Goal: Task Accomplishment & Management: Complete application form

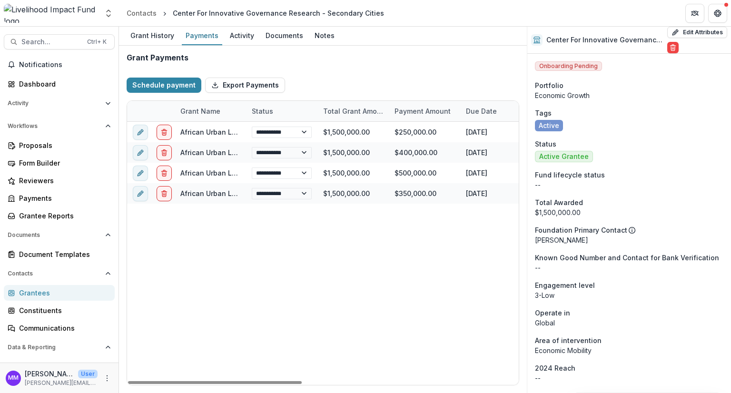
select select "**********"
drag, startPoint x: 313, startPoint y: 383, endPoint x: 215, endPoint y: 368, distance: 98.8
click at [215, 381] on div at bounding box center [215, 382] width 174 height 3
select select "**********"
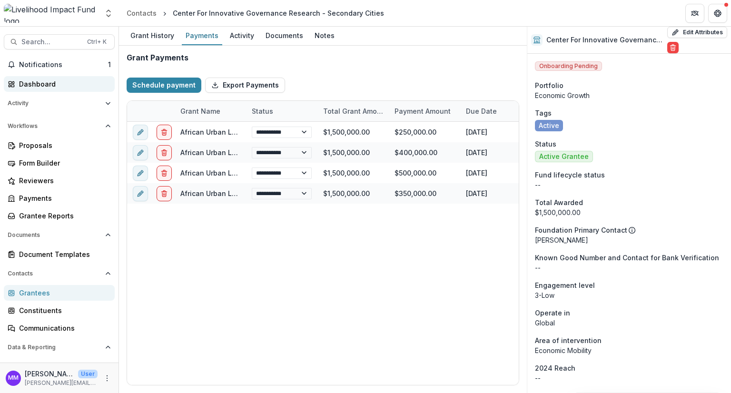
select select "**********"
click at [29, 43] on span "Search..." at bounding box center [51, 42] width 60 height 8
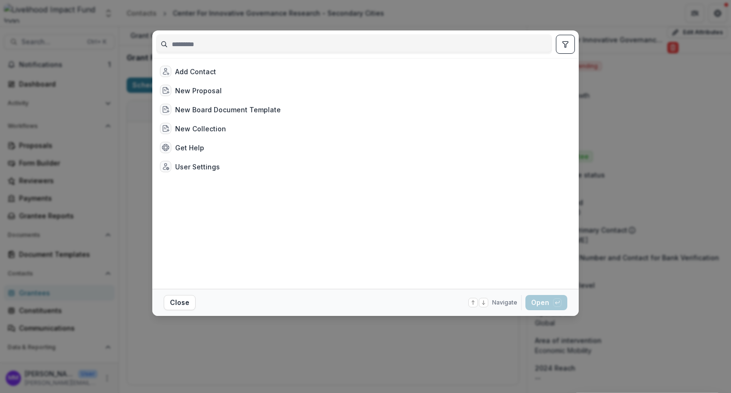
select select "**********"
click at [37, 60] on div "Add Contact New Proposal New Board Document Template New Collection Get Help Us…" at bounding box center [365, 196] width 731 height 393
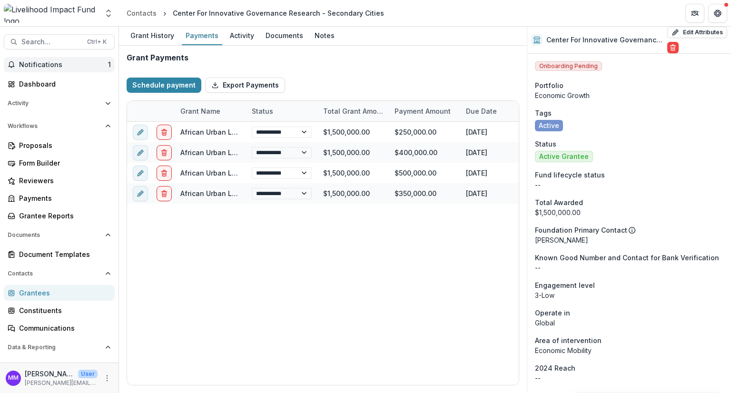
click at [35, 70] on button "Notifications 1" at bounding box center [59, 64] width 111 height 15
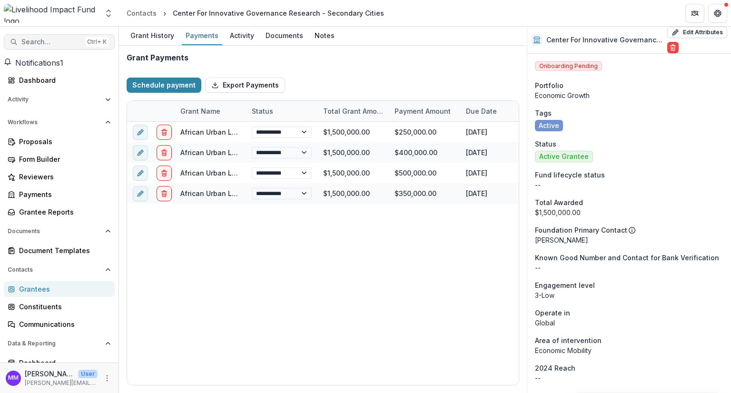
click at [37, 42] on span "Search..." at bounding box center [51, 42] width 60 height 8
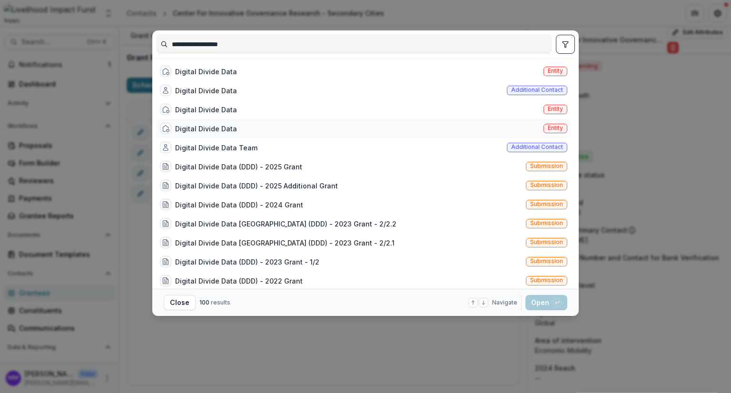
type input "**********"
click at [221, 129] on div "Digital Divide Data" at bounding box center [206, 129] width 62 height 10
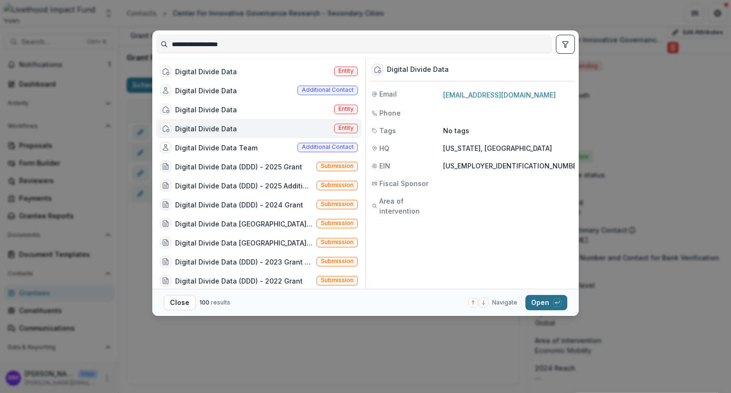
click at [539, 302] on button "Open with enter key" at bounding box center [547, 302] width 42 height 15
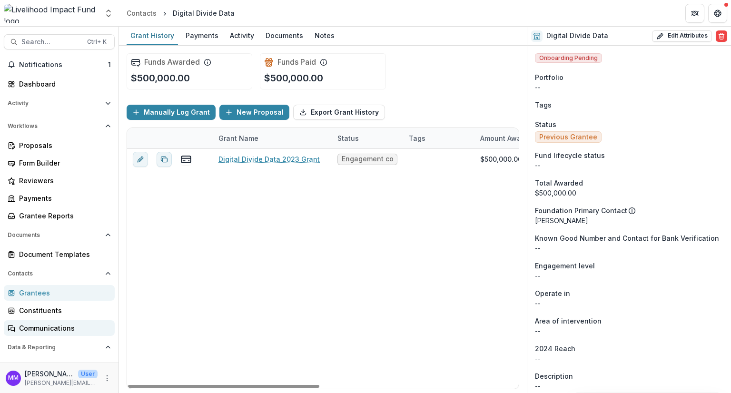
drag, startPoint x: 293, startPoint y: 387, endPoint x: 38, endPoint y: 322, distance: 263.2
click at [128, 385] on div at bounding box center [223, 386] width 191 height 3
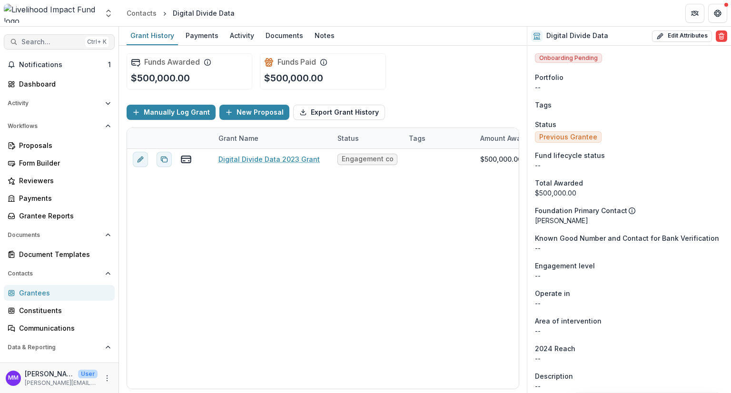
click at [42, 38] on span "Search..." at bounding box center [51, 42] width 60 height 8
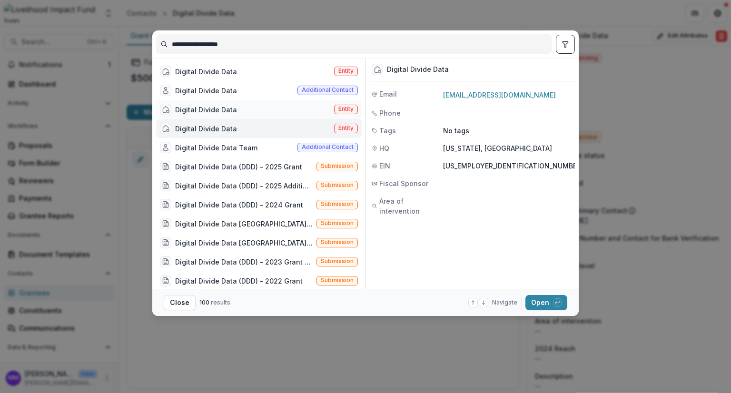
click at [196, 107] on div "Digital Divide Data" at bounding box center [206, 110] width 62 height 10
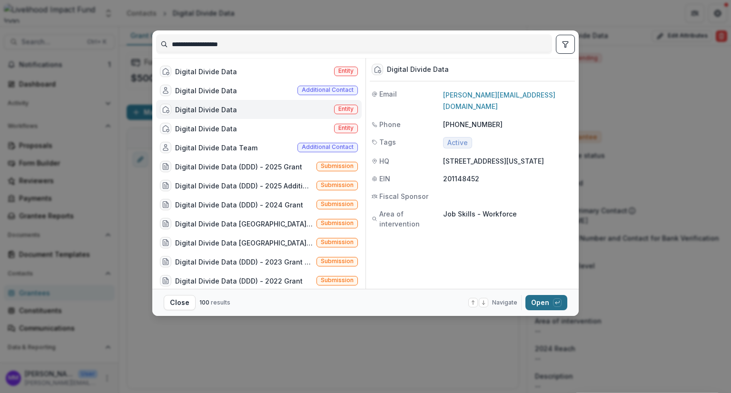
click at [539, 301] on button "Open with enter key" at bounding box center [547, 302] width 42 height 15
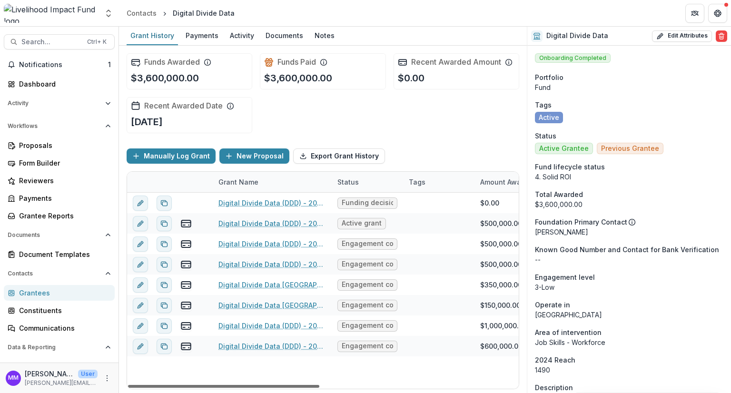
drag, startPoint x: 285, startPoint y: 387, endPoint x: 112, endPoint y: 375, distance: 172.7
click at [128, 385] on div at bounding box center [223, 386] width 191 height 3
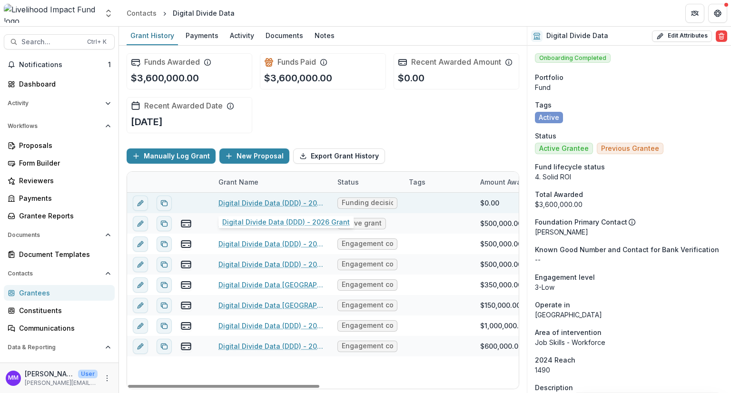
click at [256, 202] on link "Digital Divide Data (DDD) - 2026 Grant" at bounding box center [273, 203] width 108 height 10
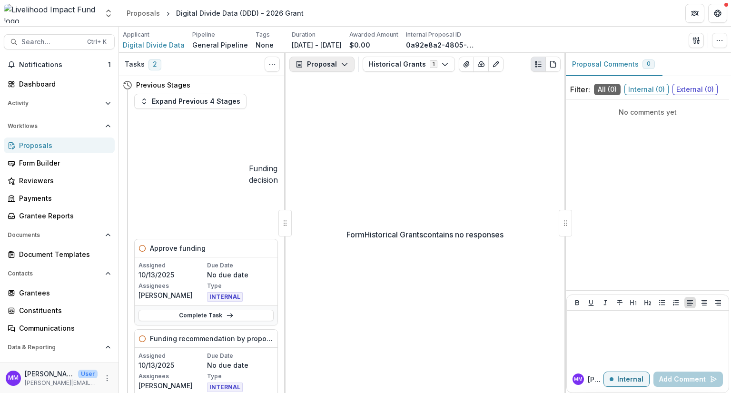
click at [342, 63] on icon "button" at bounding box center [345, 64] width 8 height 8
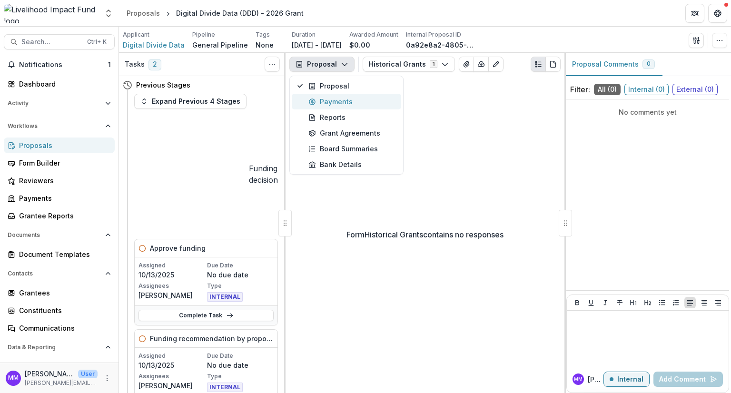
click at [333, 102] on div "Payments" at bounding box center [351, 102] width 87 height 10
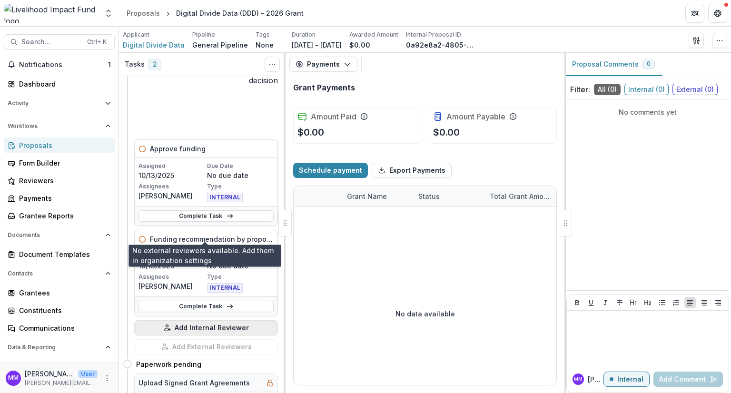
scroll to position [143, 0]
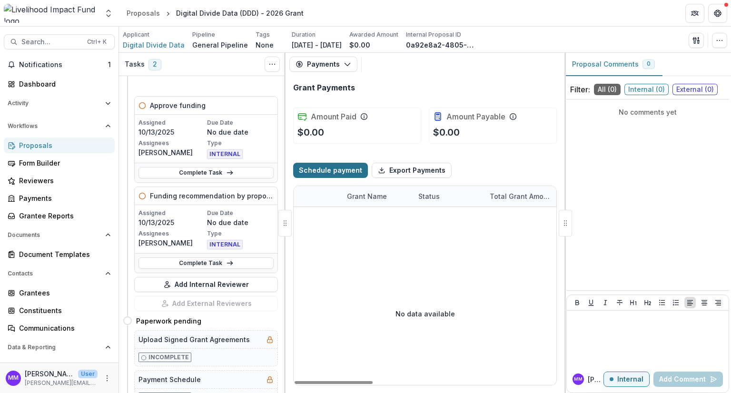
click at [328, 169] on button "Schedule payment" at bounding box center [330, 170] width 75 height 15
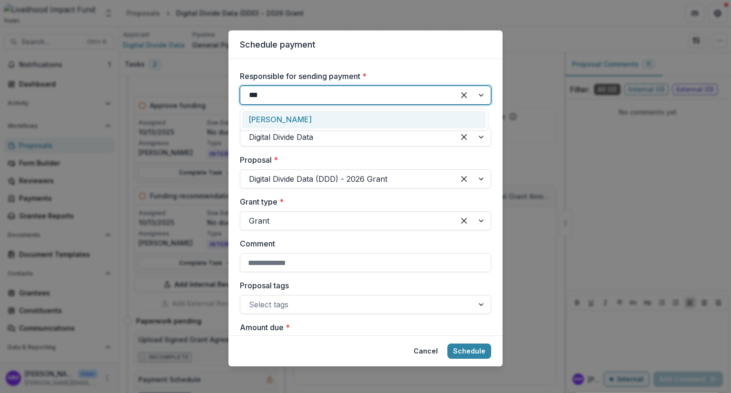
type input "****"
click at [277, 117] on div "[PERSON_NAME]" at bounding box center [364, 120] width 244 height 18
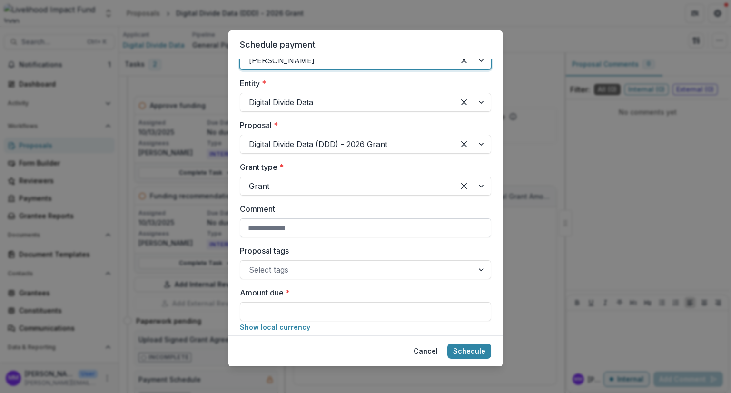
scroll to position [95, 0]
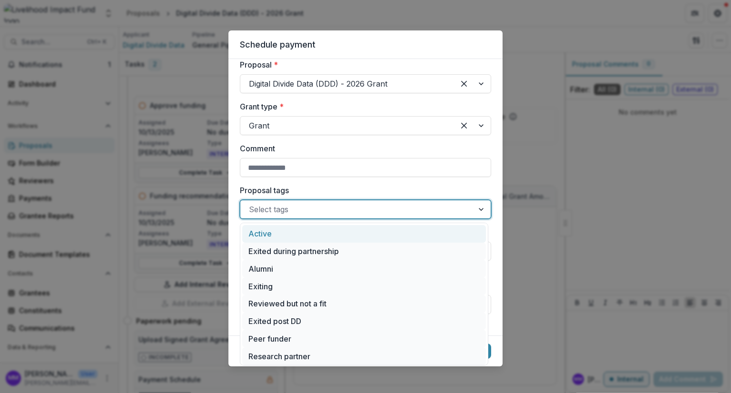
click at [268, 214] on div at bounding box center [357, 209] width 216 height 13
click at [268, 233] on div "Active" at bounding box center [364, 234] width 244 height 18
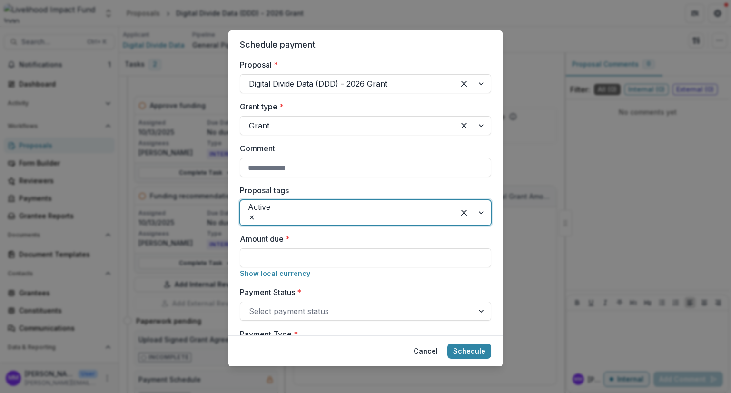
scroll to position [143, 0]
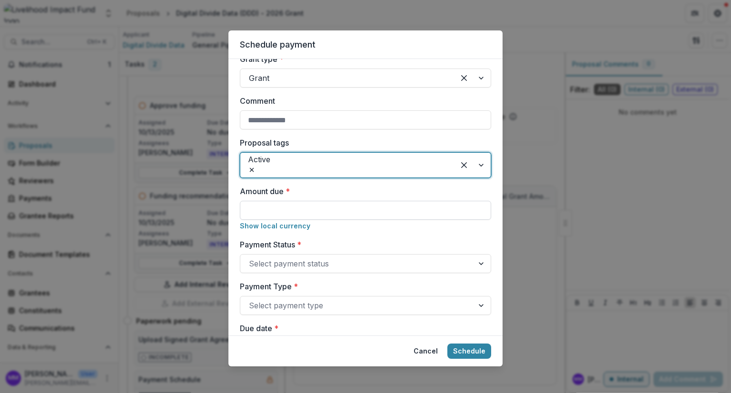
click at [264, 202] on input "Amount due *" at bounding box center [365, 210] width 251 height 19
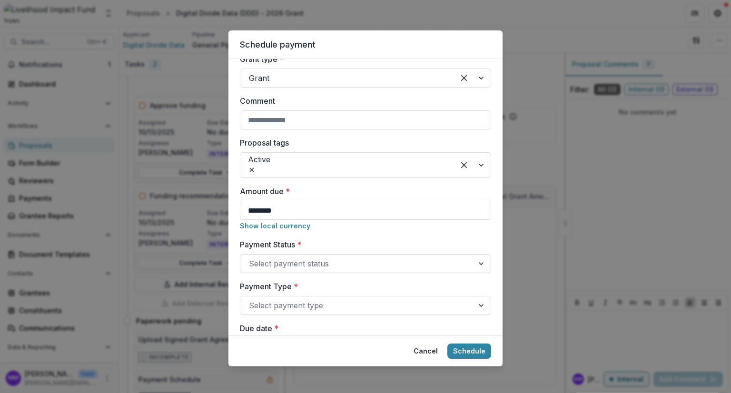
type input "********"
click at [270, 258] on div at bounding box center [357, 263] width 216 height 13
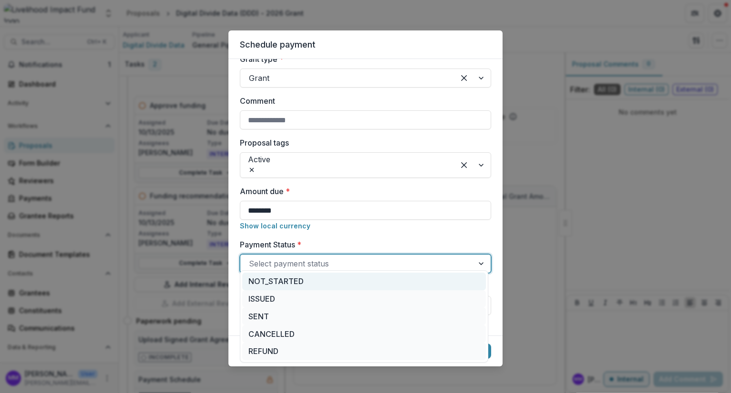
click at [268, 278] on div "NOT_STARTED" at bounding box center [364, 282] width 244 height 18
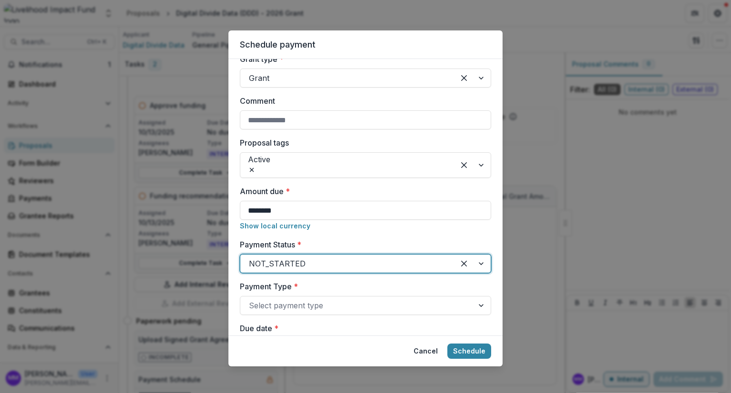
scroll to position [286, 0]
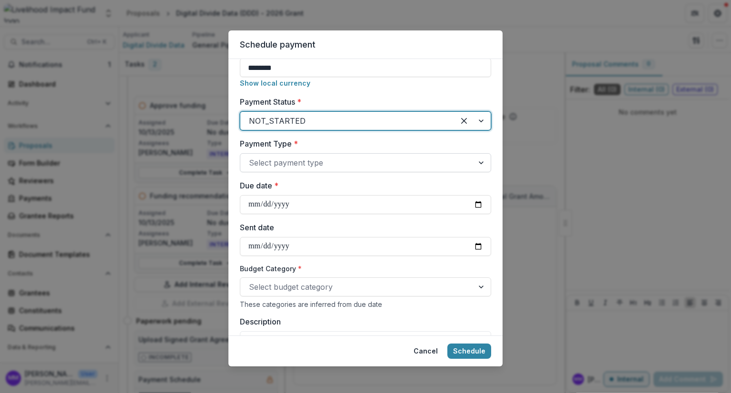
click at [275, 160] on div at bounding box center [357, 162] width 216 height 13
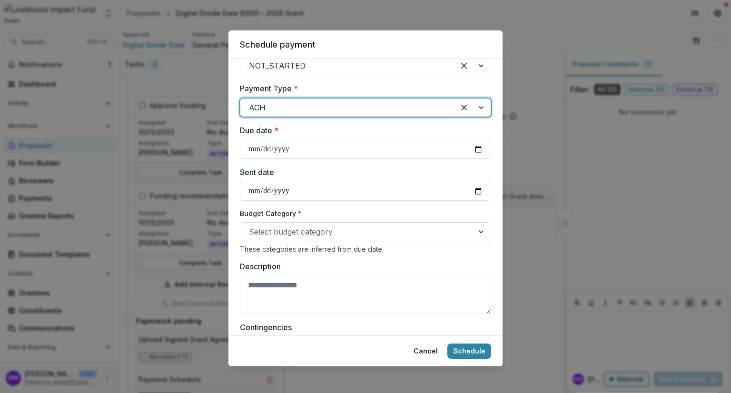
scroll to position [381, 0]
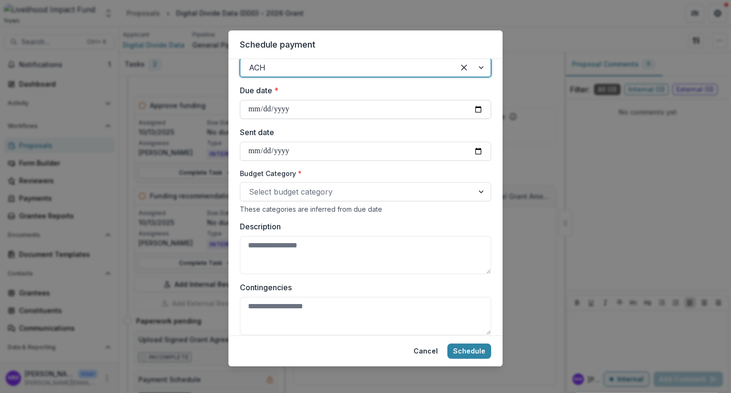
click at [282, 105] on input "Due date *" at bounding box center [365, 109] width 251 height 19
click at [485, 103] on input "Due date *" at bounding box center [365, 109] width 251 height 19
click at [478, 101] on input "Due date *" at bounding box center [365, 109] width 251 height 19
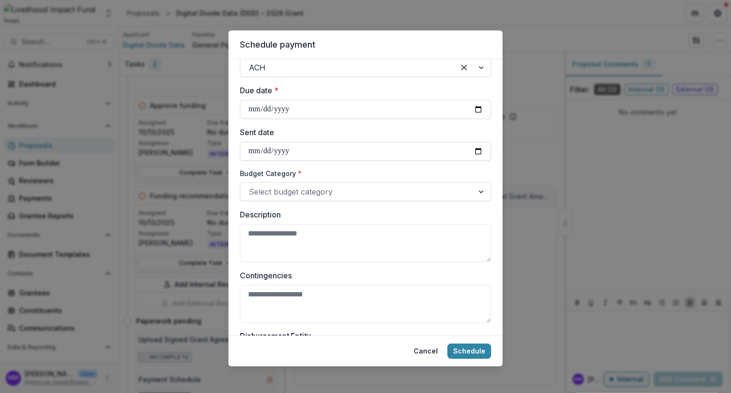
type input "**********"
click at [316, 185] on div at bounding box center [357, 191] width 216 height 13
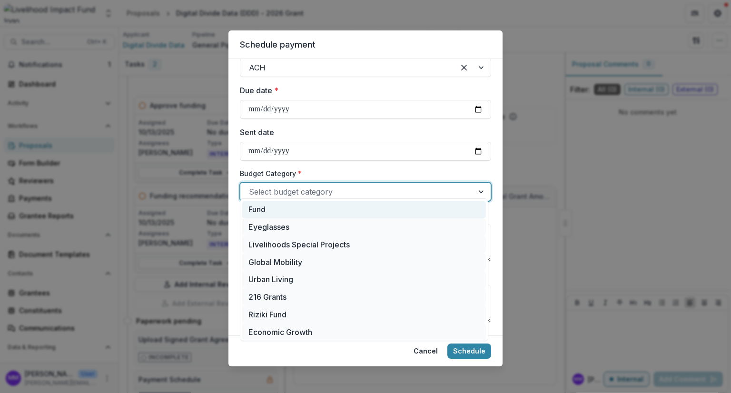
click at [271, 212] on div "Fund" at bounding box center [364, 210] width 244 height 18
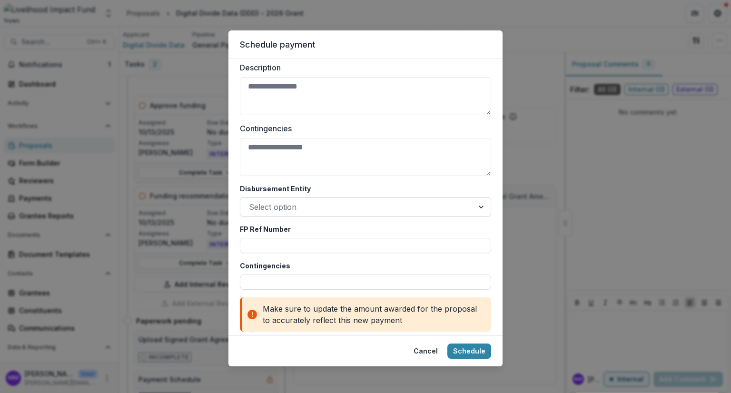
scroll to position [529, 0]
click at [265, 199] on div at bounding box center [357, 205] width 216 height 13
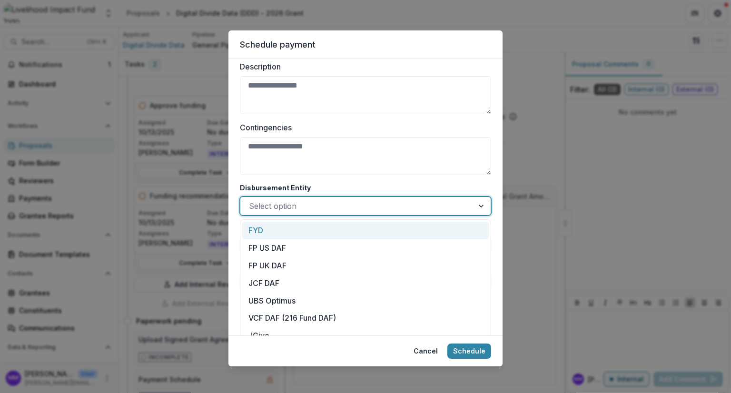
click at [260, 222] on div "FYD" at bounding box center [365, 231] width 247 height 18
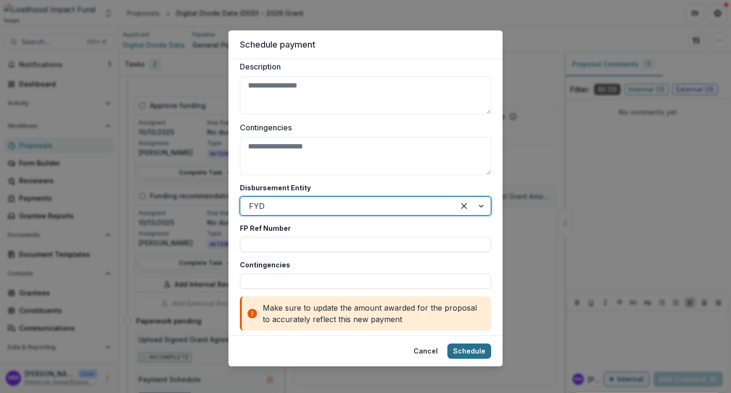
click at [470, 351] on button "Schedule" at bounding box center [469, 351] width 44 height 15
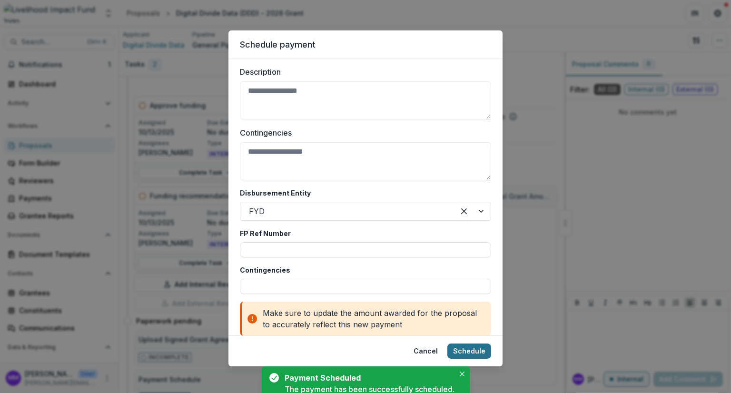
scroll to position [0, 0]
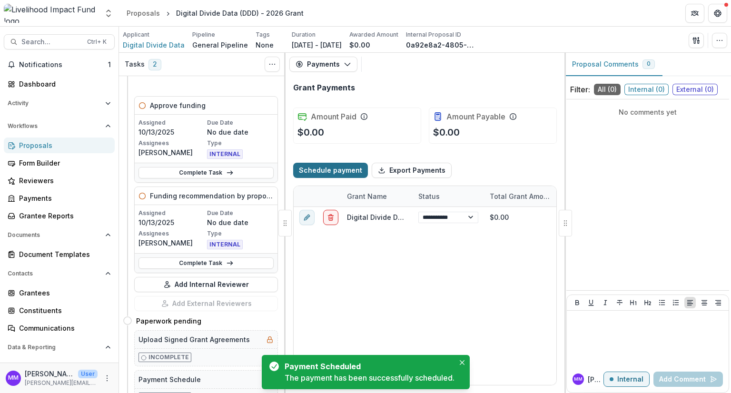
click at [328, 168] on button "Schedule payment" at bounding box center [330, 170] width 75 height 15
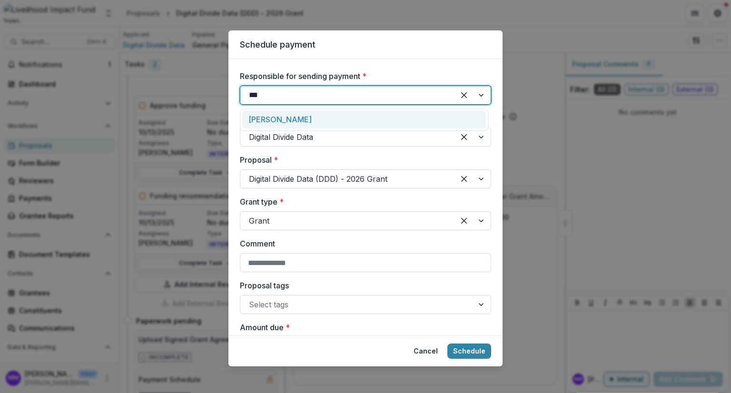
type input "****"
click at [279, 115] on div "[PERSON_NAME]" at bounding box center [364, 120] width 244 height 18
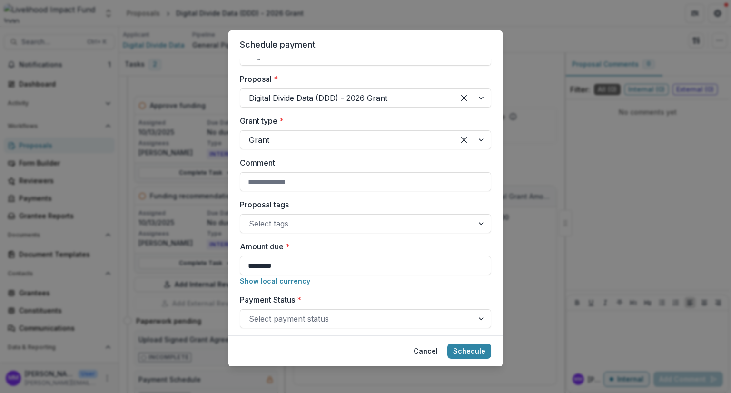
scroll to position [95, 0]
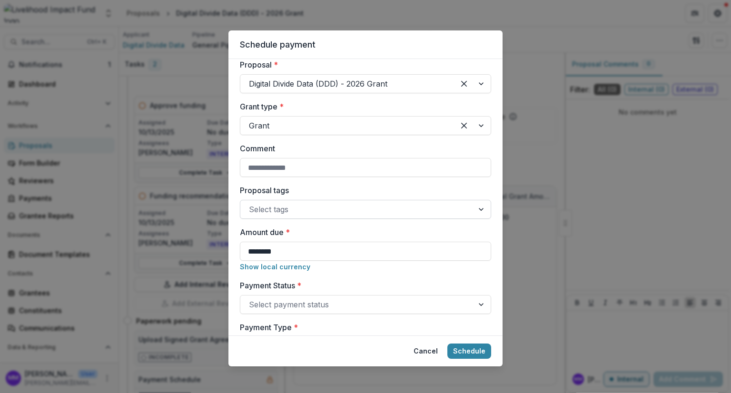
click at [268, 210] on div at bounding box center [357, 209] width 216 height 13
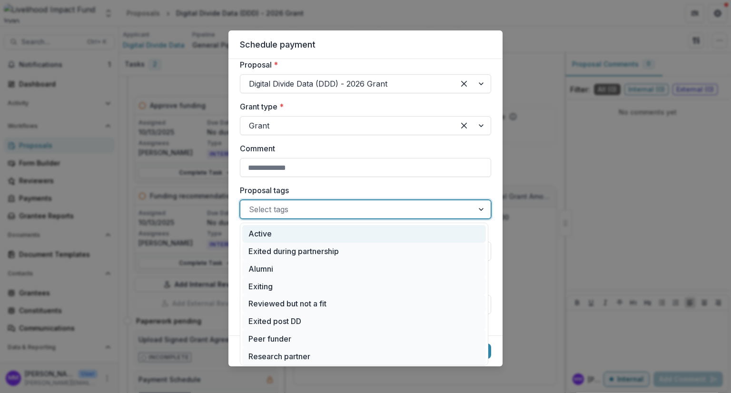
click at [264, 231] on div "Active" at bounding box center [364, 234] width 244 height 18
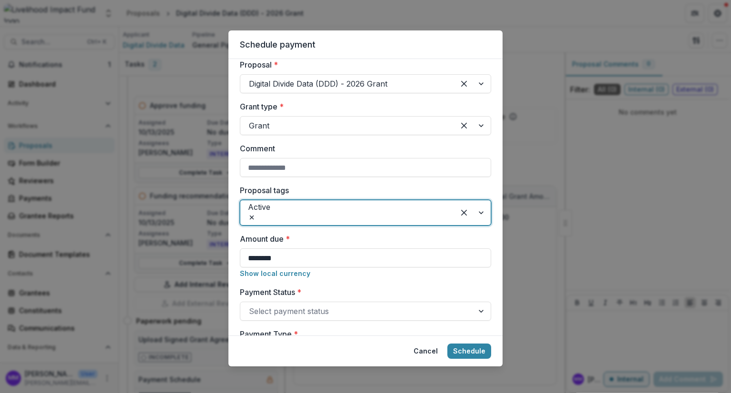
scroll to position [238, 0]
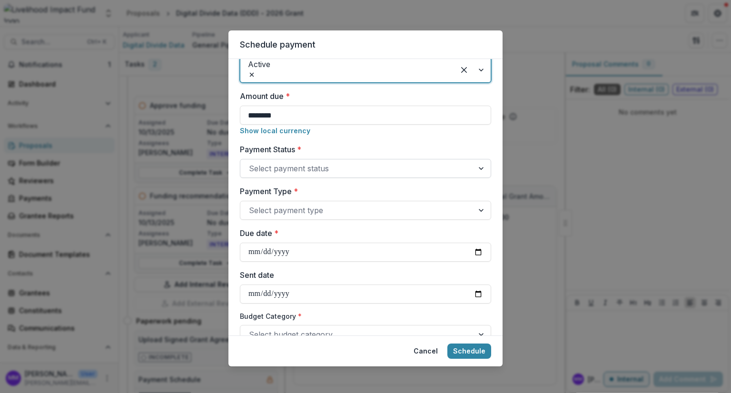
click at [269, 162] on div at bounding box center [357, 168] width 216 height 13
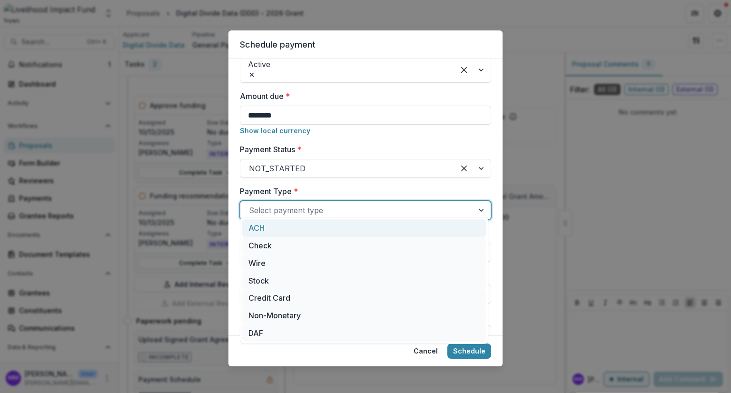
click at [268, 204] on div at bounding box center [357, 210] width 216 height 13
click at [263, 230] on div "ACH" at bounding box center [364, 228] width 244 height 18
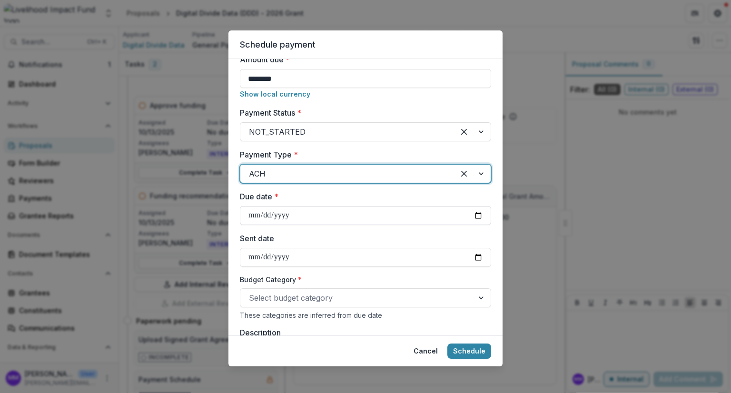
scroll to position [286, 0]
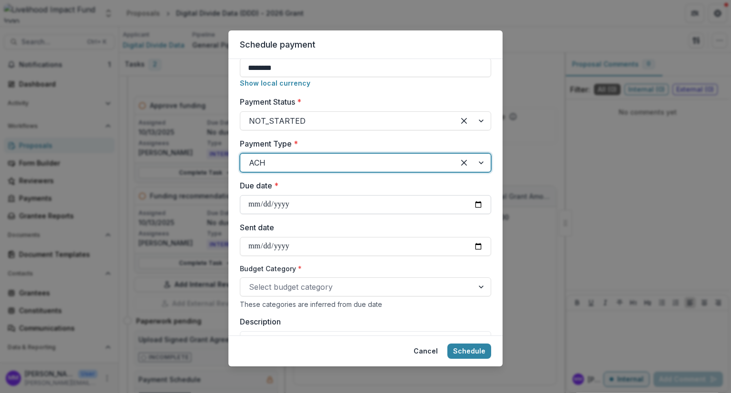
click at [478, 195] on input "Due date *" at bounding box center [365, 204] width 251 height 19
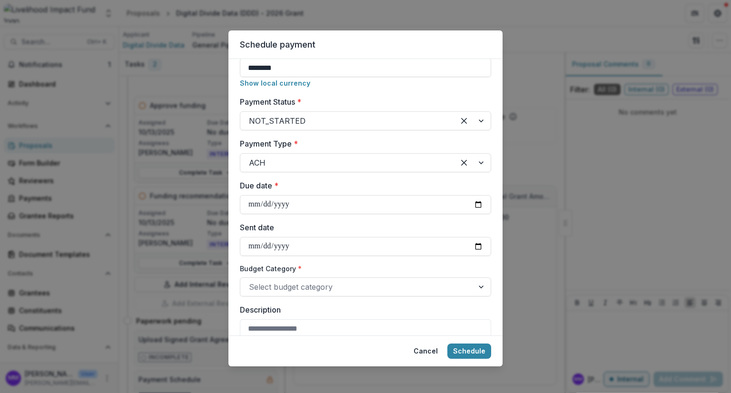
type input "**********"
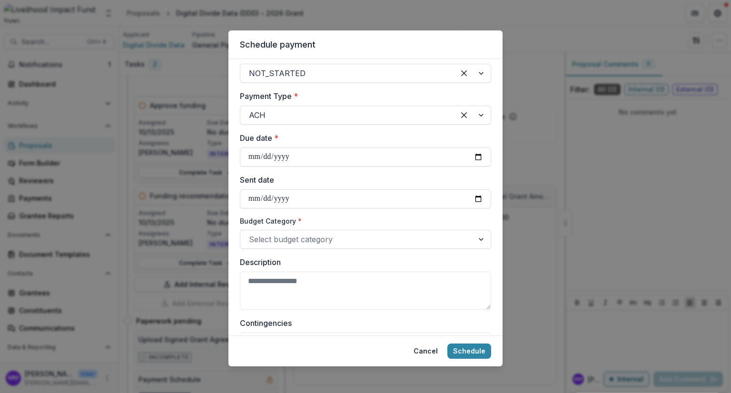
scroll to position [381, 0]
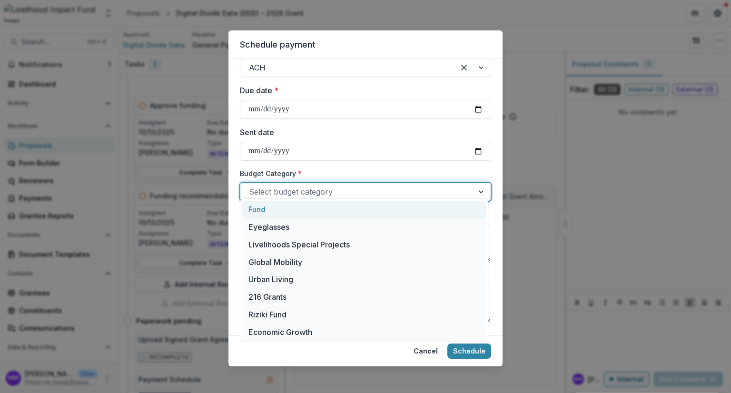
click at [291, 185] on div at bounding box center [357, 191] width 216 height 13
click at [263, 207] on div "Fund" at bounding box center [364, 210] width 244 height 18
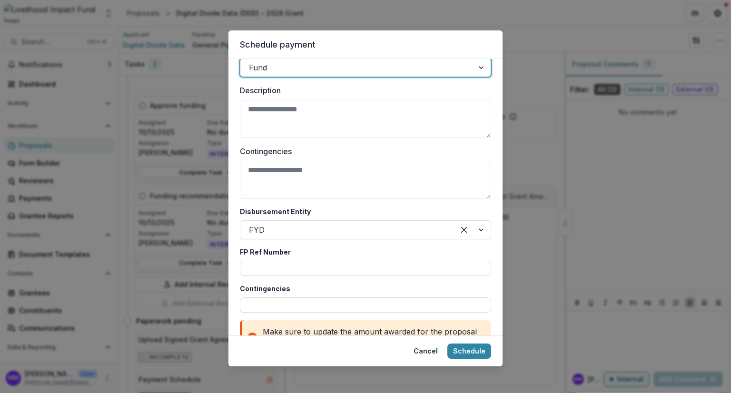
scroll to position [529, 0]
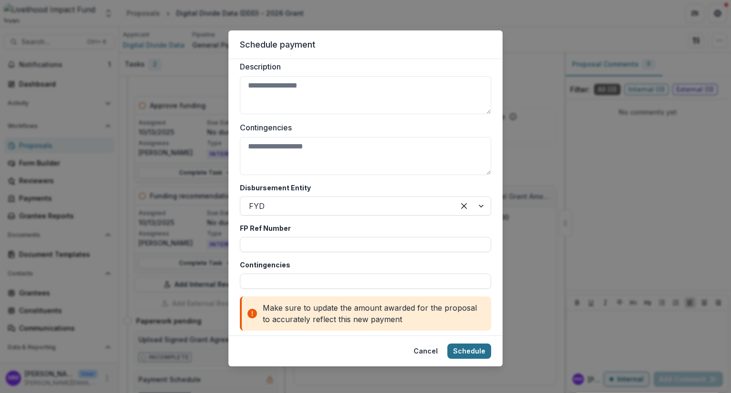
click at [468, 350] on button "Schedule" at bounding box center [469, 351] width 44 height 15
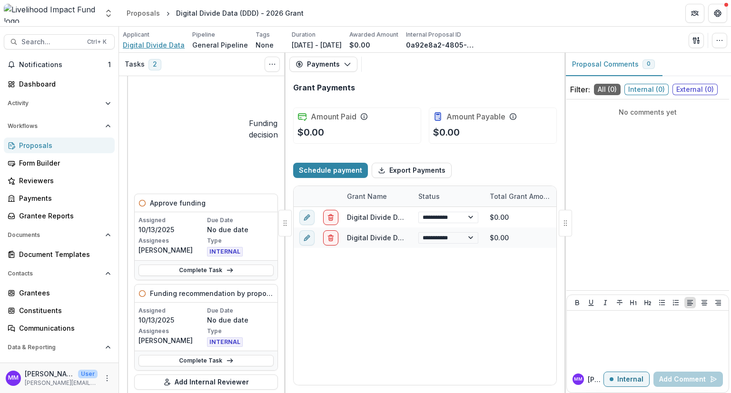
scroll to position [0, 0]
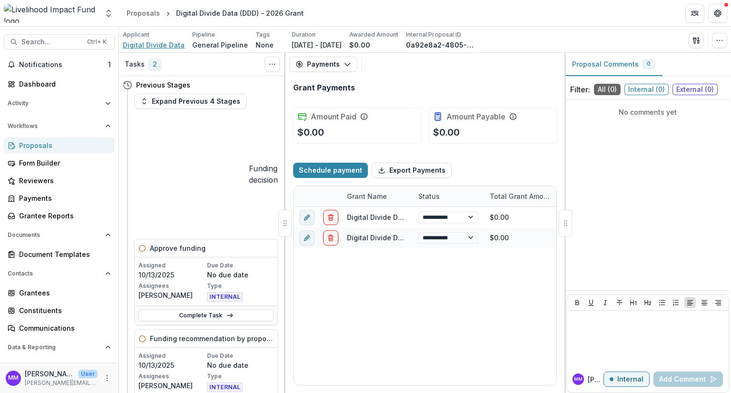
click at [140, 44] on span "Digital Divide Data" at bounding box center [154, 45] width 62 height 10
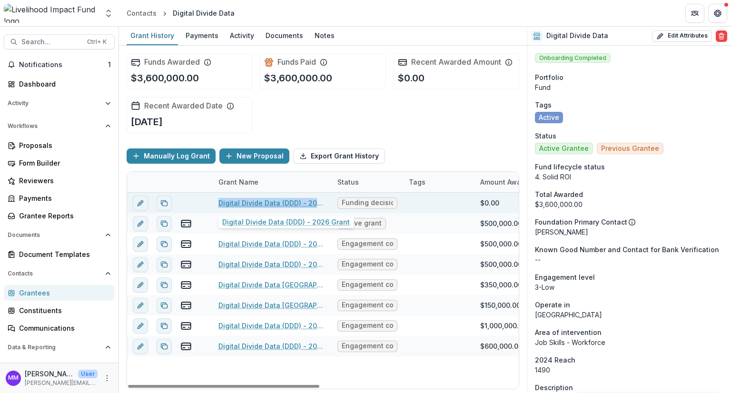
drag, startPoint x: 217, startPoint y: 201, endPoint x: 324, endPoint y: 205, distance: 106.7
click at [324, 205] on div "Digital Divide Data (DDD) - 2026 Grant" at bounding box center [272, 203] width 119 height 20
copy link "Digital Divide Data (DDD) - 2026"
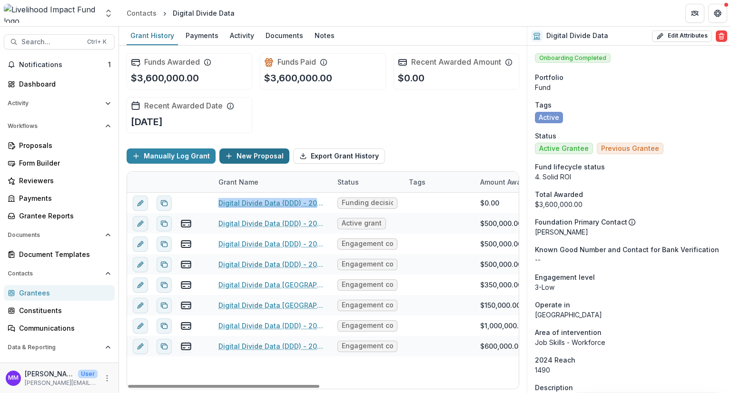
click at [253, 157] on button "New Proposal" at bounding box center [254, 156] width 70 height 15
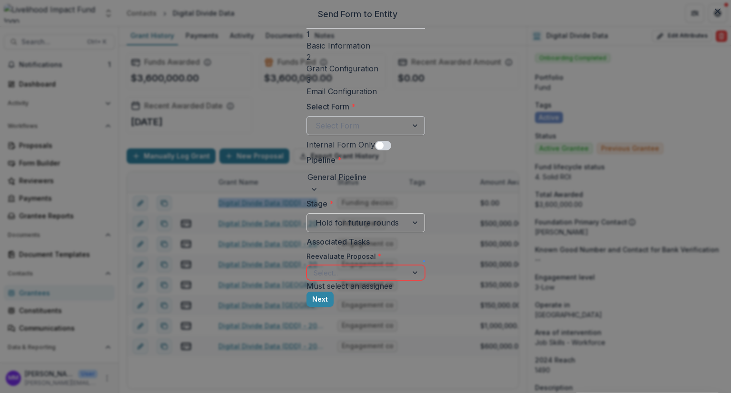
click at [316, 122] on div at bounding box center [357, 125] width 83 height 13
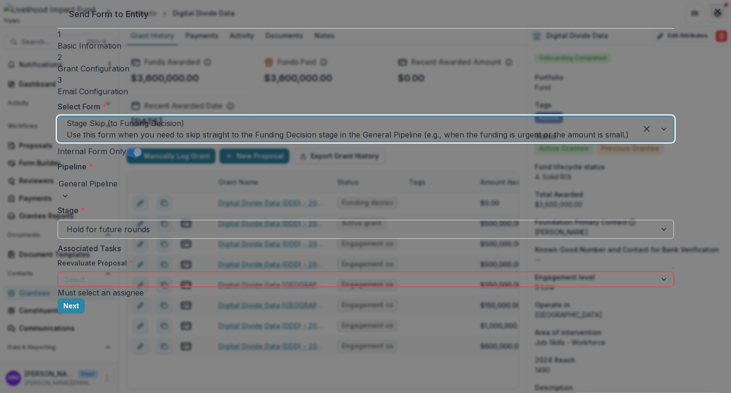
click at [715, 14] on icon "Close" at bounding box center [718, 12] width 6 height 6
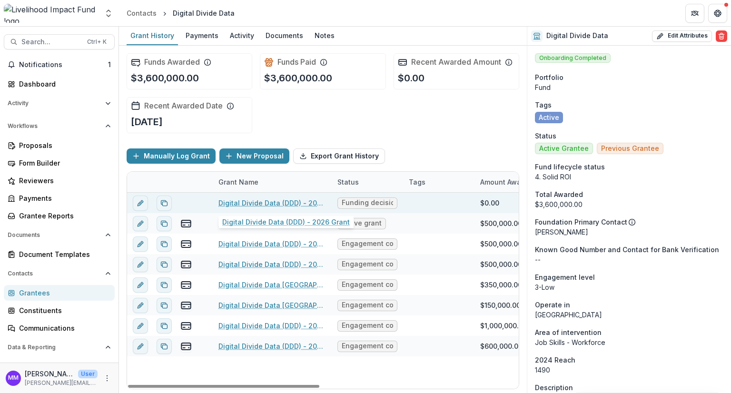
click at [245, 199] on link "Digital Divide Data (DDD) - 2026 Grant" at bounding box center [273, 203] width 108 height 10
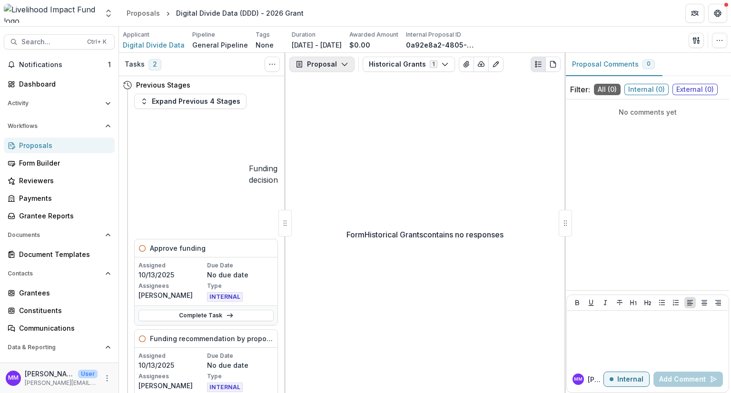
click at [327, 61] on button "Proposal" at bounding box center [321, 64] width 65 height 15
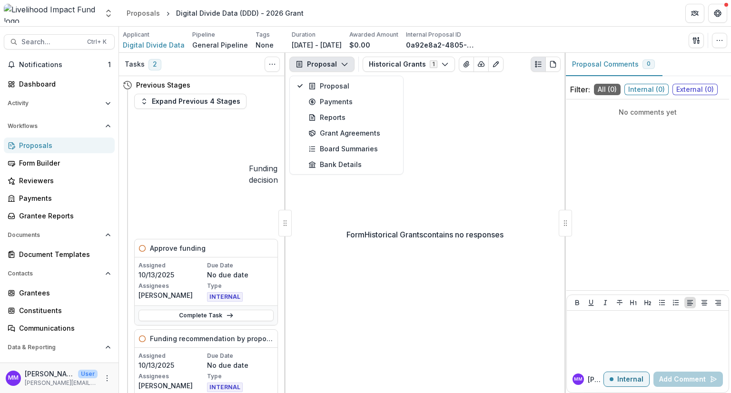
click at [327, 61] on button "Proposal" at bounding box center [321, 64] width 65 height 15
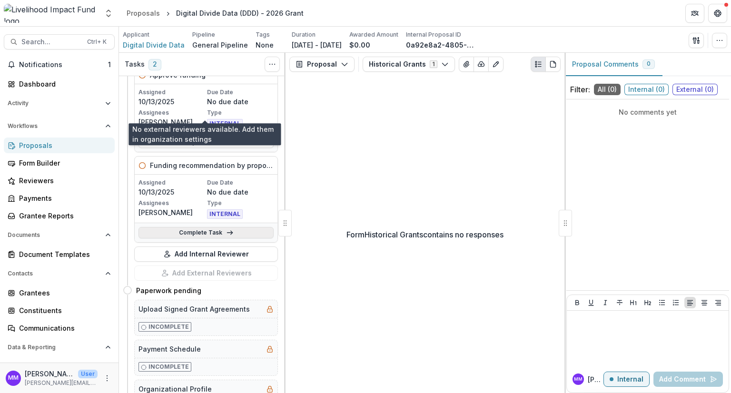
scroll to position [238, 0]
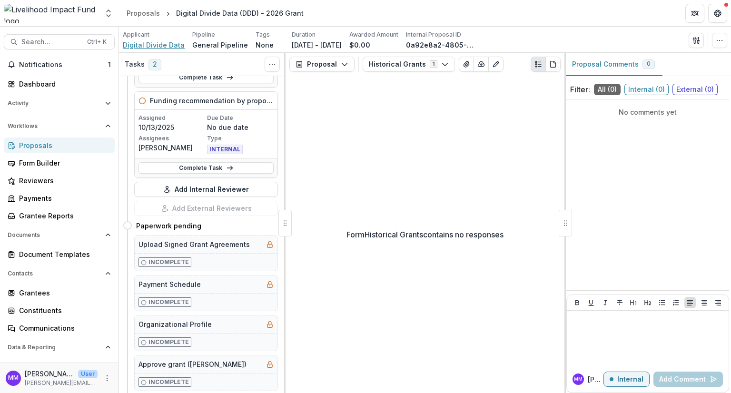
click at [154, 45] on span "Digital Divide Data" at bounding box center [154, 45] width 62 height 10
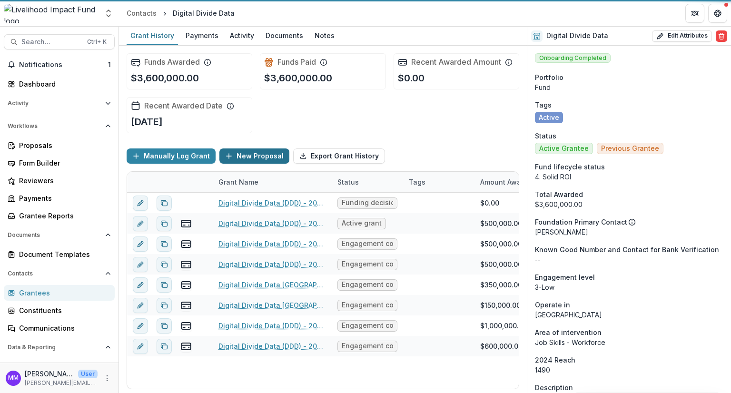
click at [249, 157] on button "New Proposal" at bounding box center [254, 156] width 70 height 15
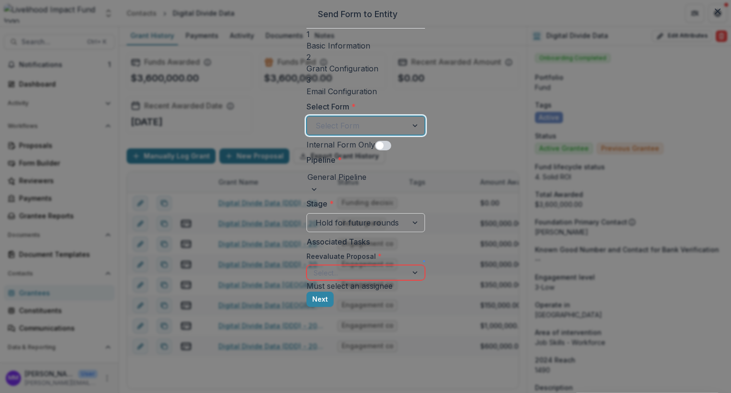
click at [316, 124] on div at bounding box center [357, 125] width 83 height 13
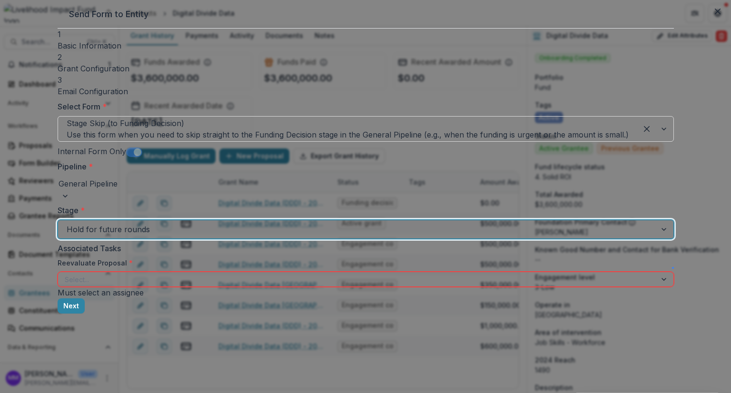
click at [260, 223] on div at bounding box center [357, 229] width 581 height 13
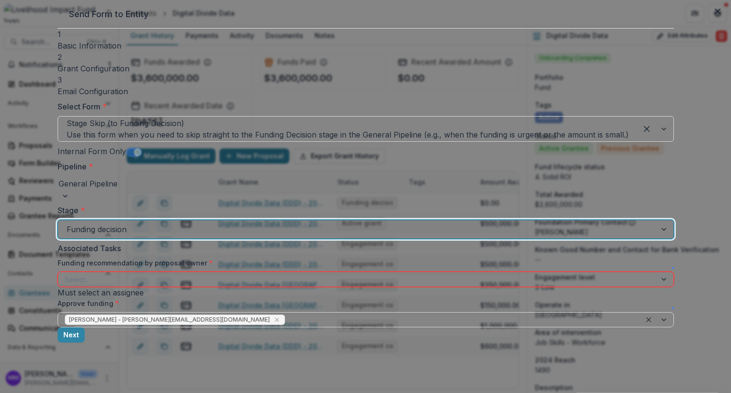
scroll to position [21, 0]
click at [242, 274] on div at bounding box center [357, 280] width 585 height 12
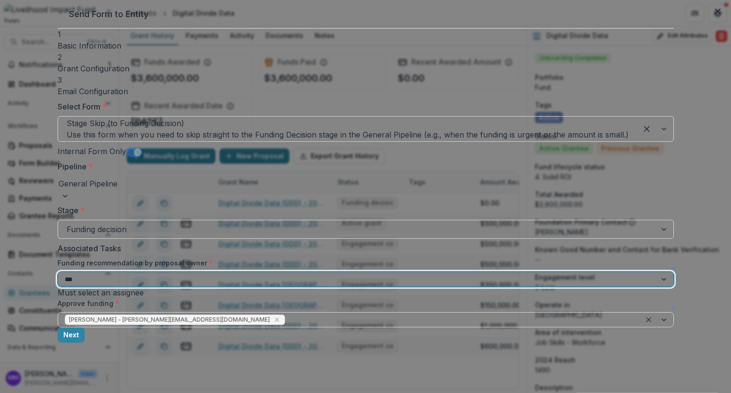
type input "****"
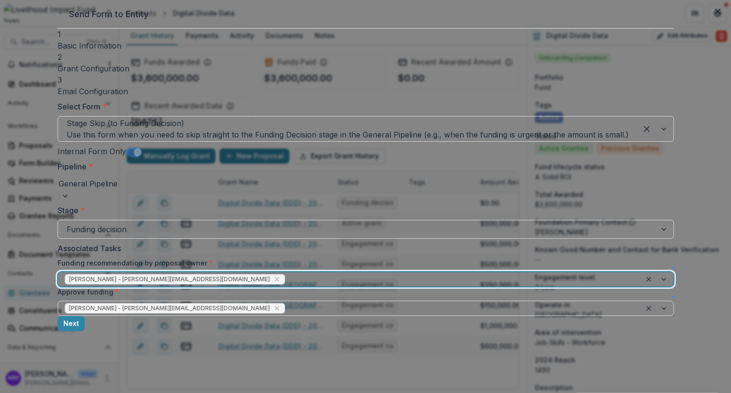
scroll to position [9, 0]
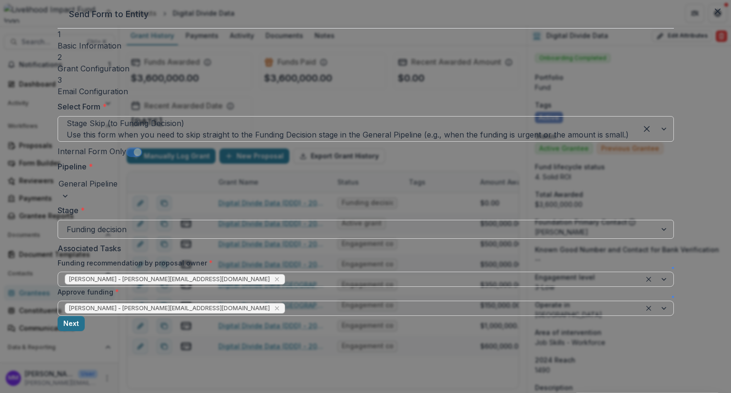
click at [85, 331] on button "Next" at bounding box center [71, 323] width 27 height 15
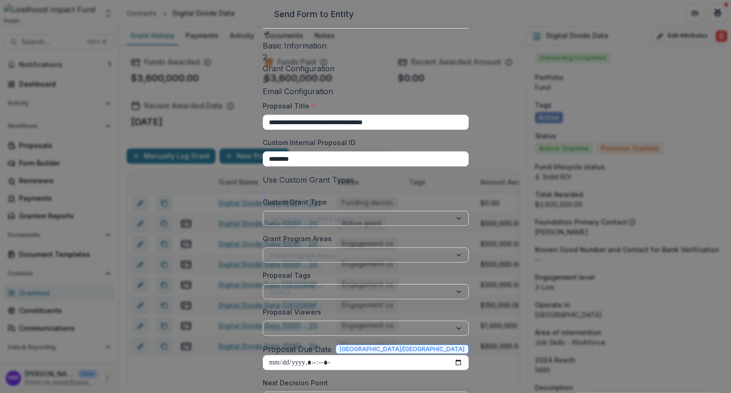
drag, startPoint x: 333, startPoint y: 119, endPoint x: 186, endPoint y: 119, distance: 147.6
click at [263, 119] on div "**********" at bounding box center [366, 236] width 206 height 415
type input "**********"
click at [270, 217] on div at bounding box center [357, 219] width 175 height 12
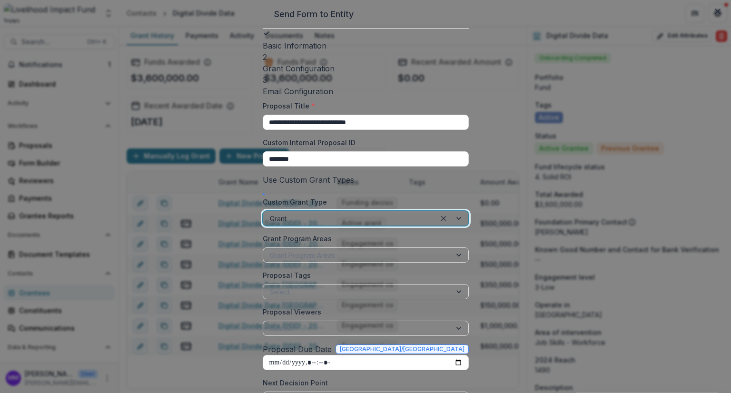
scroll to position [95, 0]
click at [263, 248] on div "Grant Program Areas" at bounding box center [366, 255] width 206 height 15
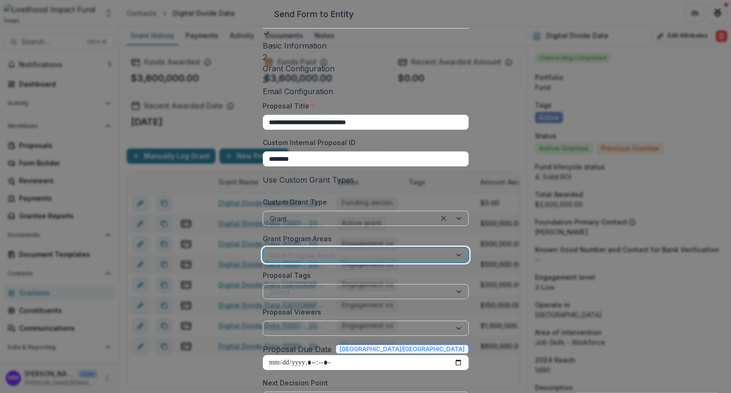
click at [270, 286] on div at bounding box center [357, 292] width 175 height 12
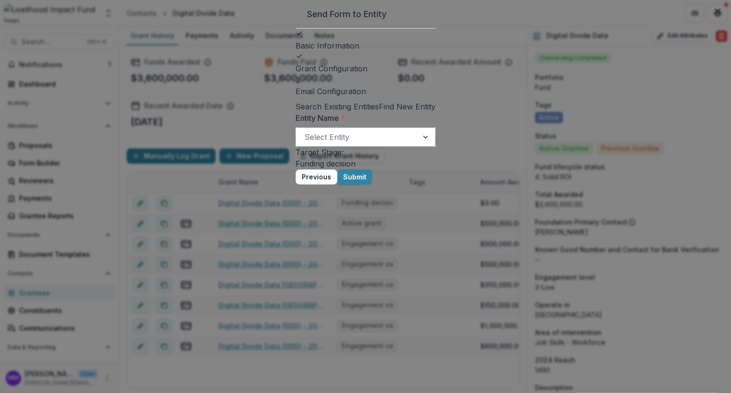
click at [305, 144] on div at bounding box center [357, 136] width 105 height 13
type input "**********"
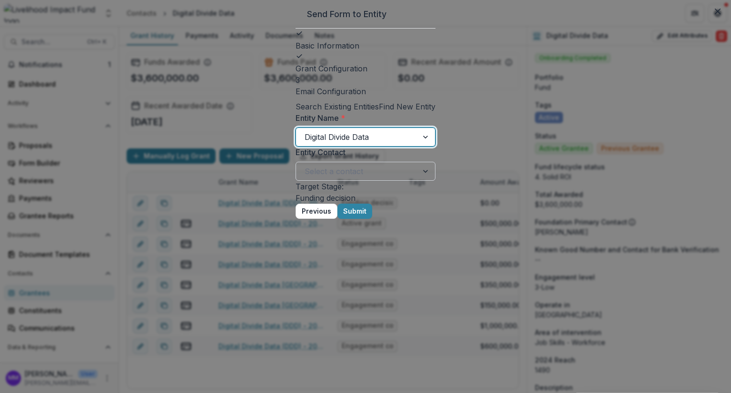
click at [305, 178] on div at bounding box center [357, 171] width 105 height 13
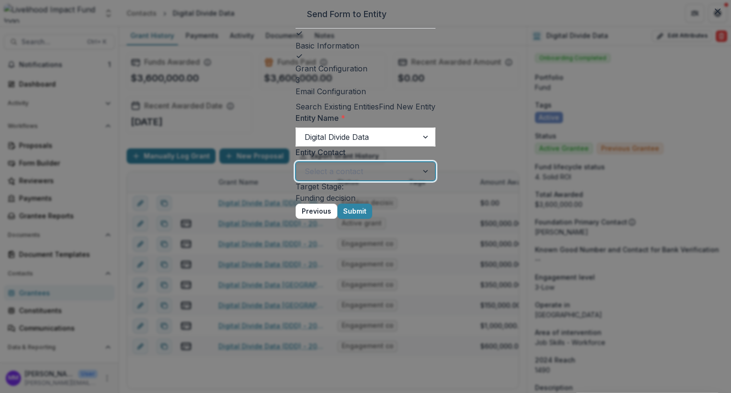
click at [305, 178] on div at bounding box center [357, 171] width 105 height 13
click at [305, 144] on div at bounding box center [357, 136] width 105 height 13
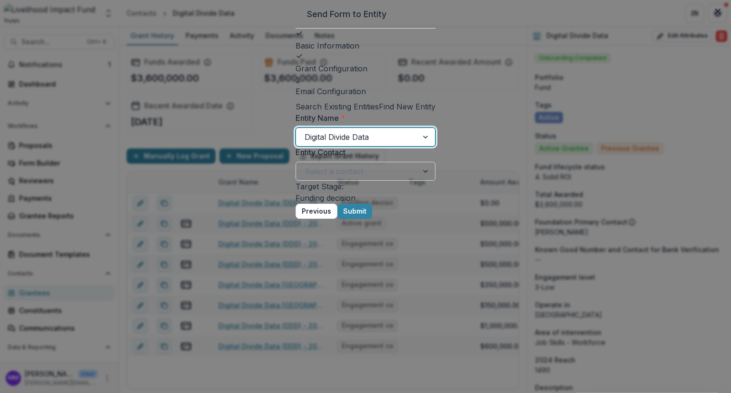
click at [435, 146] on div at bounding box center [426, 137] width 17 height 18
drag, startPoint x: 286, startPoint y: 158, endPoint x: 171, endPoint y: 153, distance: 115.3
click at [171, 153] on div "Send Form to Entity Basic Information Grant Configuration 3 Email Configuration…" at bounding box center [365, 196] width 731 height 393
click at [305, 144] on div at bounding box center [357, 136] width 105 height 13
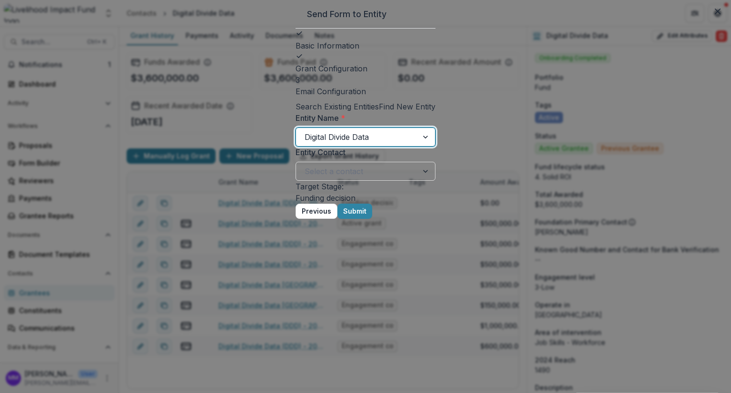
click at [436, 109] on button "Find New Entity" at bounding box center [407, 106] width 57 height 11
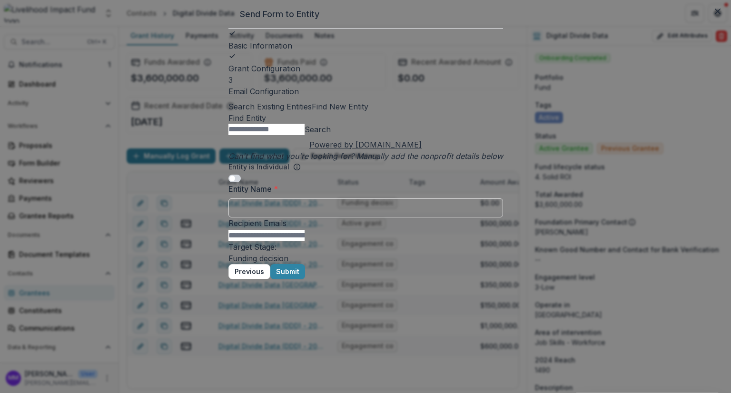
click at [284, 108] on button "Search Existing Entities" at bounding box center [270, 106] width 83 height 11
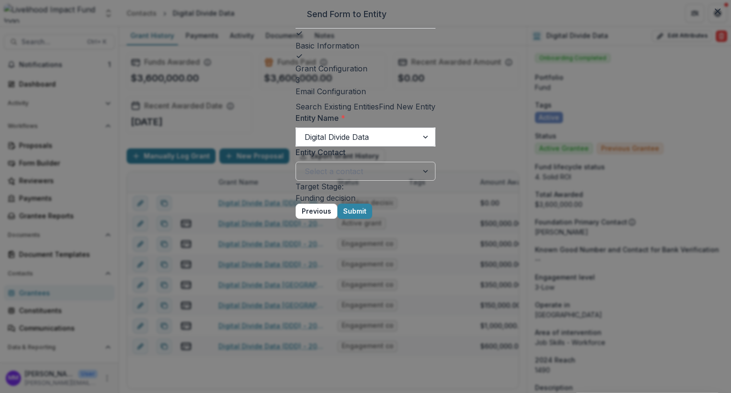
click at [305, 144] on div at bounding box center [357, 136] width 105 height 13
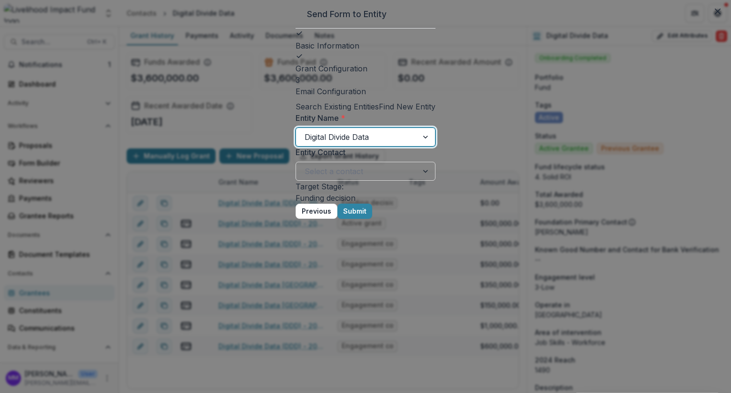
click at [305, 144] on div at bounding box center [357, 136] width 105 height 13
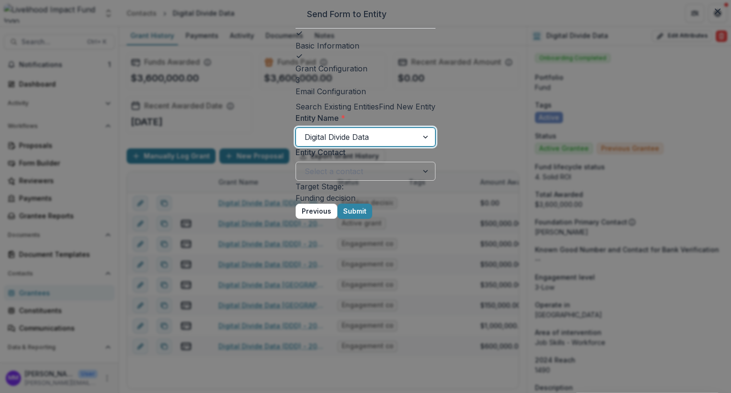
click at [305, 144] on div at bounding box center [357, 136] width 105 height 13
click at [338, 219] on button "Previous" at bounding box center [317, 211] width 42 height 15
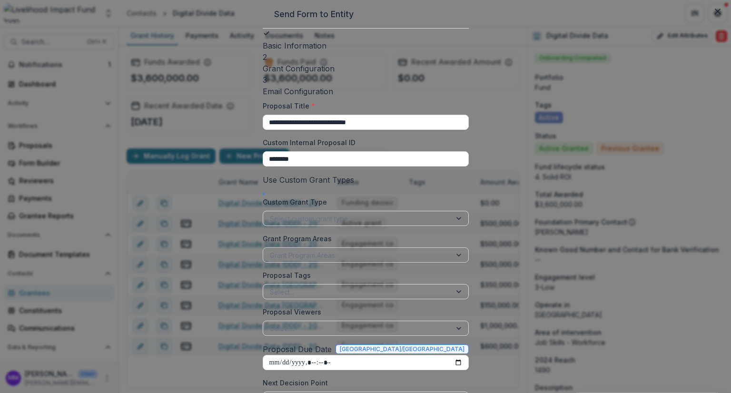
click at [270, 259] on div at bounding box center [357, 255] width 175 height 12
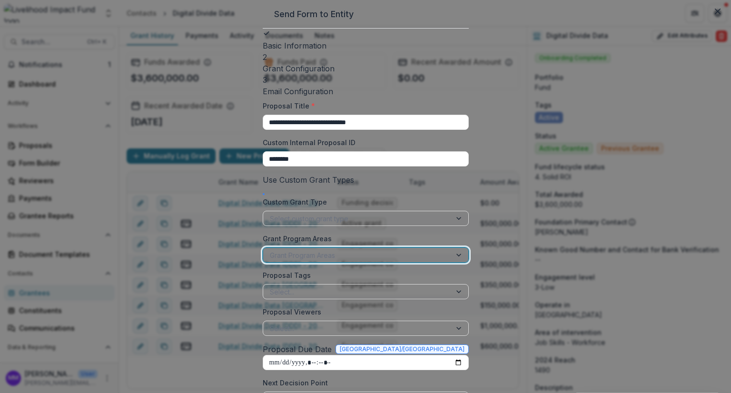
click at [270, 216] on div at bounding box center [357, 219] width 175 height 12
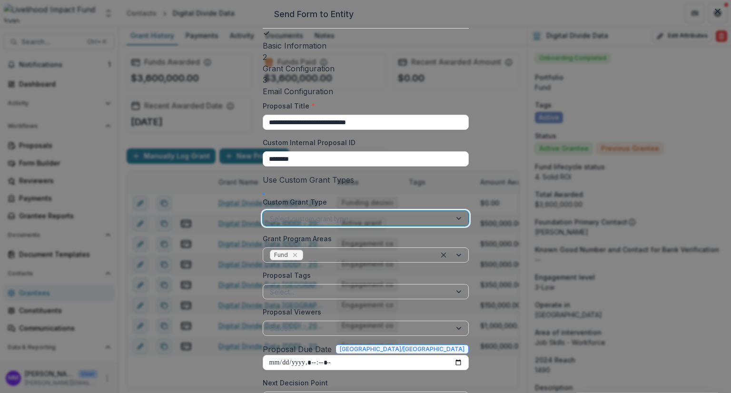
click at [270, 286] on div at bounding box center [357, 292] width 175 height 12
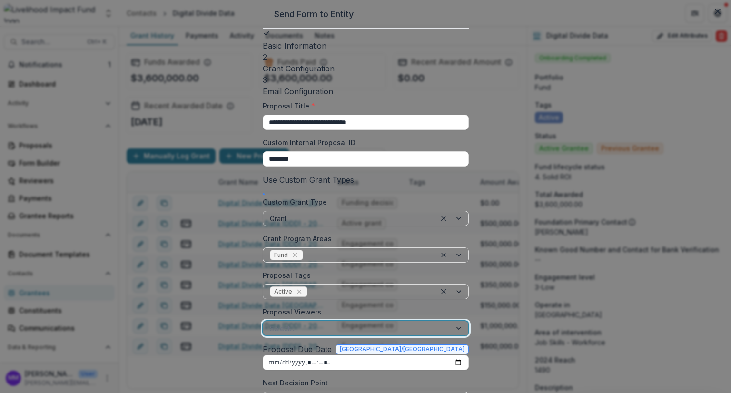
click at [270, 323] on div at bounding box center [357, 329] width 175 height 12
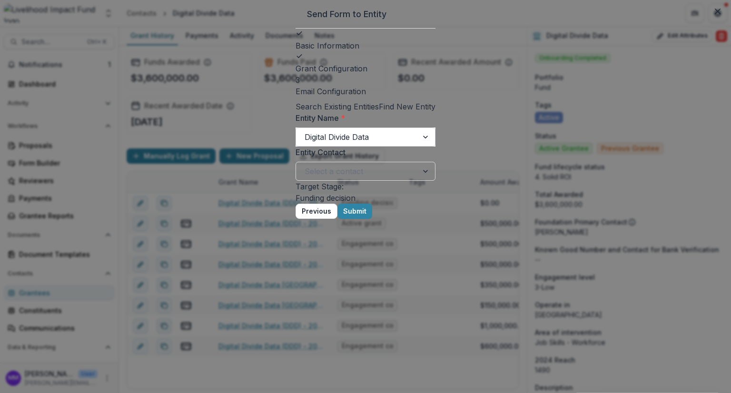
click at [435, 146] on div at bounding box center [426, 137] width 17 height 18
click at [338, 127] on div "Entity Name * 20 results available. Use Up and Down to choose options, press En…" at bounding box center [366, 146] width 140 height 69
click at [305, 178] on div at bounding box center [357, 171] width 105 height 13
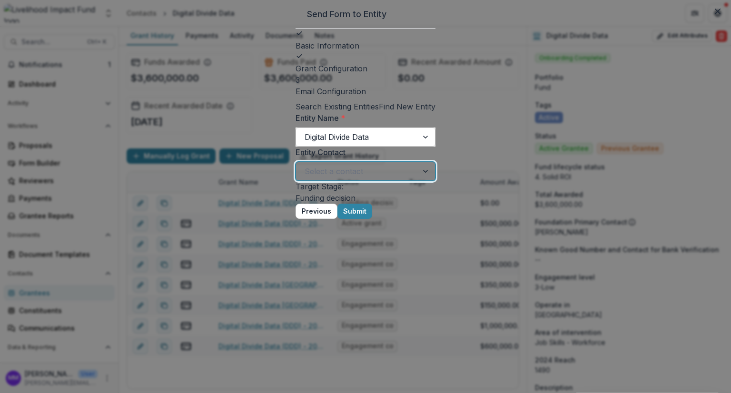
click at [305, 178] on div at bounding box center [357, 171] width 105 height 13
click at [372, 219] on button "Submit" at bounding box center [355, 211] width 35 height 15
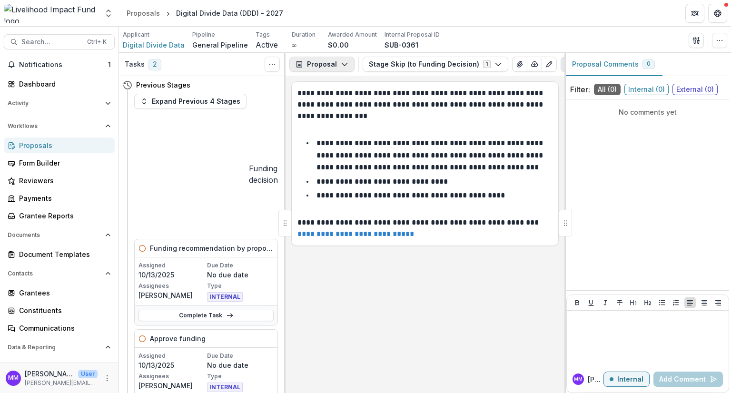
click at [322, 67] on button "Proposal" at bounding box center [321, 64] width 65 height 15
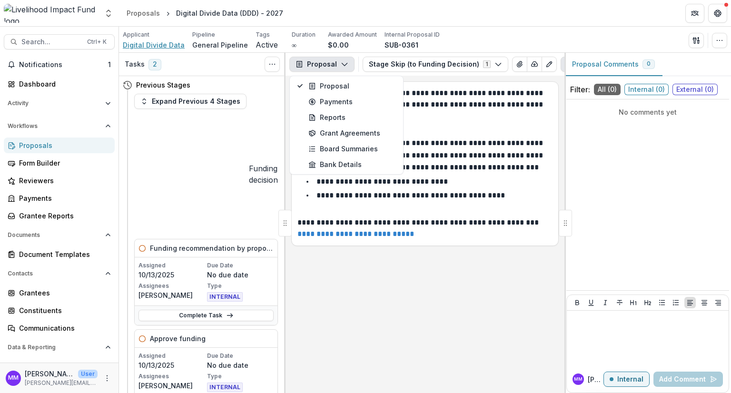
click at [150, 44] on span "Digital Divide Data" at bounding box center [154, 45] width 62 height 10
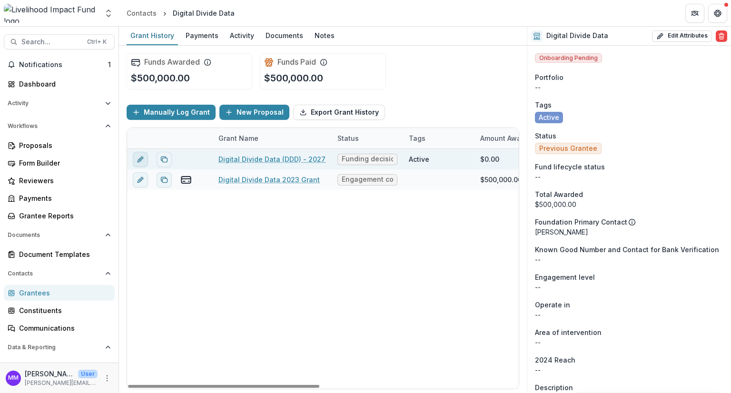
click at [140, 159] on line "edit" at bounding box center [140, 160] width 2 height 2
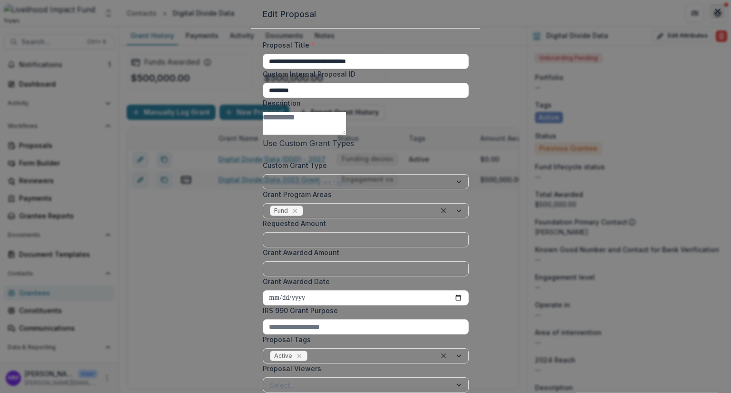
click at [715, 14] on icon "Close" at bounding box center [718, 12] width 6 height 6
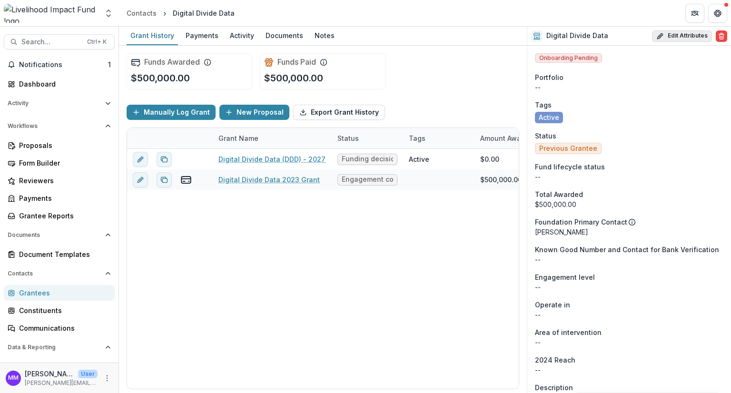
click at [678, 36] on button "Edit Attributes" at bounding box center [682, 35] width 60 height 11
select select
select select "**********"
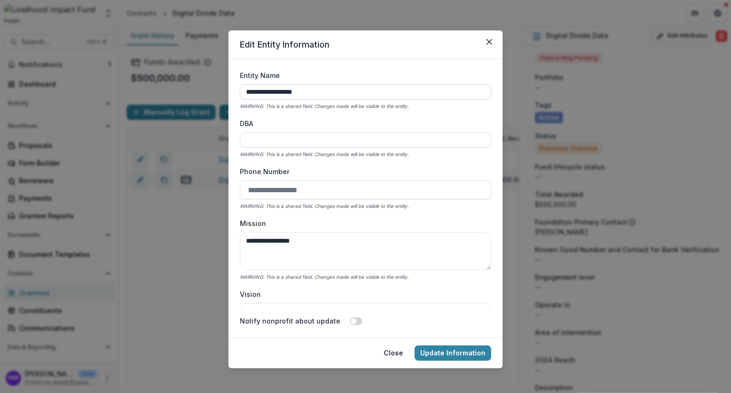
click at [320, 94] on input "**********" at bounding box center [365, 91] width 251 height 15
type input "**********"
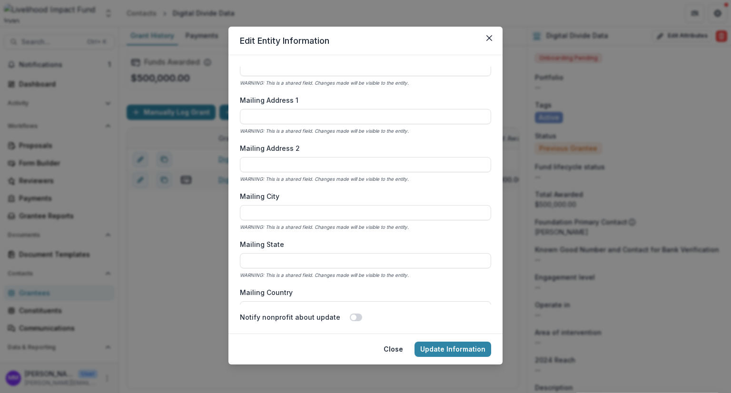
scroll to position [6, 0]
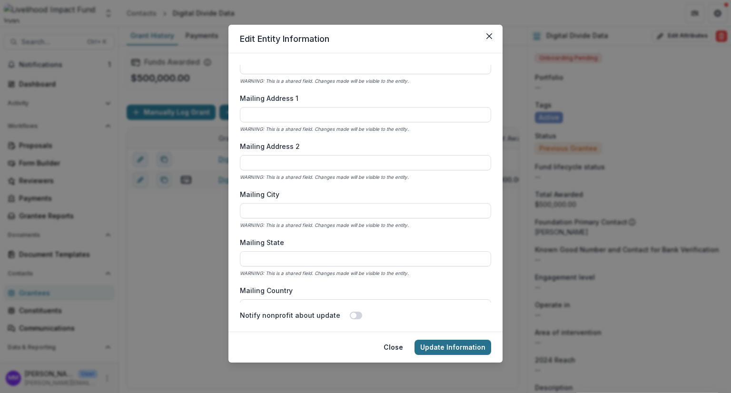
click at [457, 349] on button "Update Information" at bounding box center [453, 347] width 77 height 15
click at [436, 348] on button "Update Information" at bounding box center [453, 347] width 77 height 15
click at [395, 347] on button "Close" at bounding box center [393, 347] width 31 height 15
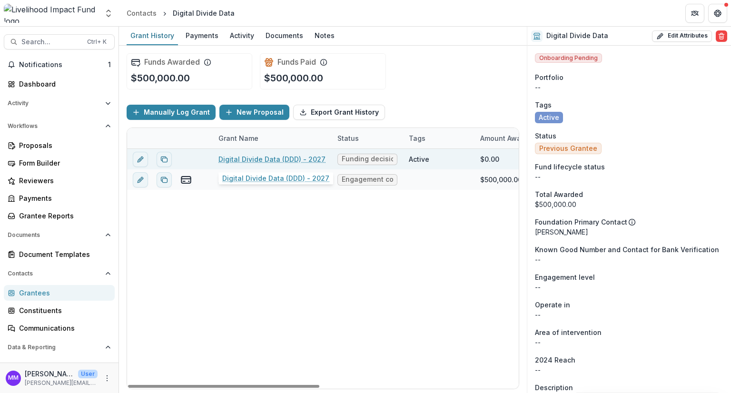
click at [260, 159] on link "Digital Divide Data (DDD) - 2027" at bounding box center [272, 159] width 107 height 10
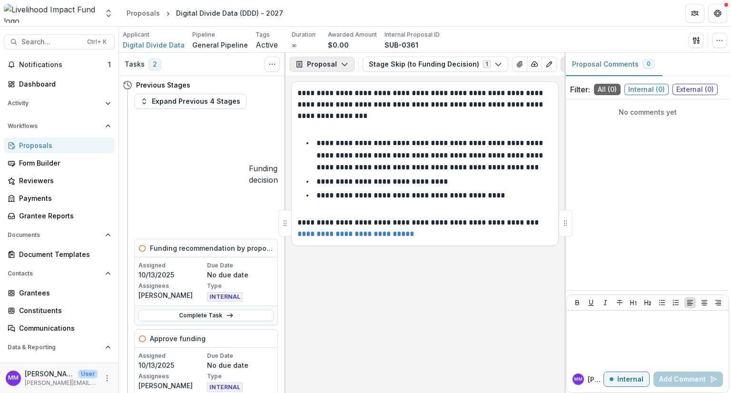
click at [328, 61] on button "Proposal" at bounding box center [321, 64] width 65 height 15
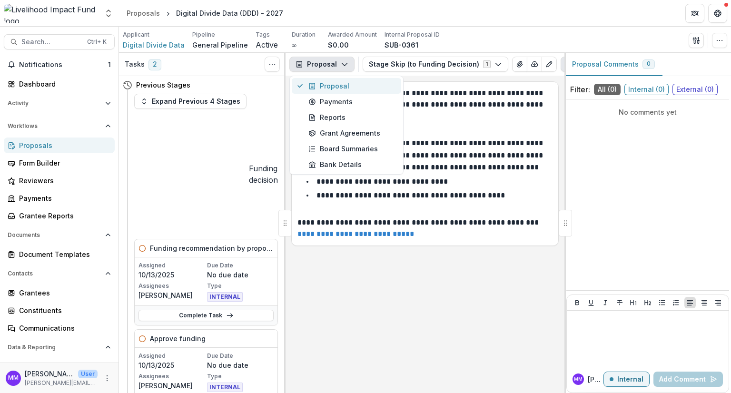
click at [328, 79] on button "Proposal" at bounding box center [346, 86] width 109 height 16
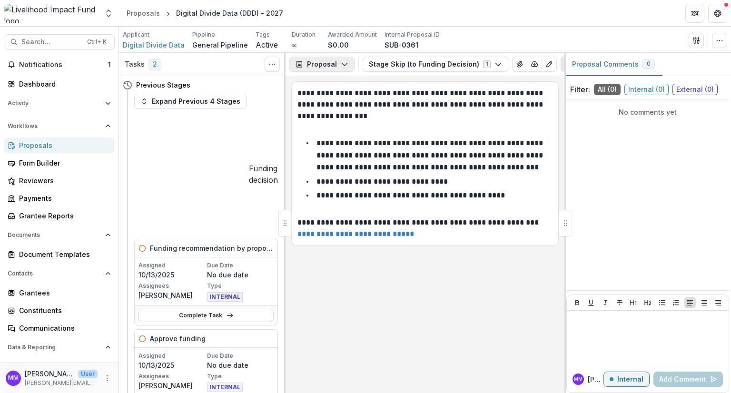
click at [327, 66] on button "Proposal" at bounding box center [321, 64] width 65 height 15
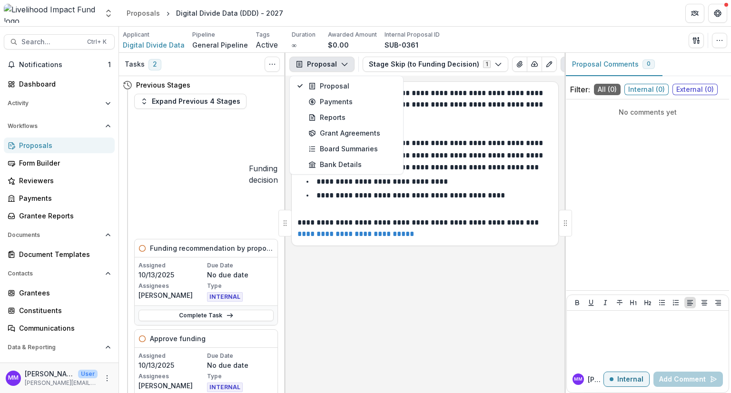
click at [327, 69] on button "Proposal" at bounding box center [321, 64] width 65 height 15
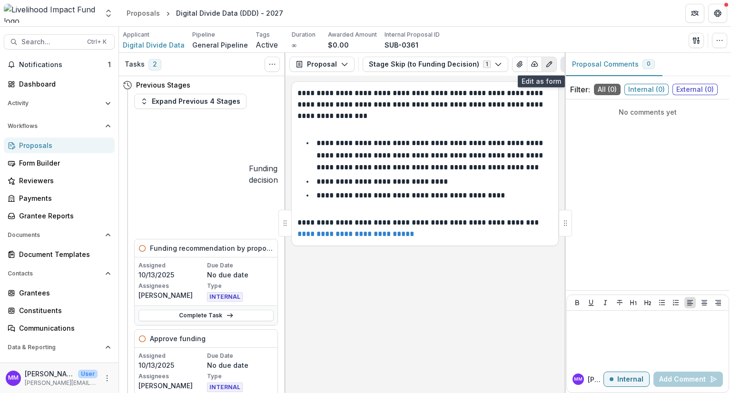
click at [546, 64] on icon "Edit as form" at bounding box center [550, 64] width 8 height 8
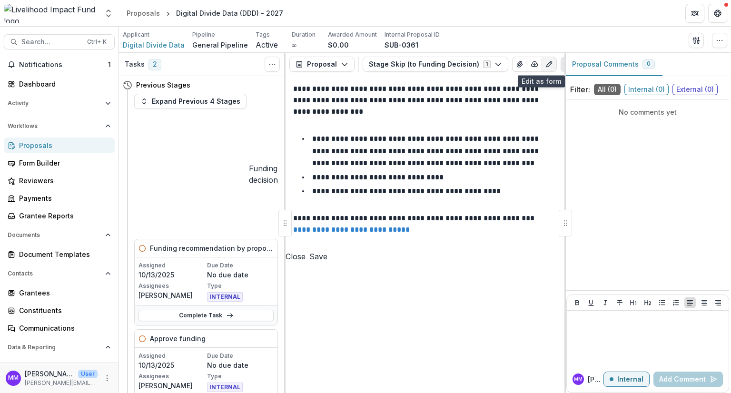
click at [546, 65] on icon "Edit as form" at bounding box center [550, 64] width 8 height 8
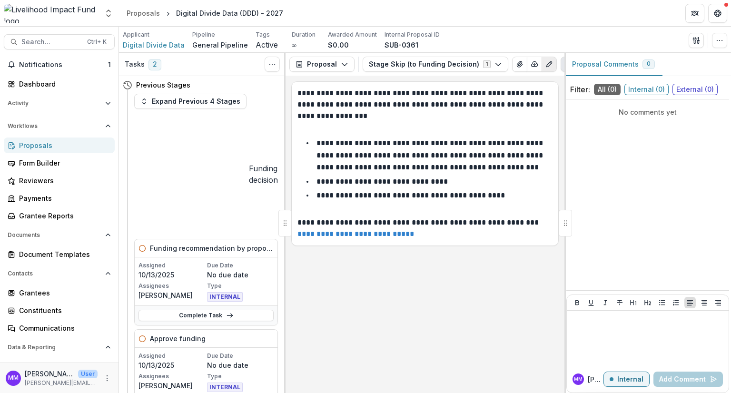
click at [546, 65] on icon "Edit as form" at bounding box center [550, 64] width 8 height 8
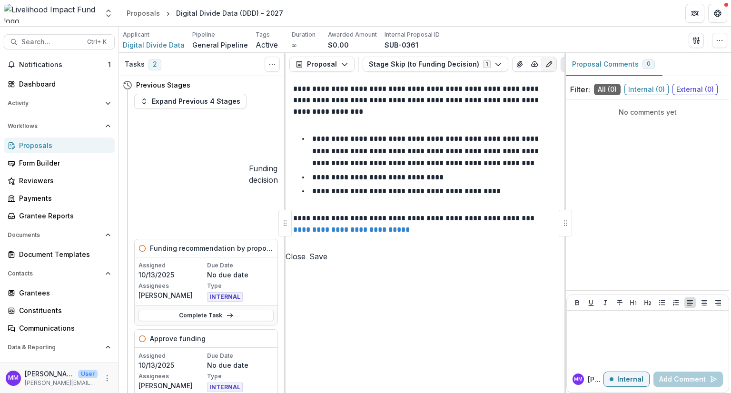
click at [546, 65] on icon "Edit as form" at bounding box center [550, 64] width 8 height 8
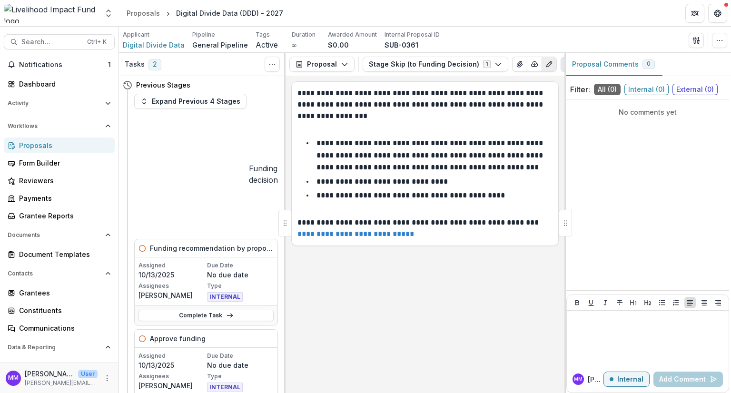
click at [546, 65] on icon "Edit as form" at bounding box center [550, 64] width 8 height 8
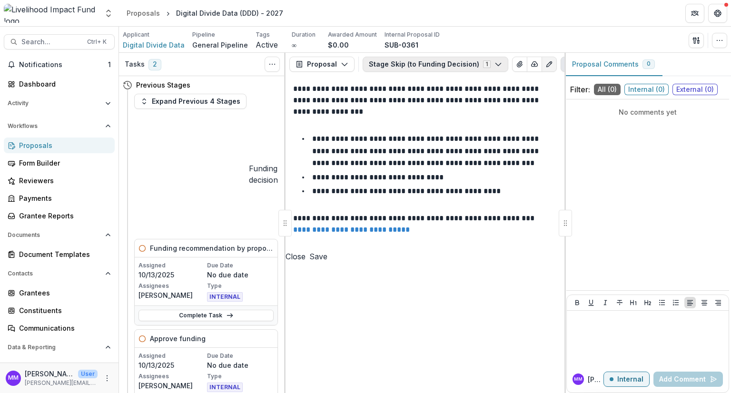
click at [448, 63] on button "Stage Skip (to Funding Decision) 1" at bounding box center [436, 64] width 146 height 15
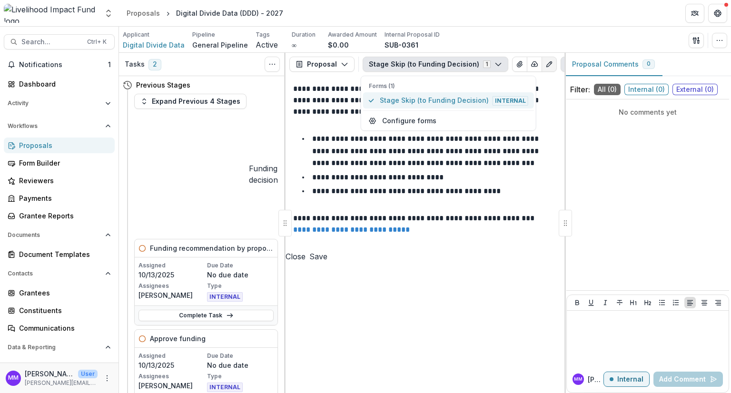
click at [437, 100] on span "Stage Skip (to Funding Decision) Internal" at bounding box center [454, 100] width 149 height 10
click at [546, 63] on icon "Edit as form" at bounding box center [550, 64] width 8 height 8
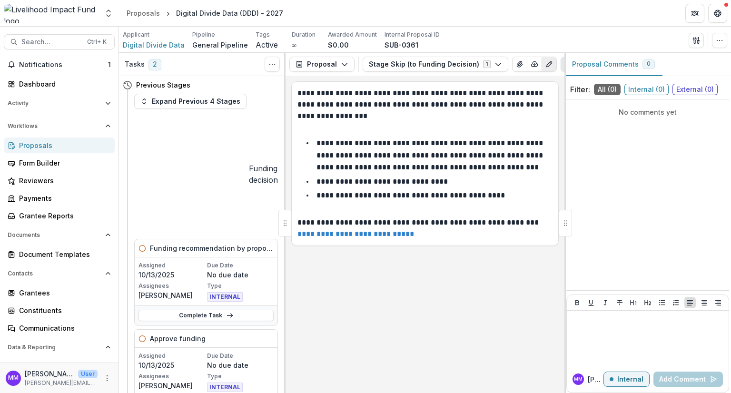
click at [546, 63] on icon "Edit as form" at bounding box center [550, 64] width 8 height 8
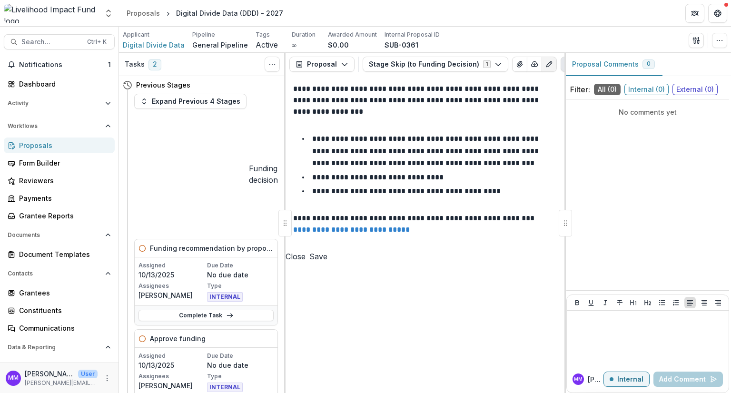
click at [546, 63] on icon "Edit as form" at bounding box center [550, 64] width 8 height 8
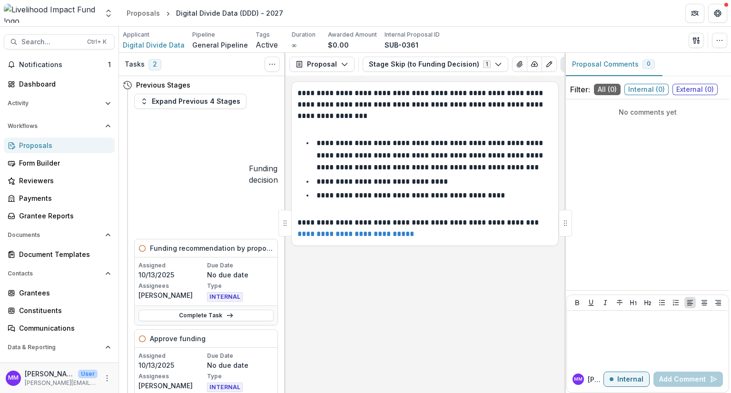
click at [730, 45] on div "Applicant Digital Divide Data Pipeline General Pipeline Tags Active All tags Ac…" at bounding box center [425, 40] width 612 height 26
click at [723, 39] on icon "button" at bounding box center [720, 41] width 8 height 8
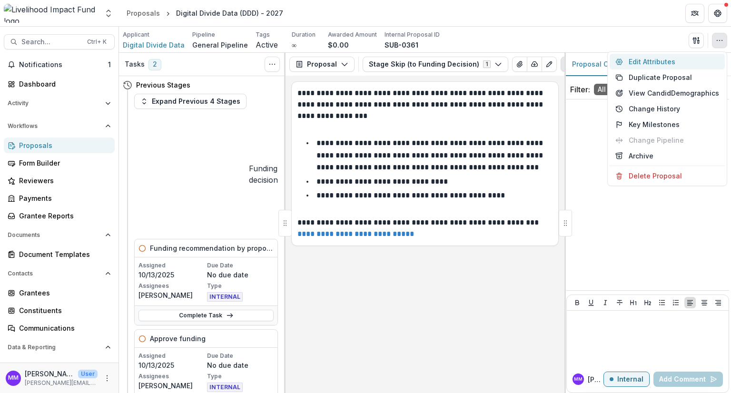
click at [661, 63] on button "Edit Attributes" at bounding box center [667, 62] width 115 height 16
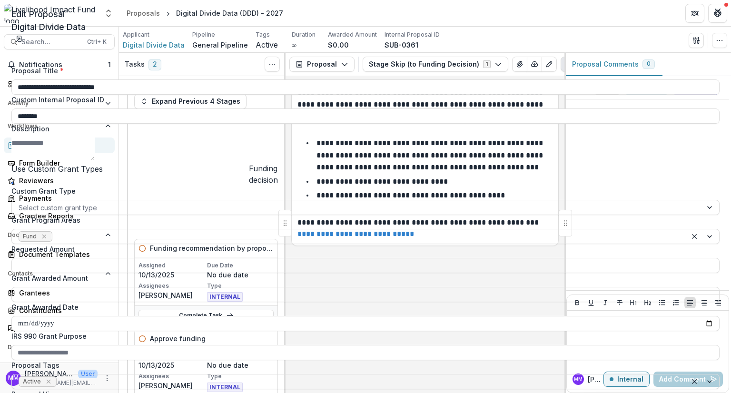
click at [65, 11] on span "Edit Proposal" at bounding box center [37, 14] width 53 height 10
click at [591, 20] on p "Digital Divide Data" at bounding box center [365, 26] width 708 height 13
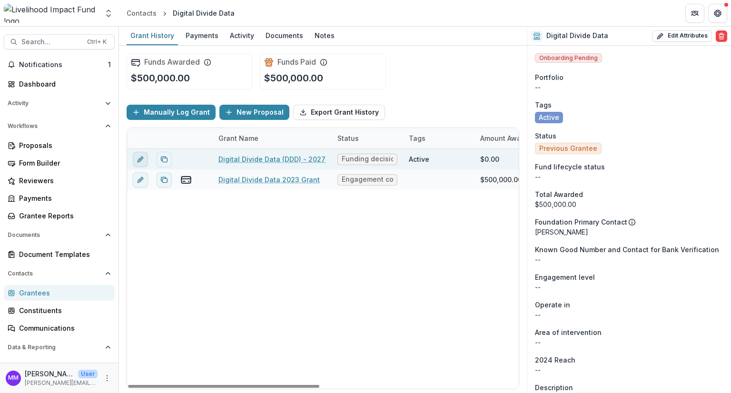
click at [138, 157] on icon "edit" at bounding box center [141, 160] width 8 height 8
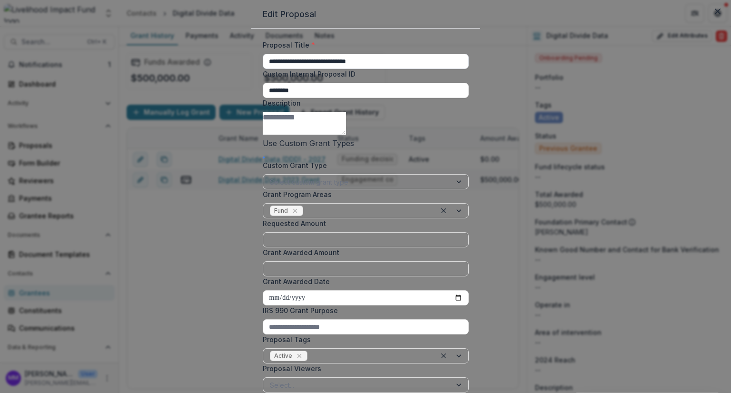
click at [263, 69] on input "**********" at bounding box center [366, 61] width 206 height 15
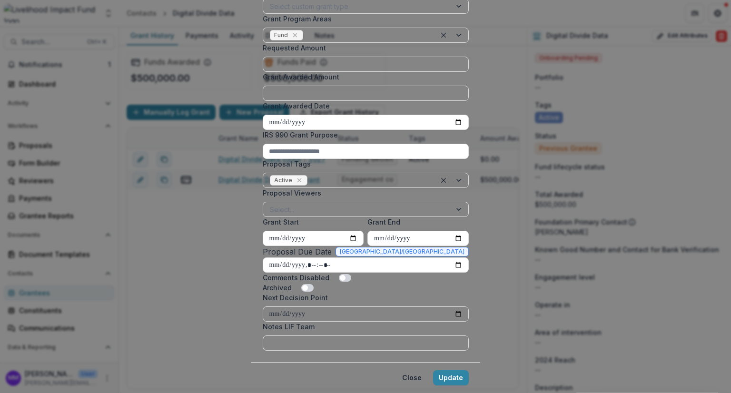
scroll to position [323, 0]
click at [427, 370] on button "Close" at bounding box center [412, 377] width 31 height 15
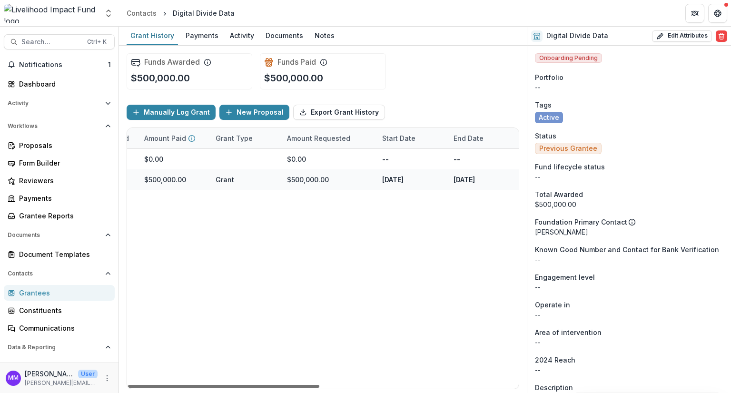
scroll to position [0, 0]
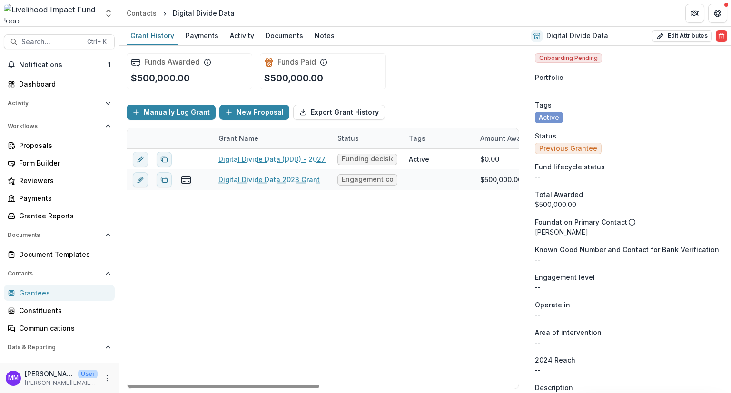
drag, startPoint x: 265, startPoint y: 387, endPoint x: 0, endPoint y: 261, distance: 293.0
click at [128, 385] on div at bounding box center [223, 386] width 191 height 3
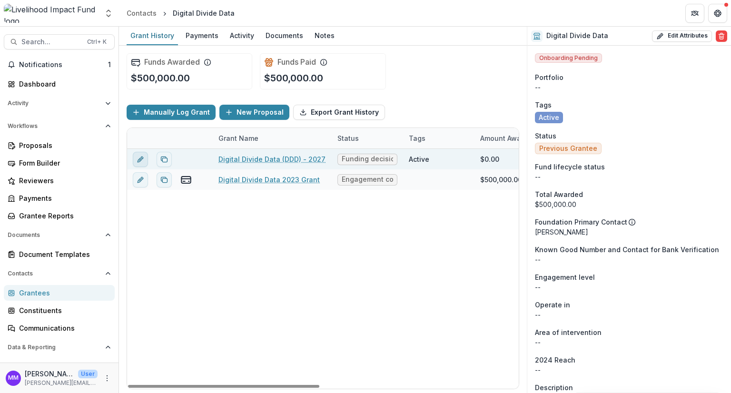
click at [141, 160] on icon "edit" at bounding box center [141, 160] width 8 height 8
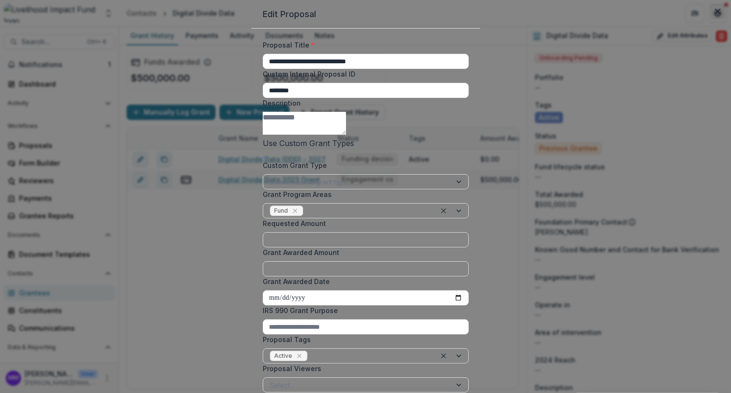
click at [715, 14] on icon "Close" at bounding box center [718, 12] width 6 height 6
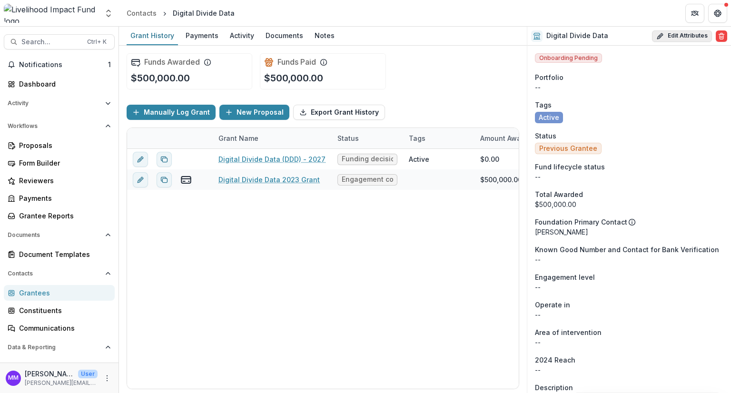
click at [688, 34] on button "Edit Attributes" at bounding box center [682, 35] width 60 height 11
select select
select select "**********"
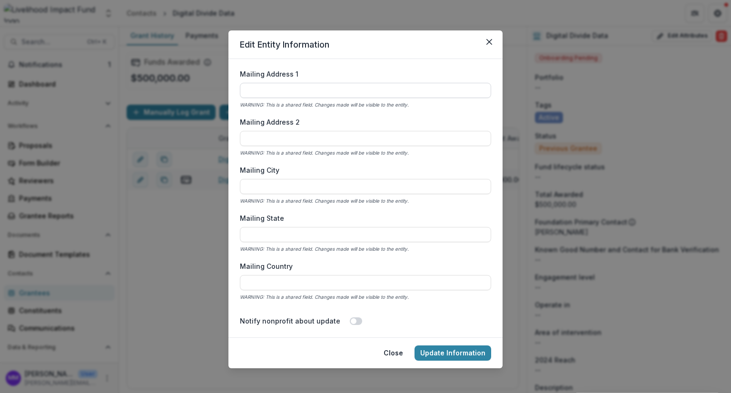
scroll to position [696, 0]
click at [490, 39] on icon "Close" at bounding box center [490, 42] width 6 height 6
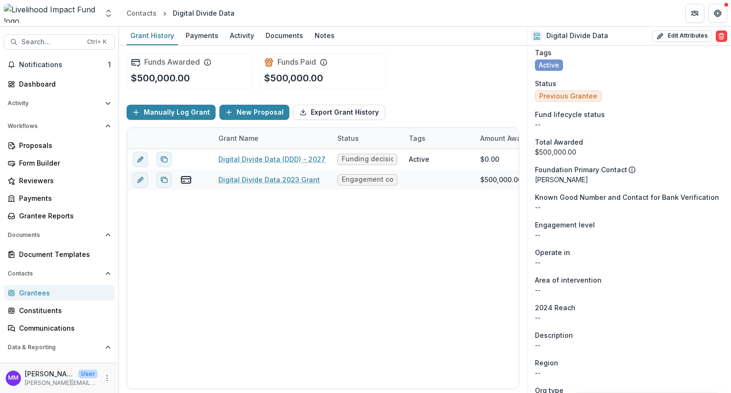
scroll to position [0, 0]
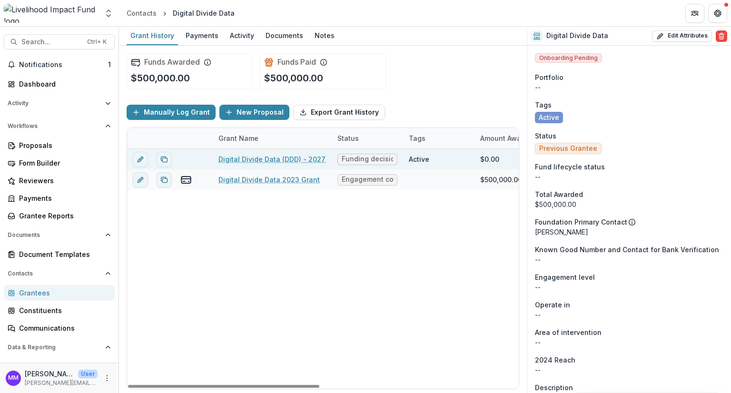
click at [263, 156] on link "Digital Divide Data (DDD) - 2027" at bounding box center [272, 159] width 107 height 10
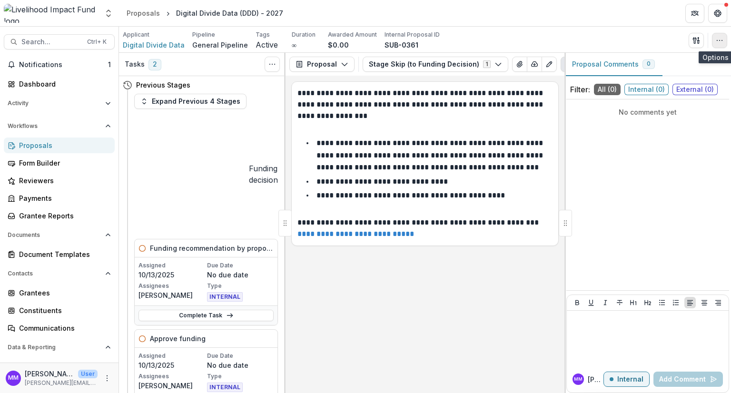
click at [718, 40] on icon "button" at bounding box center [720, 41] width 8 height 8
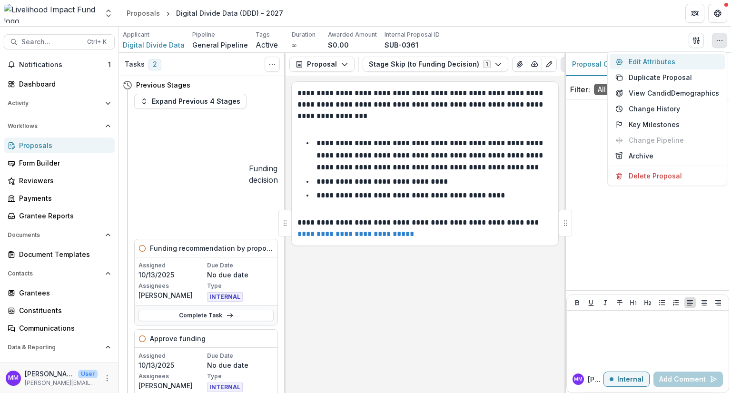
click at [661, 60] on button "Edit Attributes" at bounding box center [667, 62] width 115 height 16
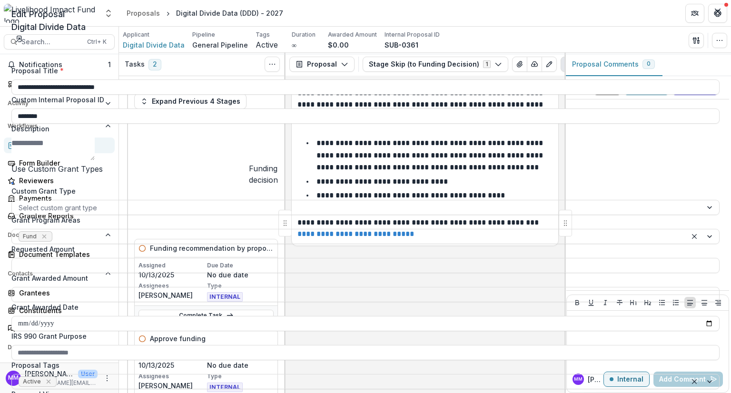
click at [526, 66] on label "Proposal Title *" at bounding box center [362, 71] width 703 height 10
click at [526, 79] on input "**********" at bounding box center [365, 86] width 708 height 15
click at [595, 20] on p "Digital Divide Data" at bounding box center [365, 26] width 708 height 13
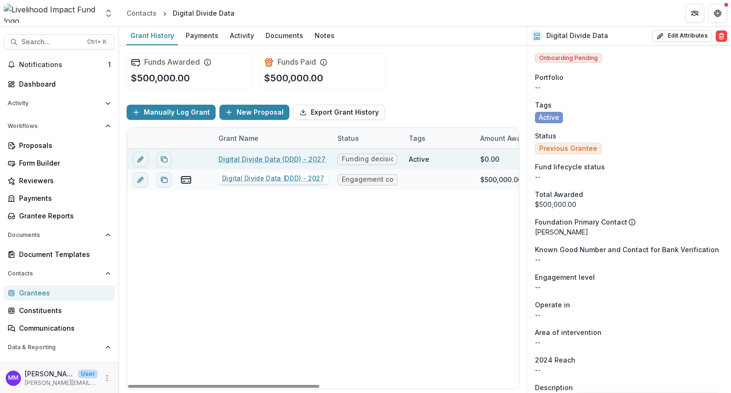
click at [255, 156] on link "Digital Divide Data (DDD) - 2027" at bounding box center [272, 159] width 107 height 10
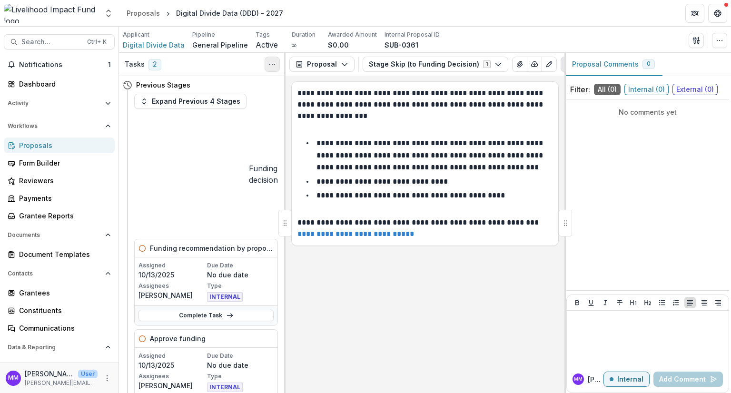
click at [272, 64] on circle "Toggle View Cancelled Tasks" at bounding box center [272, 64] width 0 height 0
click at [546, 64] on icon "Edit as form" at bounding box center [550, 64] width 8 height 8
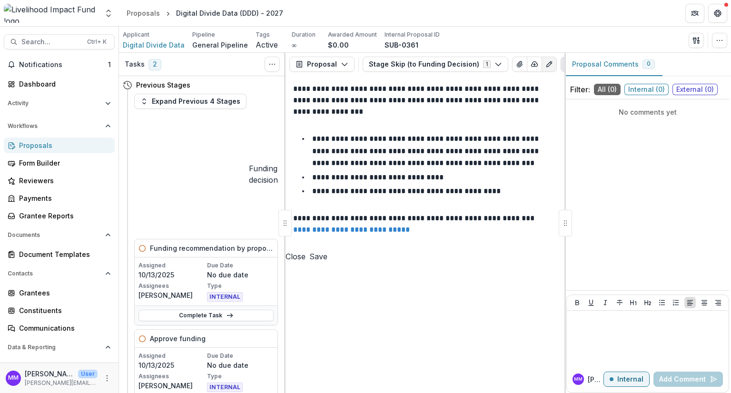
click at [546, 61] on icon "Edit as form" at bounding box center [550, 64] width 8 height 8
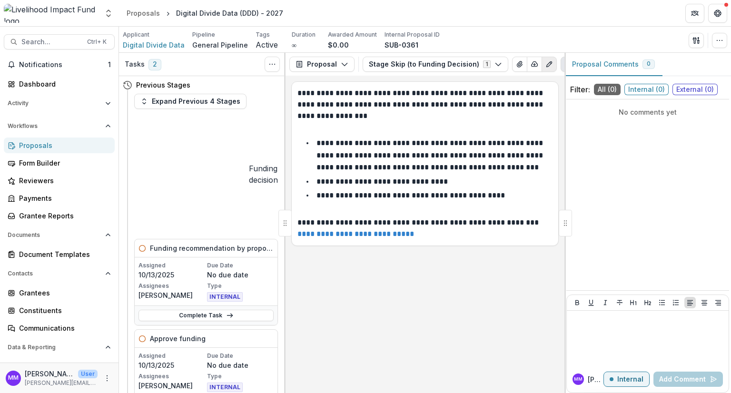
click at [546, 61] on icon "Edit as form" at bounding box center [550, 64] width 8 height 8
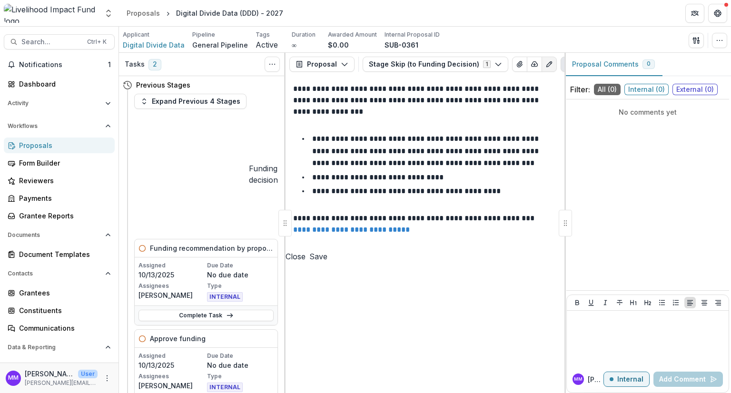
click at [546, 61] on icon "Edit as form" at bounding box center [550, 64] width 8 height 8
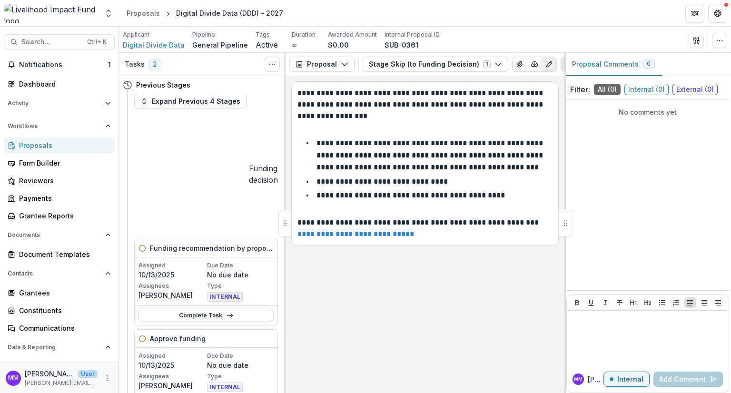
click at [546, 61] on icon "Edit as form" at bounding box center [550, 64] width 8 height 8
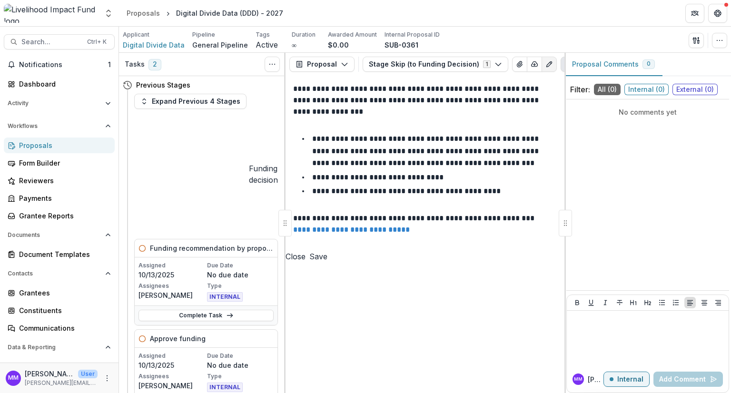
click at [546, 61] on icon "Edit as form" at bounding box center [550, 64] width 8 height 8
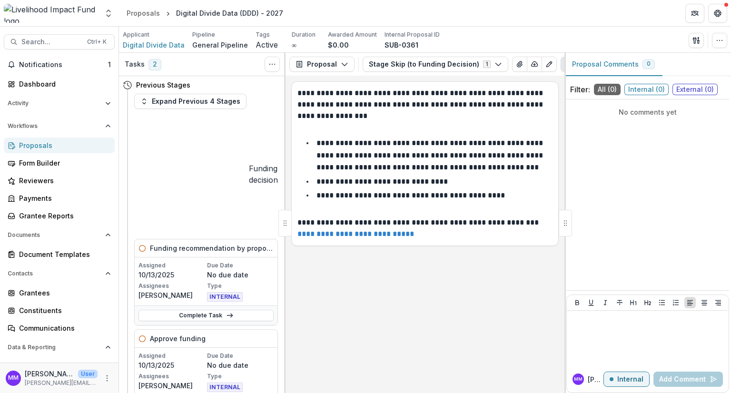
click at [565, 61] on icon "Plaintext view" at bounding box center [569, 64] width 8 height 8
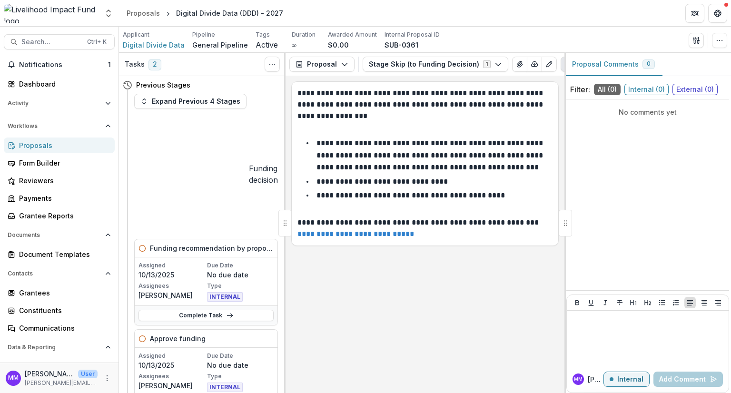
click at [565, 61] on icon "Plaintext view" at bounding box center [569, 64] width 8 height 8
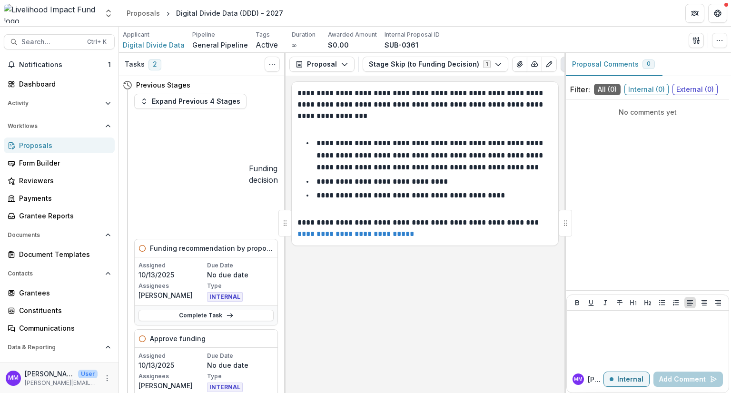
click at [565, 61] on icon "Plaintext view" at bounding box center [569, 64] width 8 height 8
click at [384, 63] on button "Stage Skip (to Funding Decision) 1" at bounding box center [436, 64] width 146 height 15
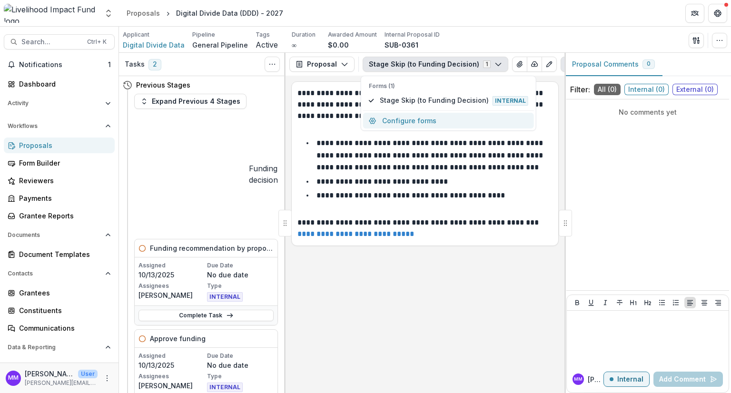
click at [397, 119] on button "Configure forms" at bounding box center [448, 121] width 171 height 16
select select "****"
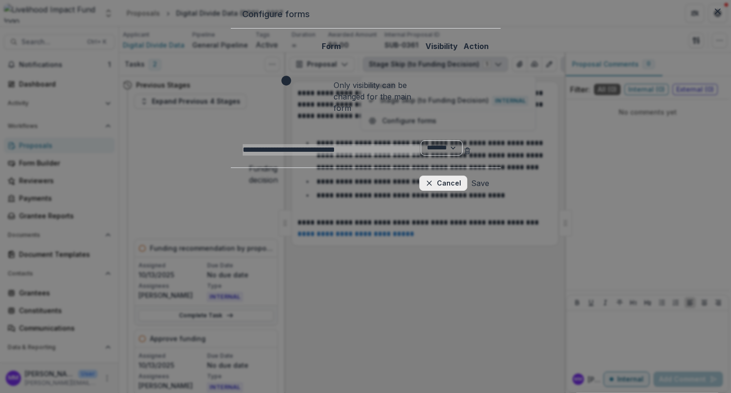
click at [467, 176] on button "Cancel" at bounding box center [443, 183] width 48 height 15
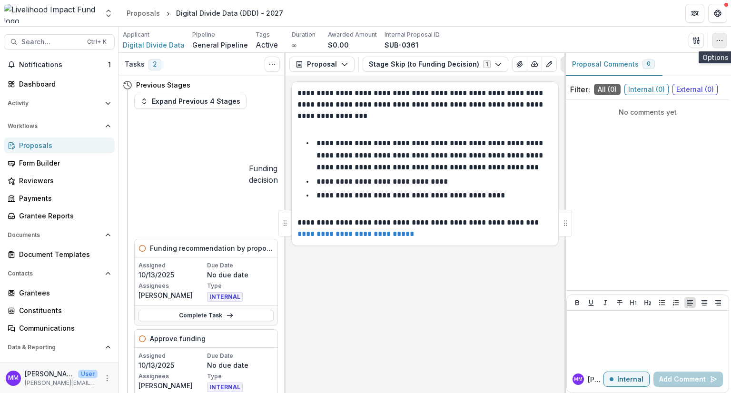
click at [720, 39] on icon "button" at bounding box center [720, 41] width 8 height 8
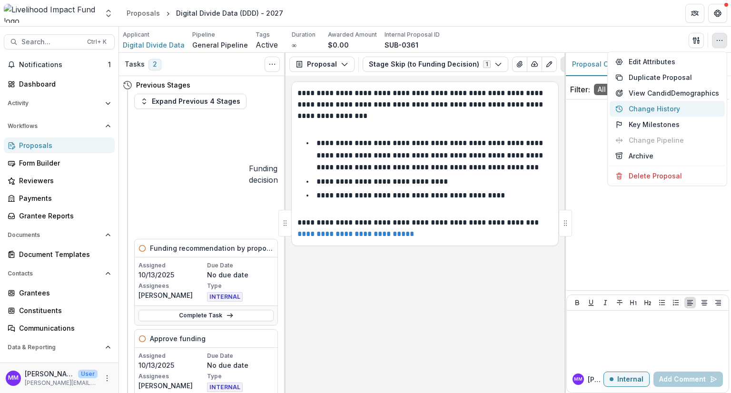
click at [651, 109] on button "Change History" at bounding box center [667, 109] width 115 height 16
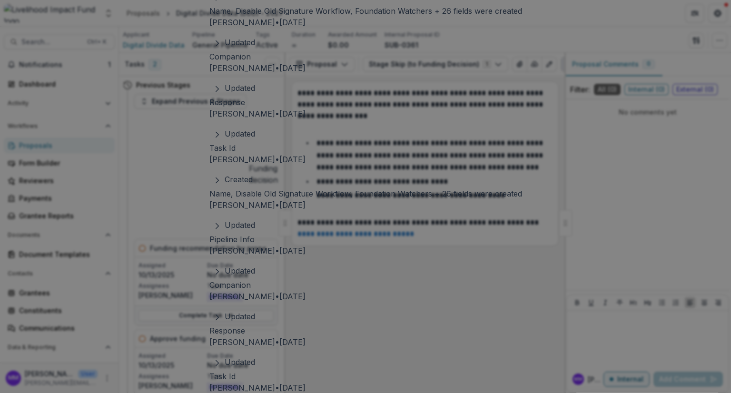
scroll to position [109, 0]
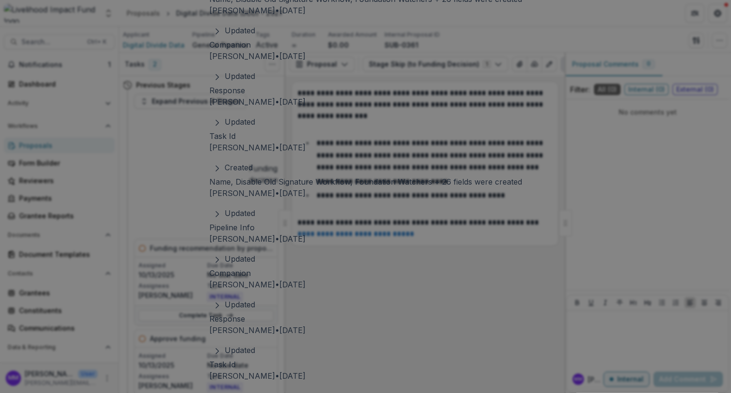
click at [225, 300] on span "Updated" at bounding box center [240, 305] width 30 height 10
click at [225, 255] on span "Updated" at bounding box center [240, 257] width 30 height 10
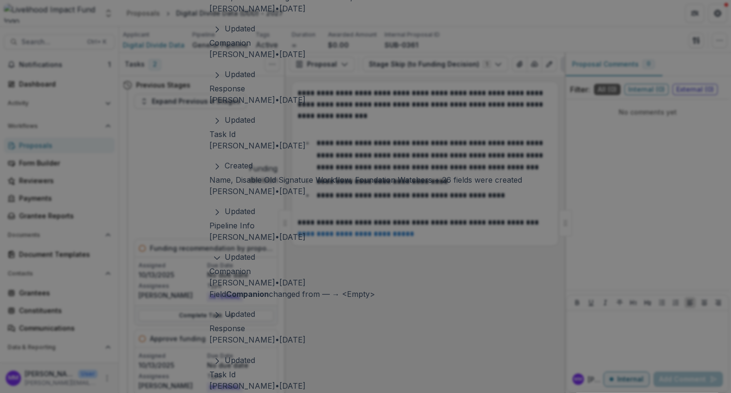
click at [210, 212] on div "Updated Pipeline Info" at bounding box center [365, 218] width 313 height 27
click at [225, 170] on span "Created" at bounding box center [239, 166] width 28 height 10
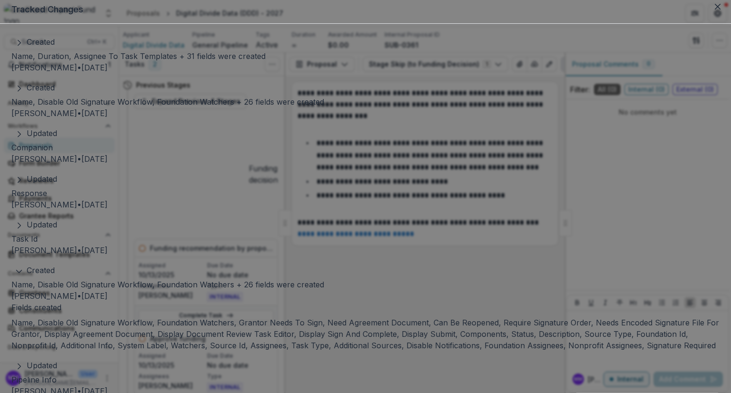
scroll to position [0, 0]
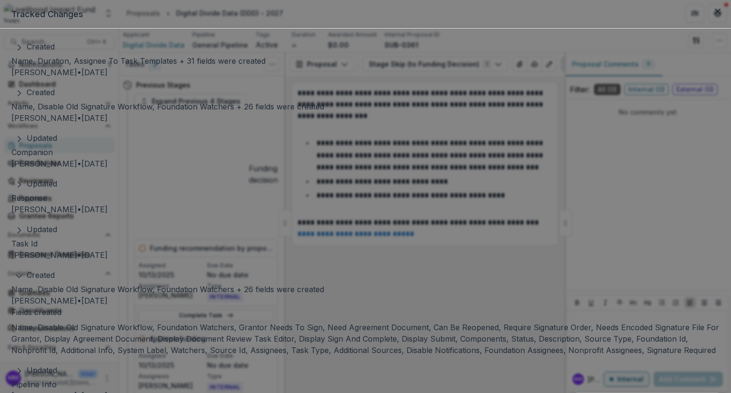
click at [55, 97] on span "Created" at bounding box center [41, 93] width 28 height 10
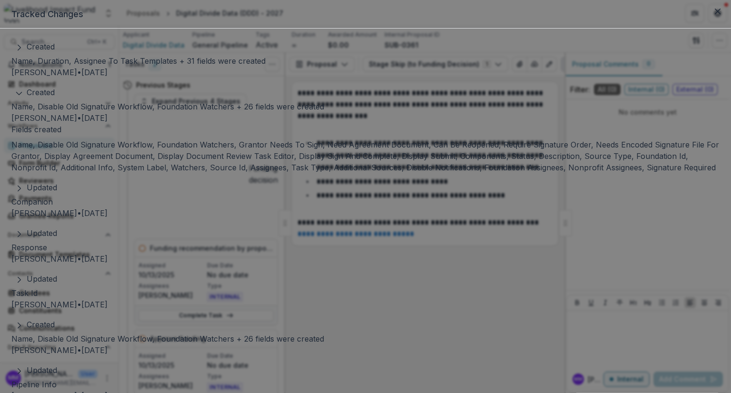
click at [55, 51] on span "Created" at bounding box center [41, 47] width 28 height 10
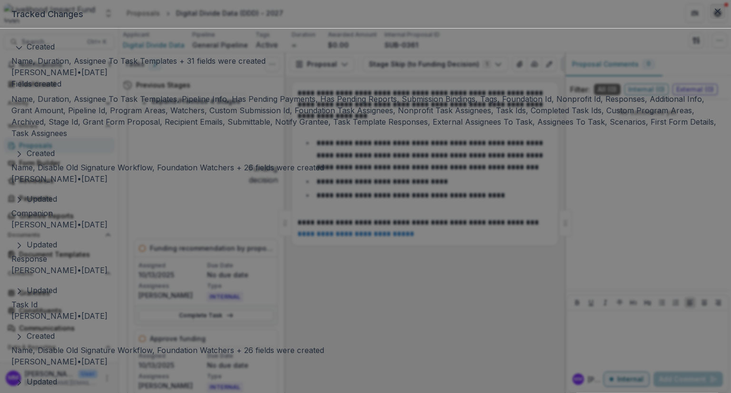
click at [710, 19] on button "Close" at bounding box center [717, 11] width 15 height 15
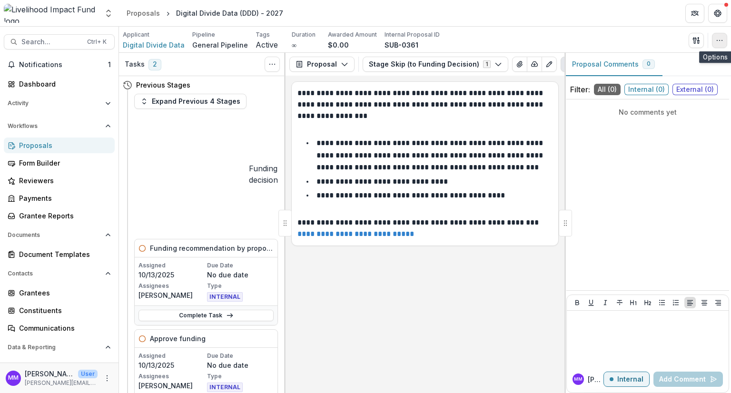
click at [720, 42] on icon "button" at bounding box center [720, 41] width 8 height 8
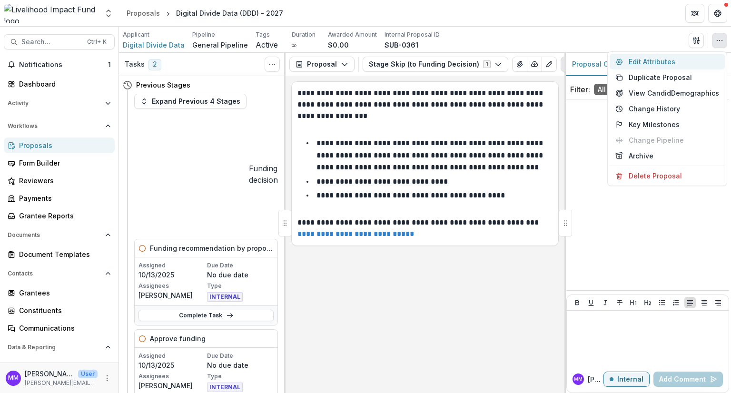
click at [648, 60] on button "Edit Attributes" at bounding box center [667, 62] width 115 height 16
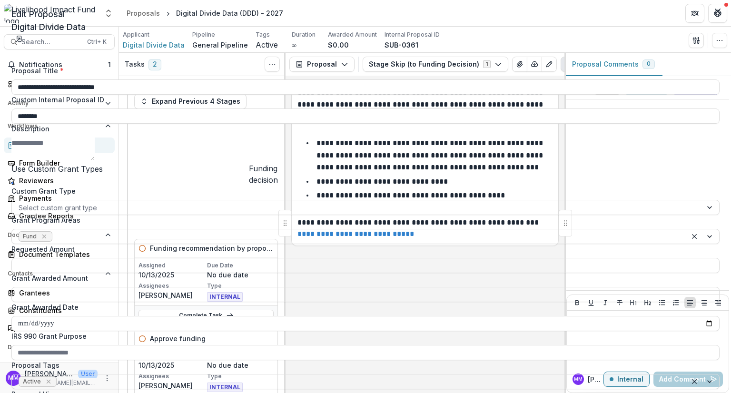
drag, startPoint x: 621, startPoint y: 66, endPoint x: 502, endPoint y: 68, distance: 119.0
click at [502, 68] on form "**********" at bounding box center [365, 309] width 708 height 487
click at [716, 9] on icon "Close" at bounding box center [718, 12] width 6 height 6
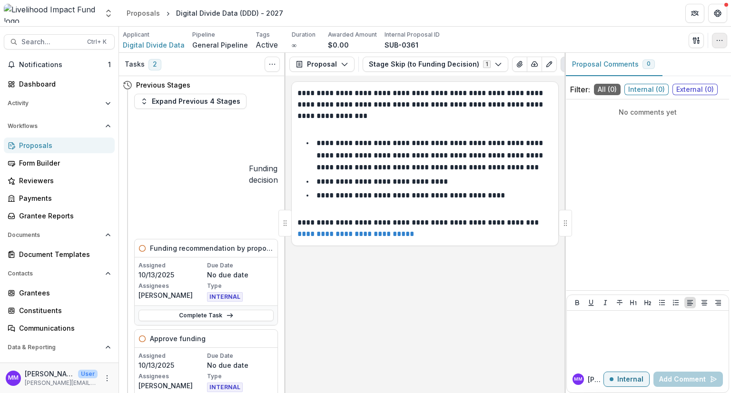
click at [723, 37] on icon "button" at bounding box center [720, 41] width 8 height 8
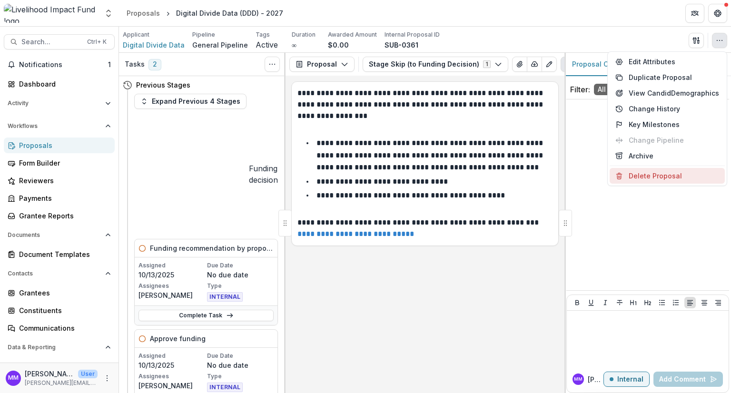
click at [651, 175] on button "Delete Proposal" at bounding box center [667, 176] width 115 height 16
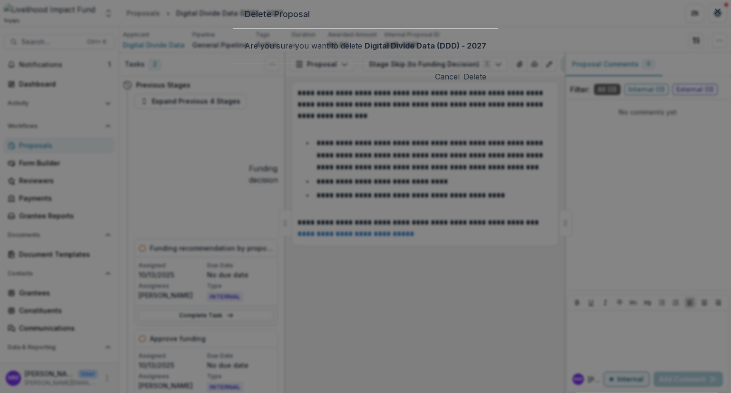
click at [464, 82] on button "Delete" at bounding box center [475, 76] width 23 height 11
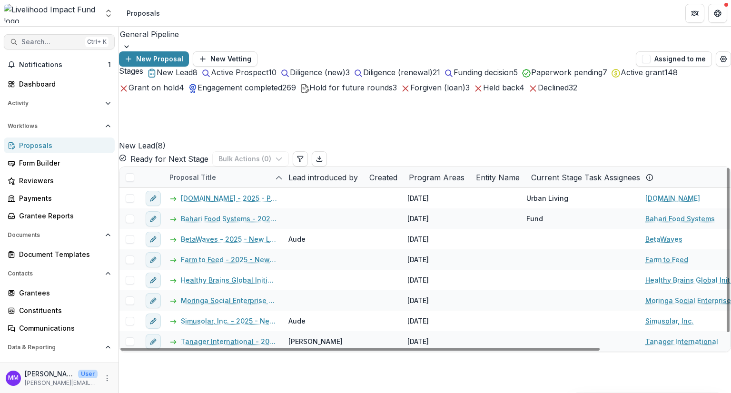
click at [30, 42] on span "Search..." at bounding box center [51, 42] width 60 height 8
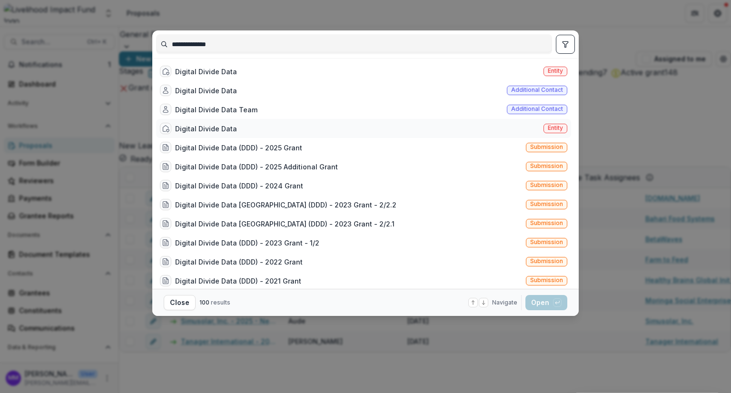
type input "**********"
click at [204, 126] on div "Digital Divide Data" at bounding box center [206, 129] width 62 height 10
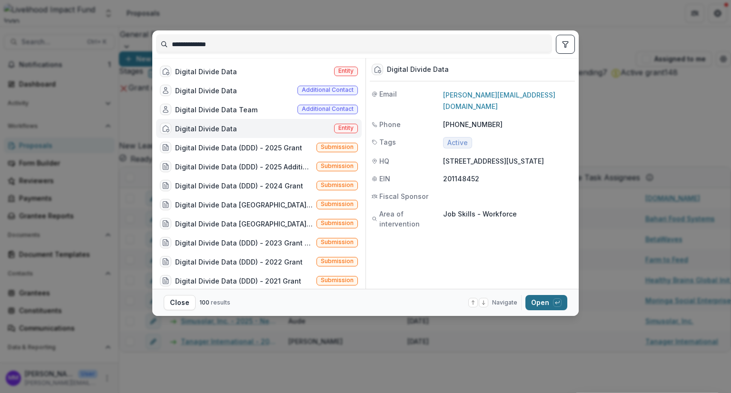
click at [539, 303] on button "Open with enter key" at bounding box center [547, 302] width 42 height 15
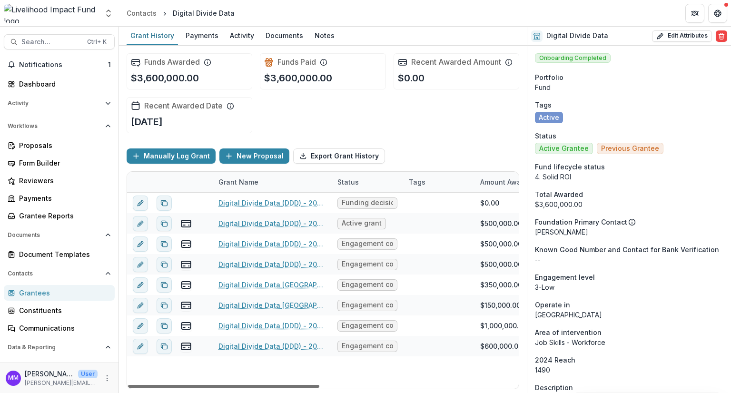
drag, startPoint x: 298, startPoint y: 386, endPoint x: 68, endPoint y: 328, distance: 238.1
click at [128, 385] on div at bounding box center [223, 386] width 191 height 3
click at [249, 155] on button "New Proposal" at bounding box center [254, 156] width 70 height 15
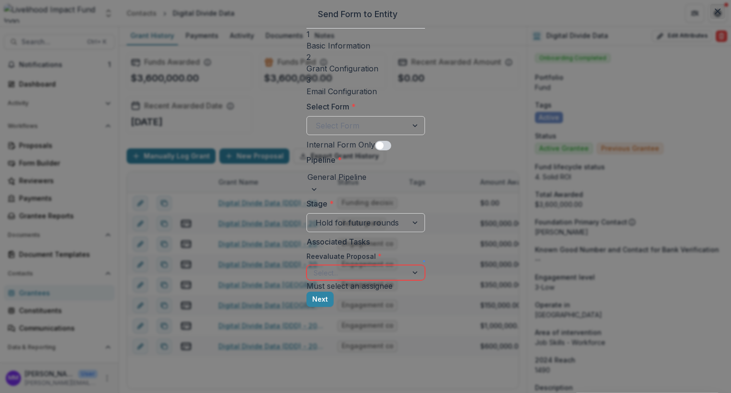
click at [710, 19] on button "Close" at bounding box center [717, 11] width 15 height 15
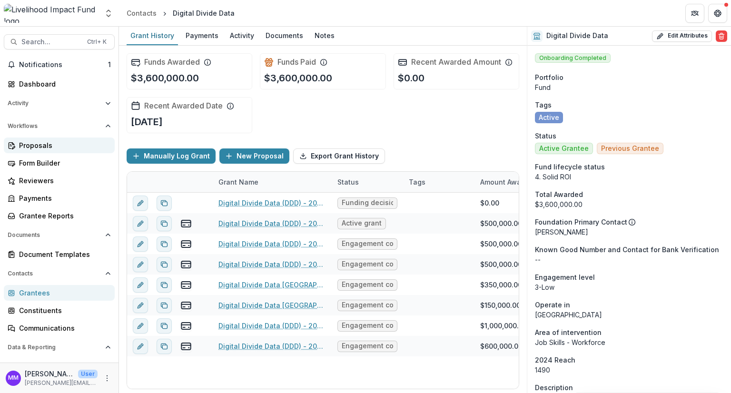
click at [30, 145] on div "Proposals" at bounding box center [63, 145] width 88 height 10
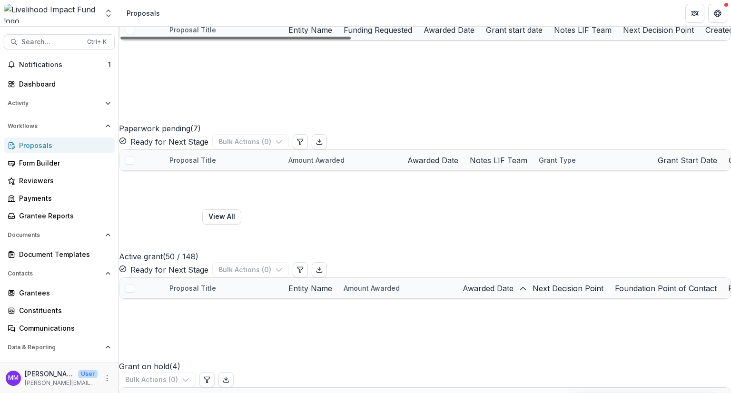
drag, startPoint x: 315, startPoint y: 329, endPoint x: 165, endPoint y: 303, distance: 152.8
click at [165, 40] on div at bounding box center [235, 38] width 230 height 3
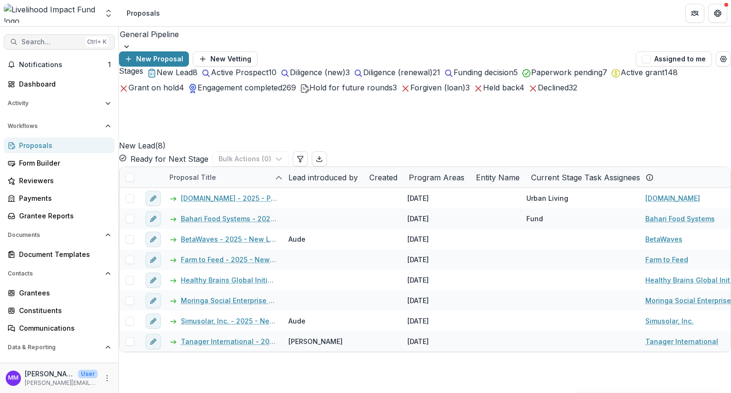
click at [33, 40] on span "Search..." at bounding box center [51, 42] width 60 height 8
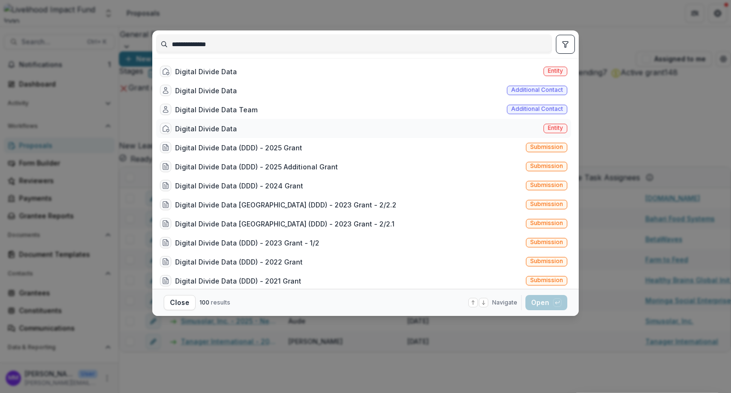
type input "**********"
click at [214, 136] on div "Digital Divide Data Entity" at bounding box center [363, 128] width 415 height 19
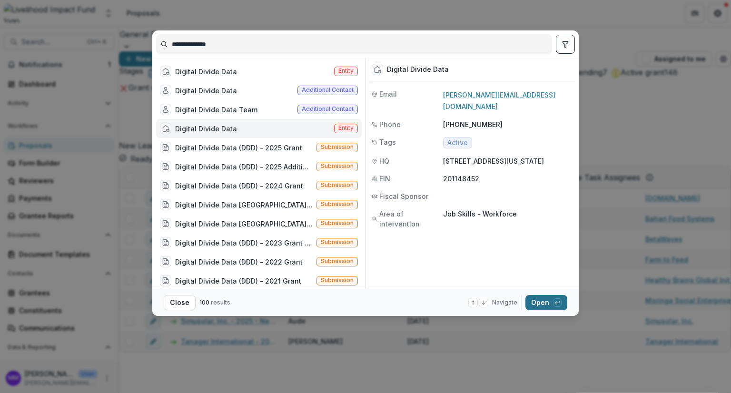
click at [537, 306] on button "Open with enter key" at bounding box center [547, 302] width 42 height 15
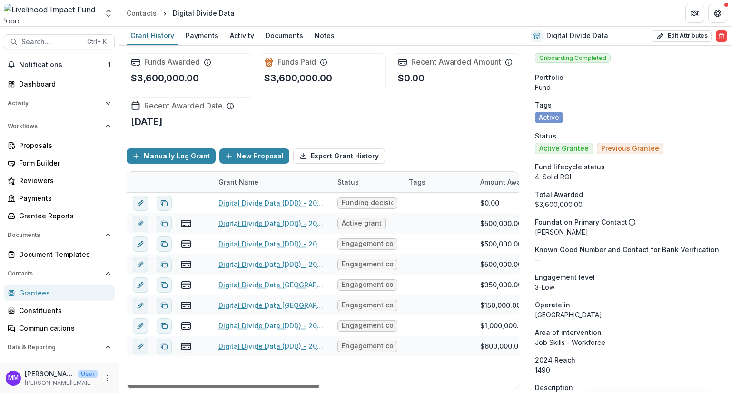
drag, startPoint x: 265, startPoint y: 387, endPoint x: 207, endPoint y: 377, distance: 58.9
click at [207, 385] on div at bounding box center [223, 386] width 191 height 3
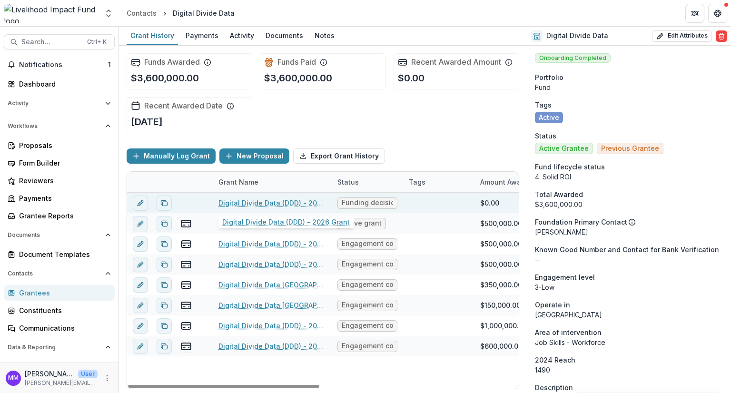
click at [255, 203] on link "Digital Divide Data (DDD) - 2026 Grant" at bounding box center [273, 203] width 108 height 10
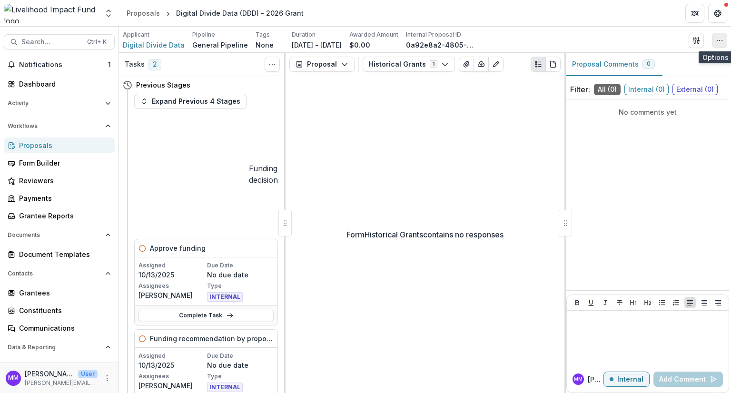
click at [723, 39] on icon "button" at bounding box center [720, 41] width 8 height 8
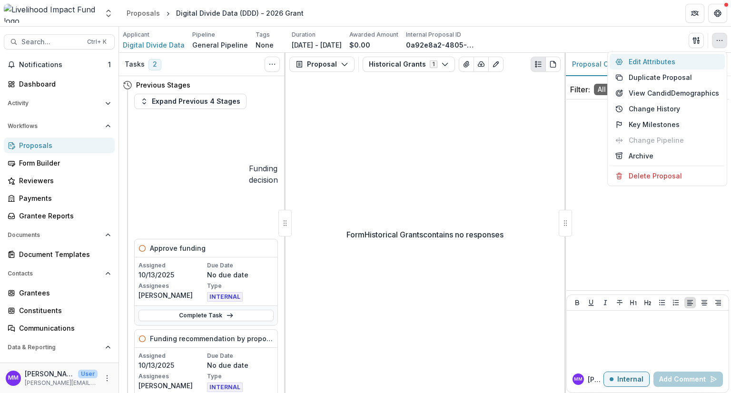
click at [655, 61] on button "Edit Attributes" at bounding box center [667, 62] width 115 height 16
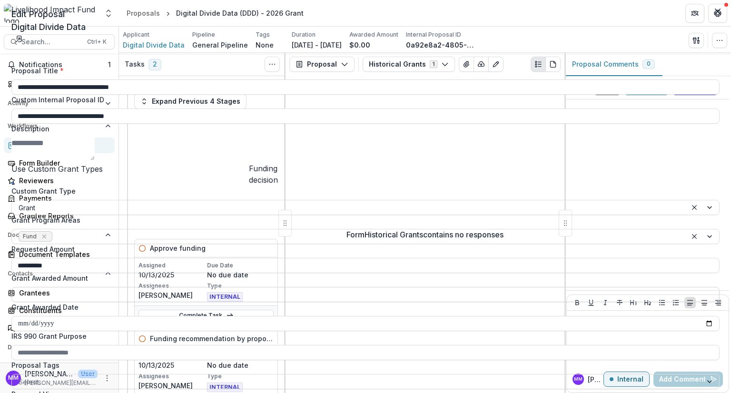
click at [523, 302] on input "Grant Awarded Amount" at bounding box center [365, 294] width 708 height 15
type input "**********"
click at [703, 316] on input "**********" at bounding box center [365, 323] width 708 height 15
type input "**********"
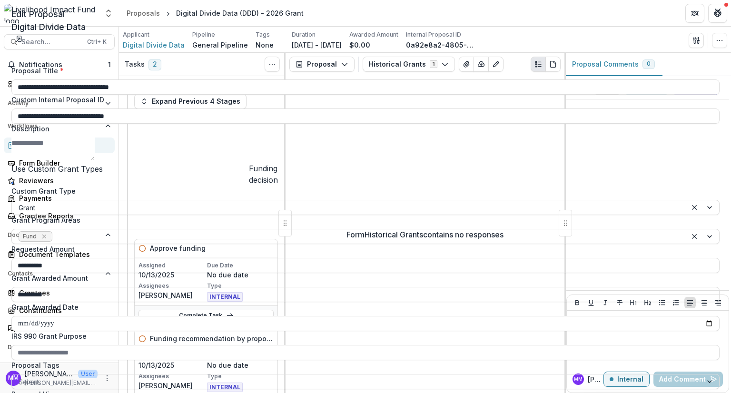
scroll to position [265, 0]
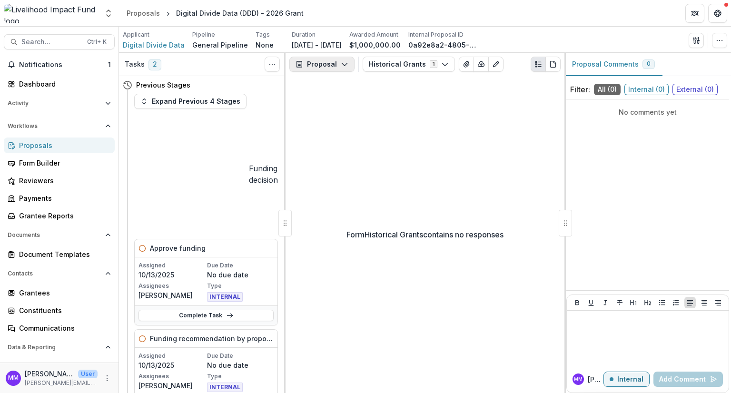
click at [312, 63] on button "Proposal" at bounding box center [321, 64] width 65 height 15
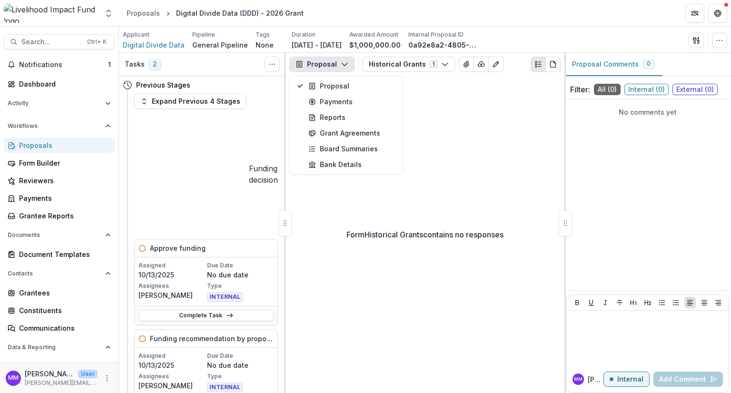
click at [324, 67] on button "Proposal" at bounding box center [321, 64] width 65 height 15
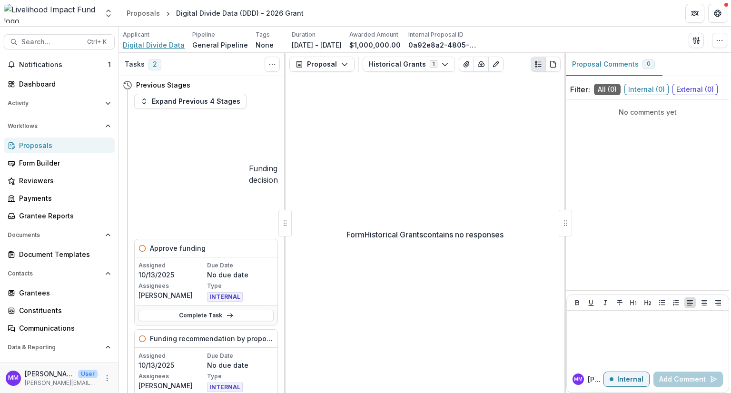
click at [164, 45] on span "Digital Divide Data" at bounding box center [154, 45] width 62 height 10
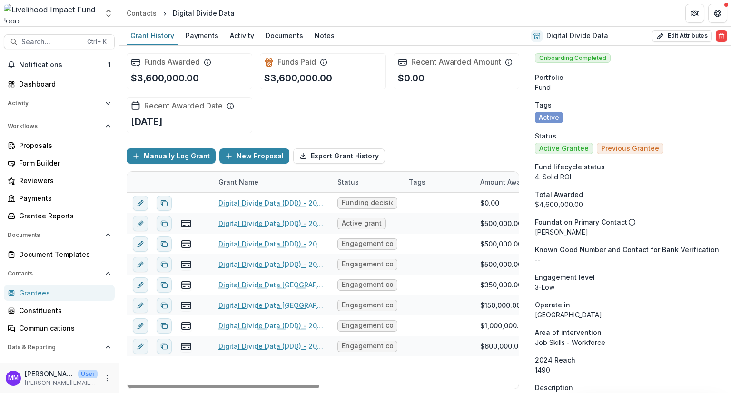
drag, startPoint x: 252, startPoint y: 384, endPoint x: 325, endPoint y: 391, distance: 72.7
click at [319, 388] on div at bounding box center [223, 386] width 191 height 3
drag, startPoint x: 325, startPoint y: 387, endPoint x: 186, endPoint y: 388, distance: 139.0
click at [189, 387] on div at bounding box center [223, 386] width 191 height 3
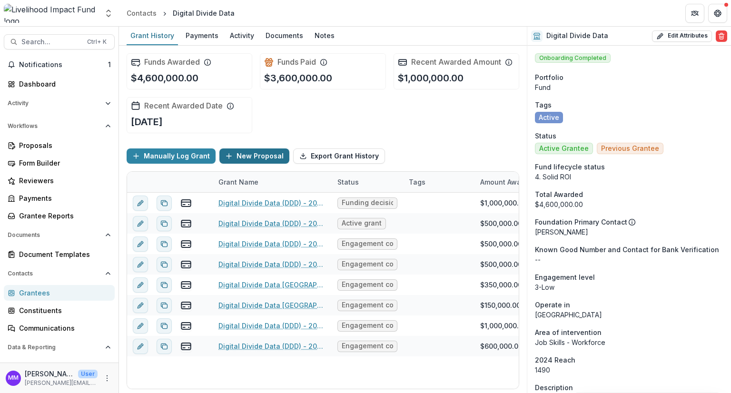
click at [255, 155] on button "New Proposal" at bounding box center [254, 156] width 70 height 15
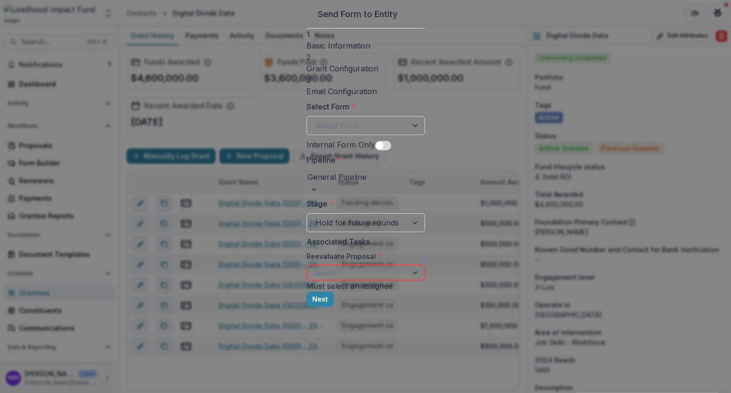
click at [316, 124] on div at bounding box center [357, 125] width 83 height 13
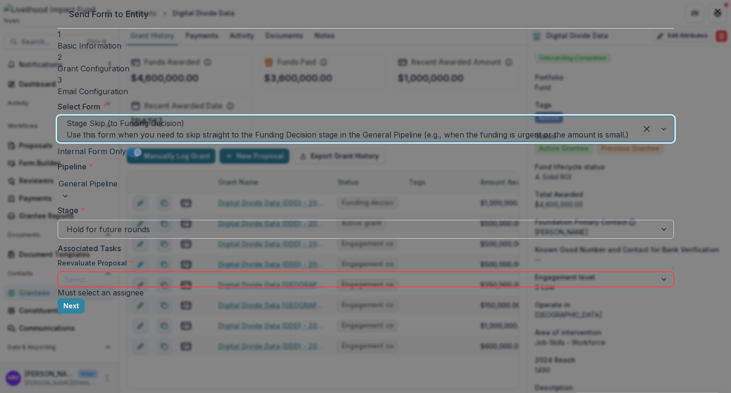
click at [252, 223] on div at bounding box center [357, 229] width 581 height 13
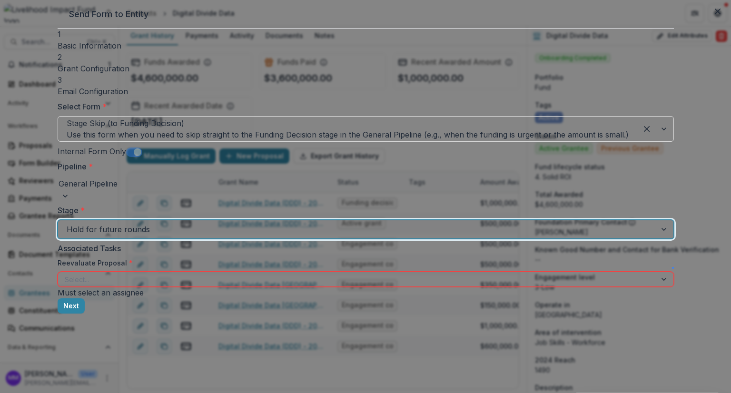
scroll to position [48, 0]
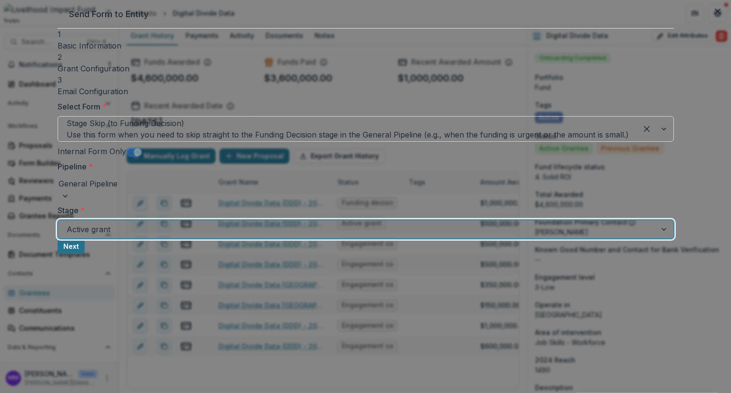
click at [85, 248] on button "Next" at bounding box center [71, 246] width 27 height 15
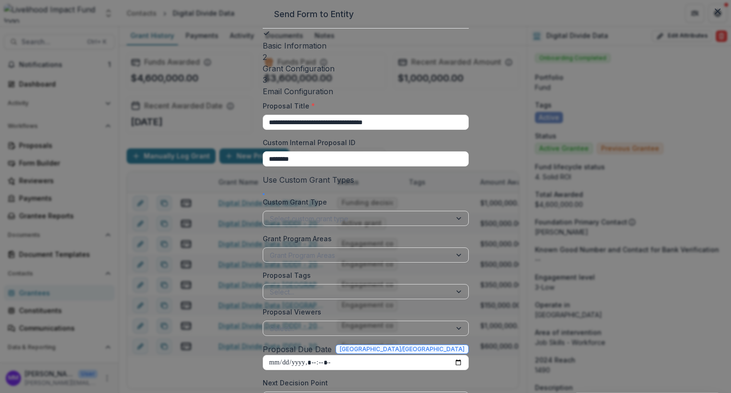
drag, startPoint x: 326, startPoint y: 119, endPoint x: 186, endPoint y: 113, distance: 139.6
click at [263, 113] on div "**********" at bounding box center [366, 236] width 206 height 415
paste input
type input "**********"
click at [270, 219] on div at bounding box center [357, 219] width 175 height 12
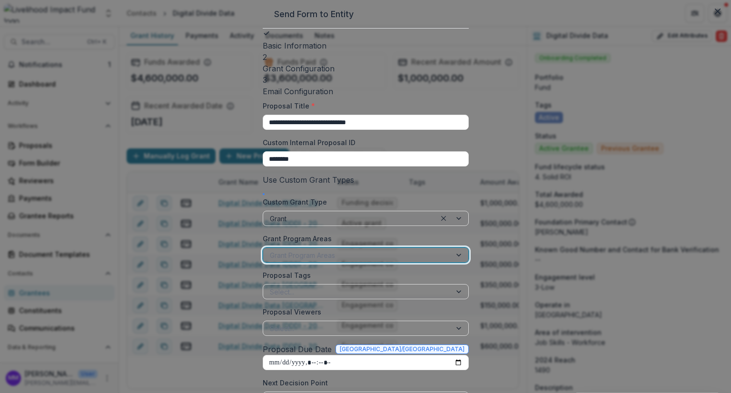
click at [270, 258] on div at bounding box center [357, 255] width 175 height 12
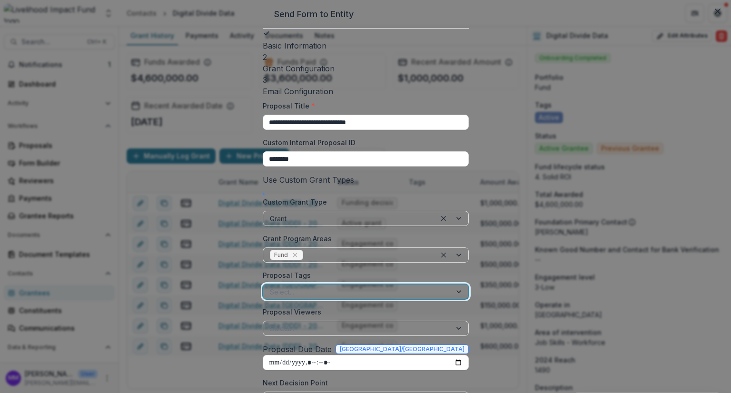
click at [270, 293] on div at bounding box center [357, 292] width 175 height 12
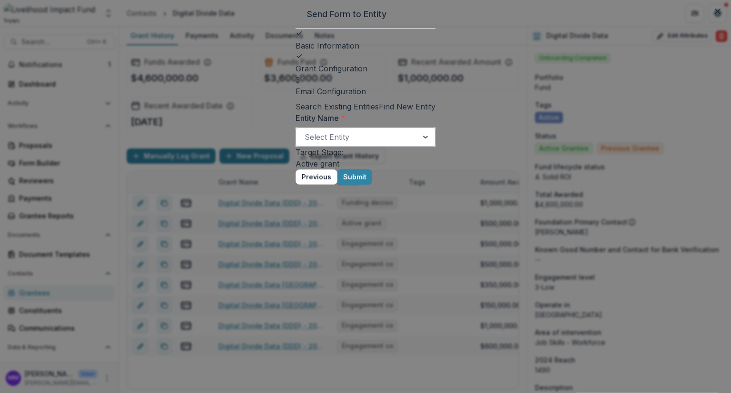
click at [296, 145] on div "Select Entity" at bounding box center [357, 136] width 122 height 15
type input "**********"
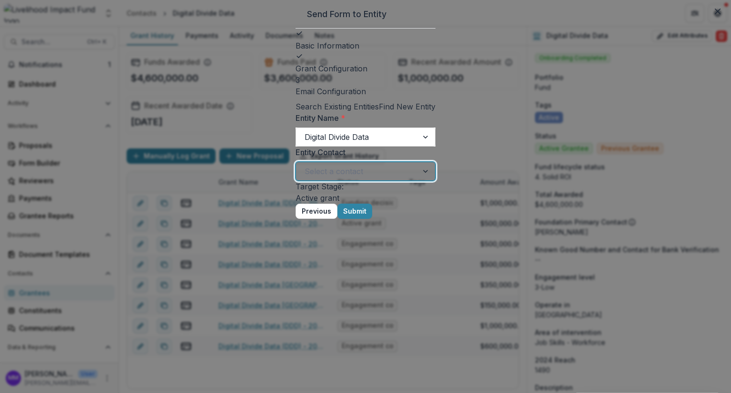
click at [305, 178] on div at bounding box center [357, 171] width 105 height 13
click at [372, 219] on button "Submit" at bounding box center [355, 211] width 35 height 15
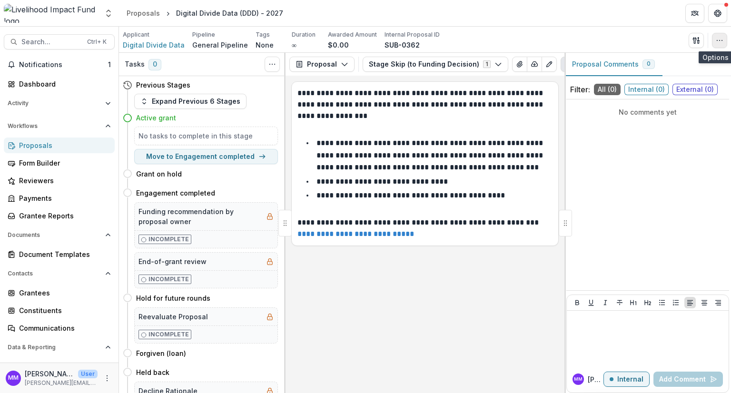
click at [723, 36] on button "button" at bounding box center [719, 40] width 15 height 15
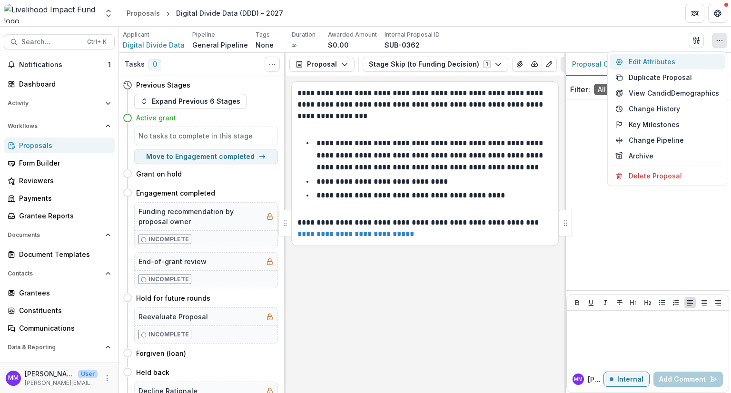
click at [654, 60] on button "Edit Attributes" at bounding box center [667, 62] width 115 height 16
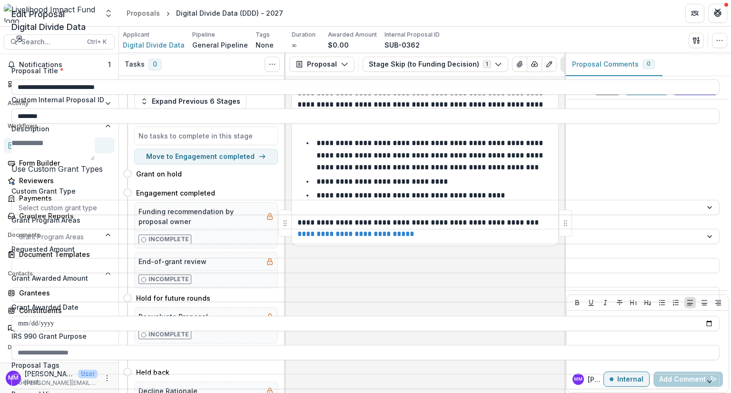
scroll to position [265, 0]
click at [722, 10] on button "Close" at bounding box center [717, 11] width 15 height 15
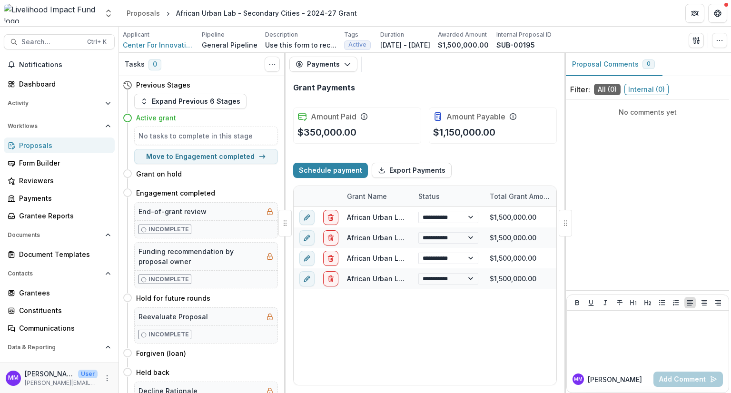
select select "**********"
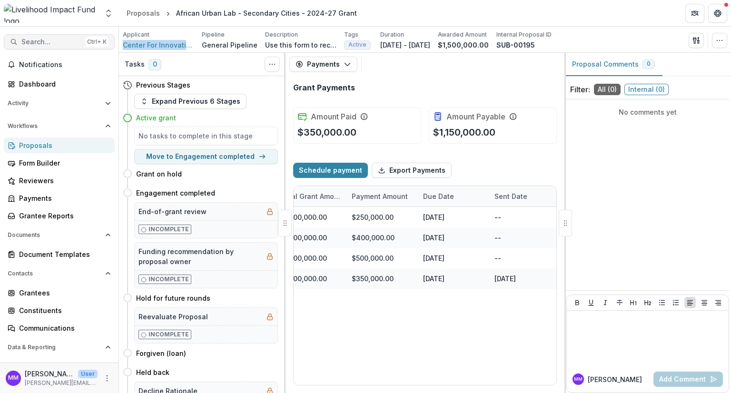
click at [54, 43] on span "Search..." at bounding box center [51, 42] width 60 height 8
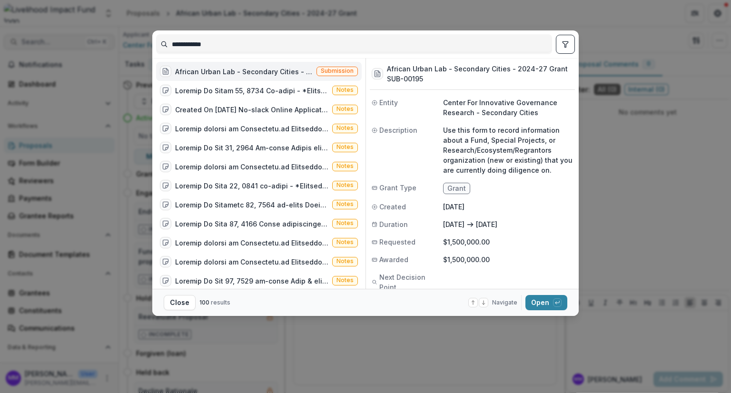
type input "**********"
select select "**********"
type input "**********"
select select "**********"
type input "*"
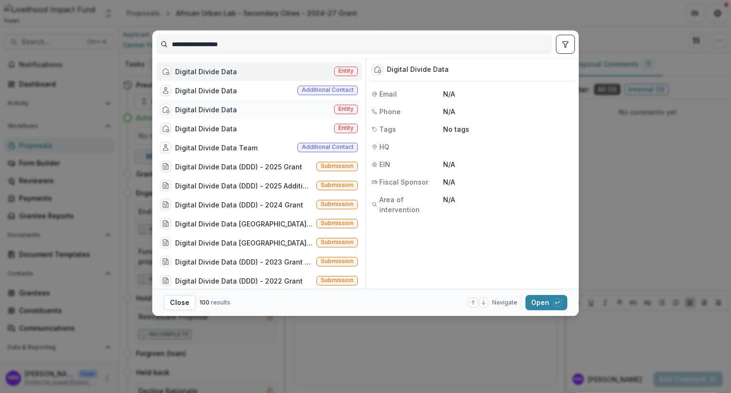
type input "**********"
click at [223, 111] on div "Digital Divide Data" at bounding box center [206, 110] width 62 height 10
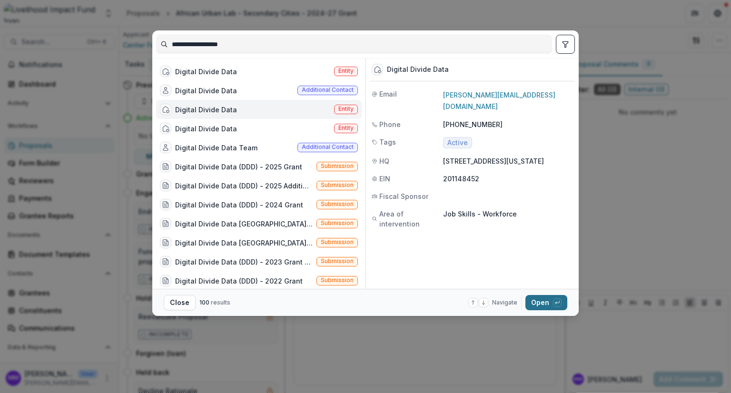
click at [537, 302] on button "Open with enter key" at bounding box center [547, 302] width 42 height 15
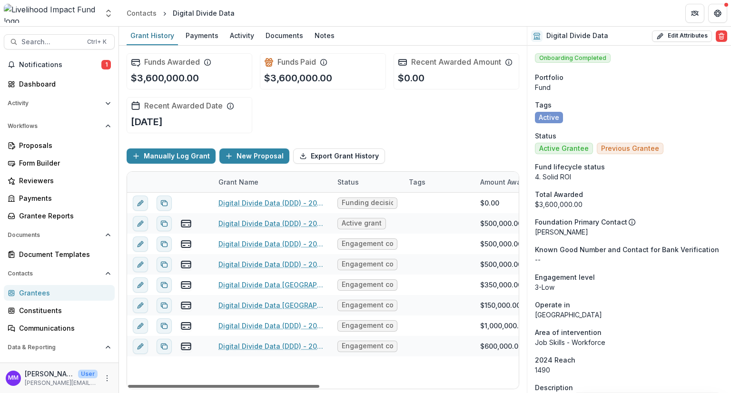
drag, startPoint x: 273, startPoint y: 383, endPoint x: 169, endPoint y: 381, distance: 103.3
click at [169, 385] on div at bounding box center [223, 386] width 191 height 3
click at [45, 40] on span "Search..." at bounding box center [51, 42] width 60 height 8
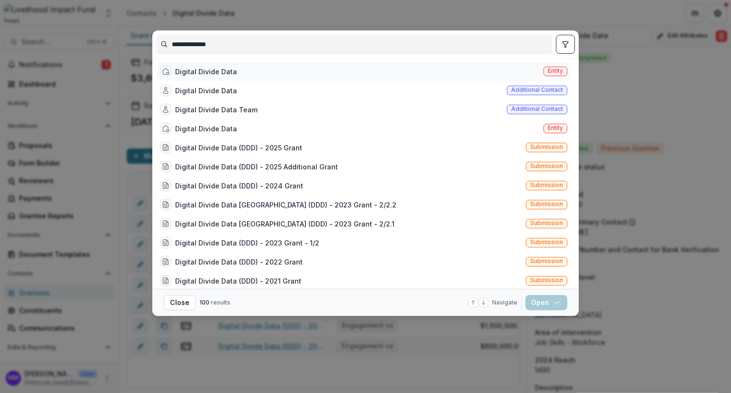
type input "**********"
click at [229, 74] on div "Digital Divide Data" at bounding box center [206, 72] width 62 height 10
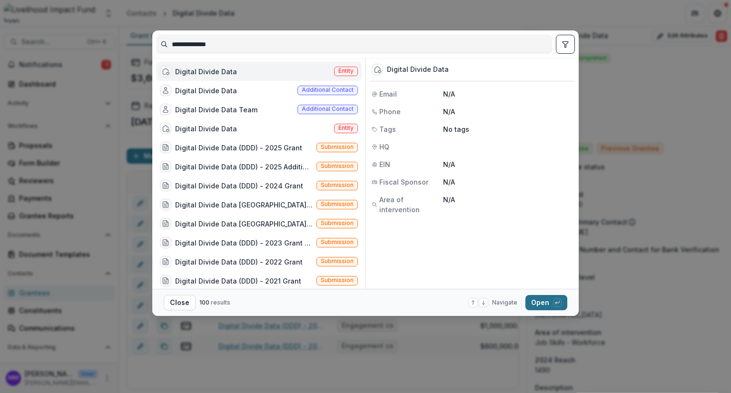
click at [546, 298] on button "Open with enter key" at bounding box center [547, 302] width 42 height 15
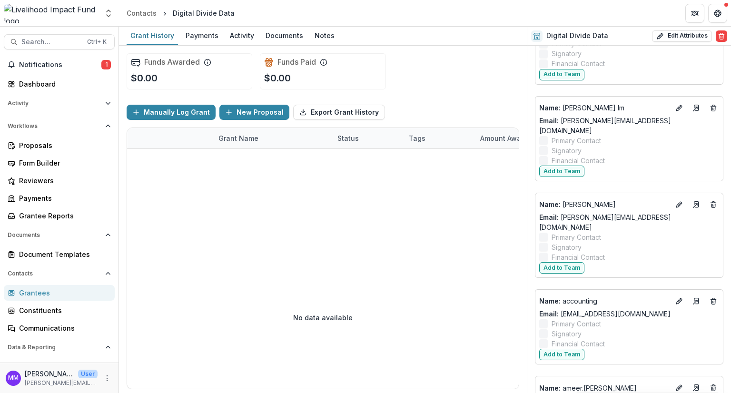
scroll to position [1523, 0]
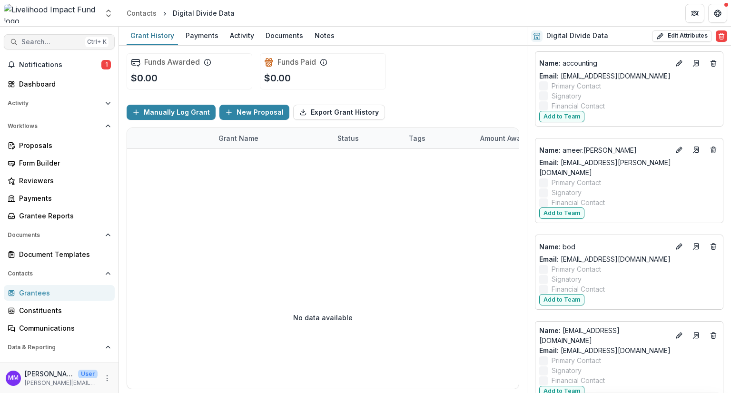
click at [23, 37] on button "Search... Ctrl + K" at bounding box center [59, 41] width 111 height 15
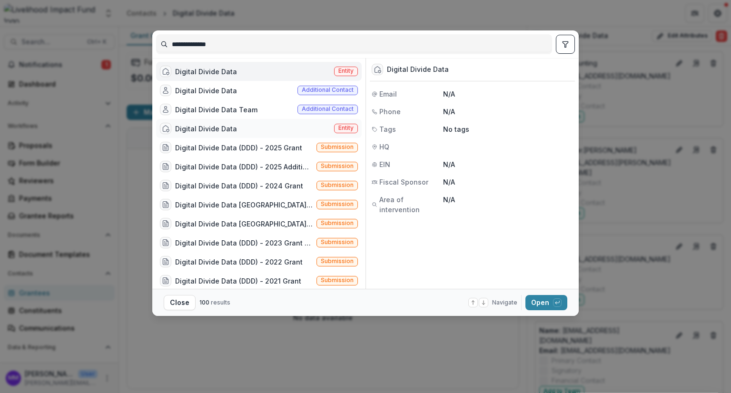
click at [211, 128] on div "Digital Divide Data" at bounding box center [206, 129] width 62 height 10
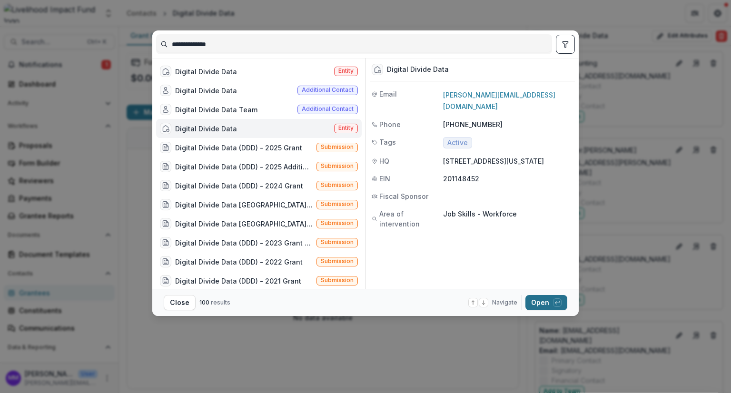
click at [538, 301] on button "Open with enter key" at bounding box center [547, 302] width 42 height 15
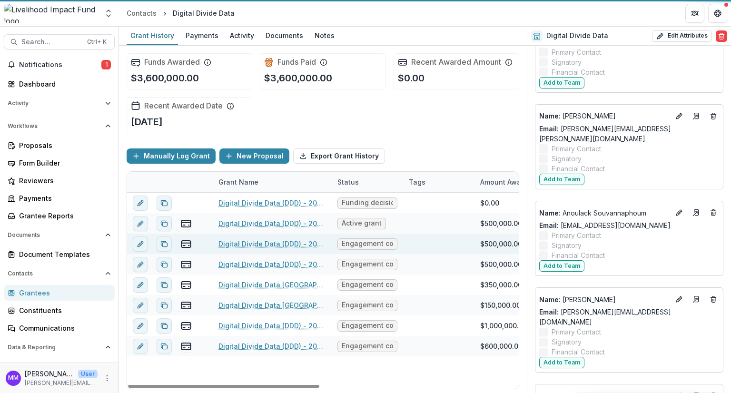
scroll to position [1586, 0]
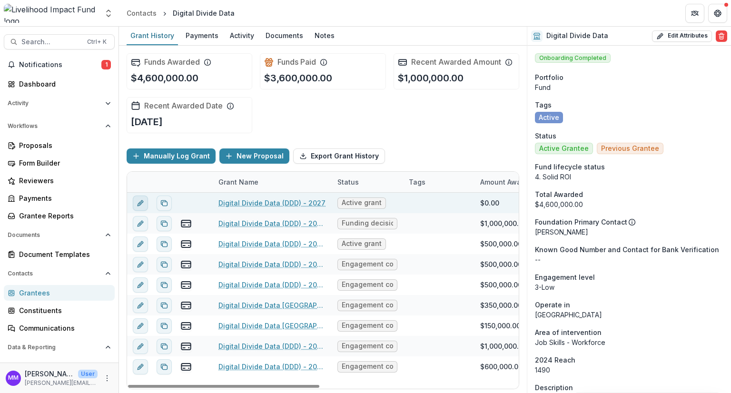
click at [138, 199] on icon "edit" at bounding box center [141, 203] width 8 height 8
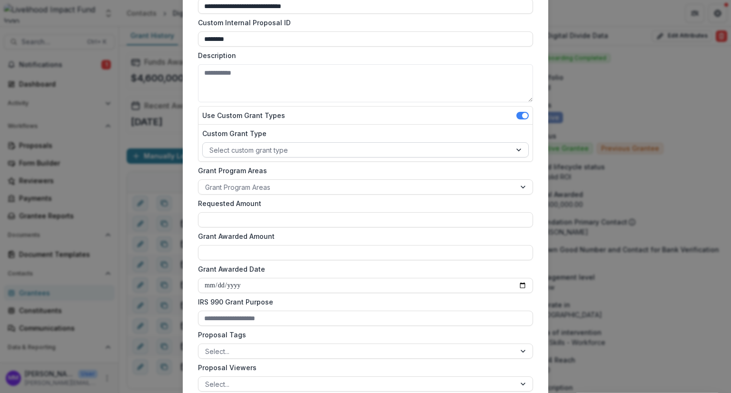
scroll to position [95, 0]
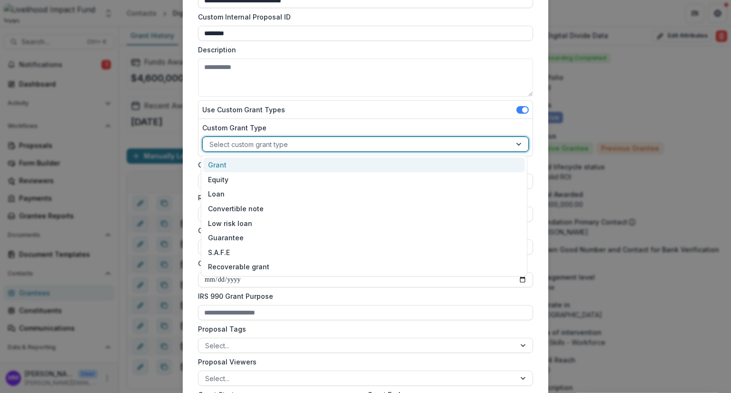
click at [242, 142] on div at bounding box center [356, 145] width 295 height 12
click at [229, 164] on div "Grant" at bounding box center [364, 165] width 322 height 15
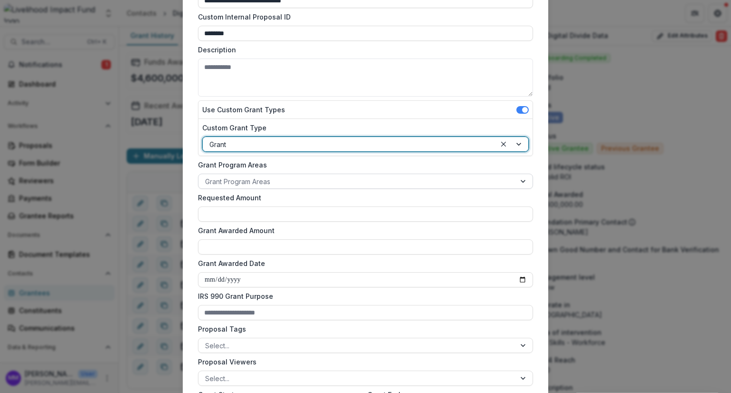
click at [229, 178] on div at bounding box center [357, 182] width 304 height 12
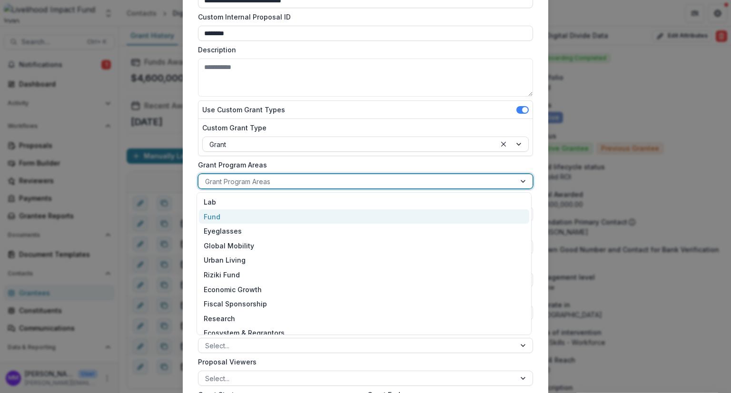
click at [215, 214] on div "Fund" at bounding box center [364, 216] width 330 height 15
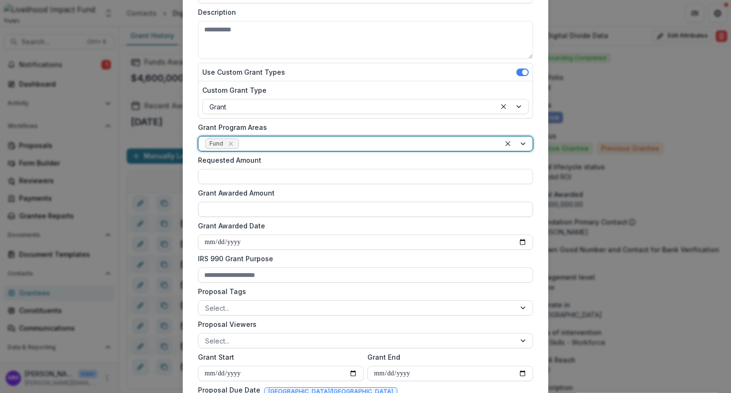
scroll to position [143, 0]
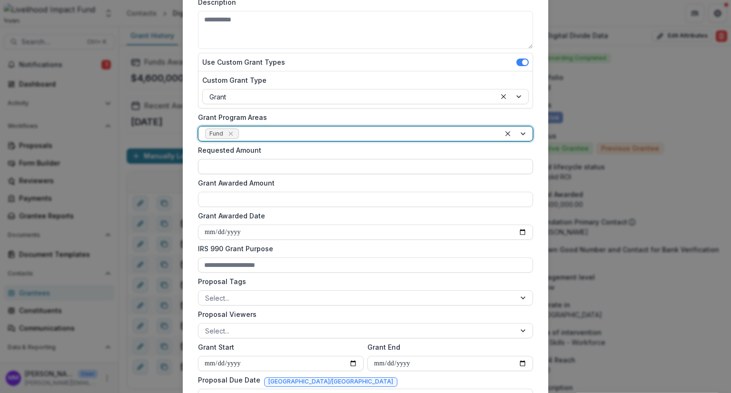
click at [216, 163] on input "Requested Amount" at bounding box center [365, 166] width 335 height 15
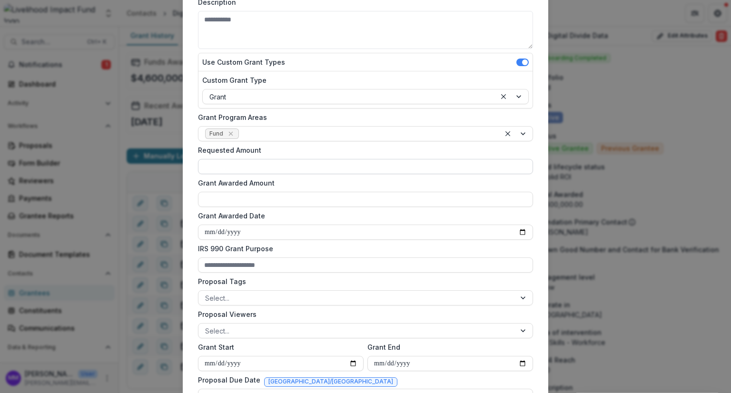
type input "**********"
click at [224, 195] on input "Grant Awarded Amount" at bounding box center [365, 199] width 335 height 15
type input "**********"
click at [524, 232] on input "Grant Awarded Date" at bounding box center [365, 232] width 335 height 15
type input "**********"
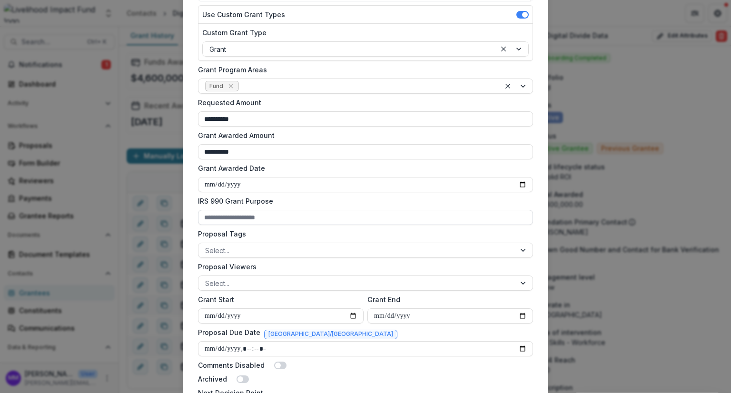
scroll to position [238, 0]
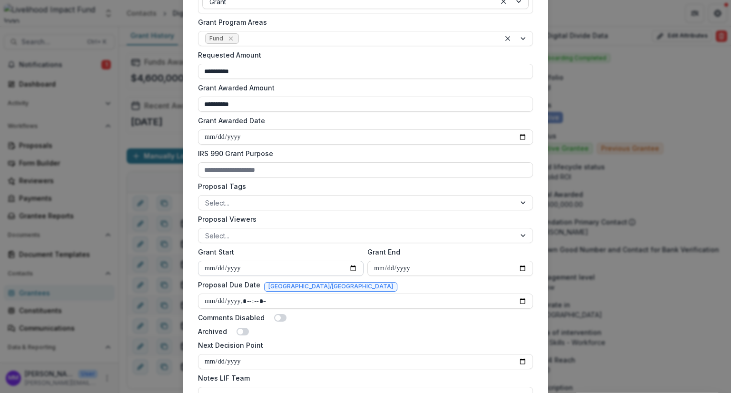
click at [354, 267] on input "Grant Start" at bounding box center [281, 268] width 166 height 15
type input "**********"
click at [478, 269] on input "Grant End" at bounding box center [451, 268] width 166 height 15
click at [525, 265] on input "Grant End" at bounding box center [451, 268] width 166 height 15
type input "**********"
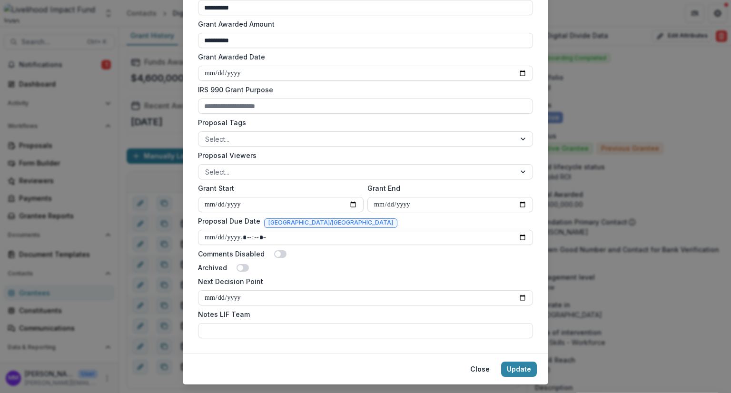
scroll to position [323, 0]
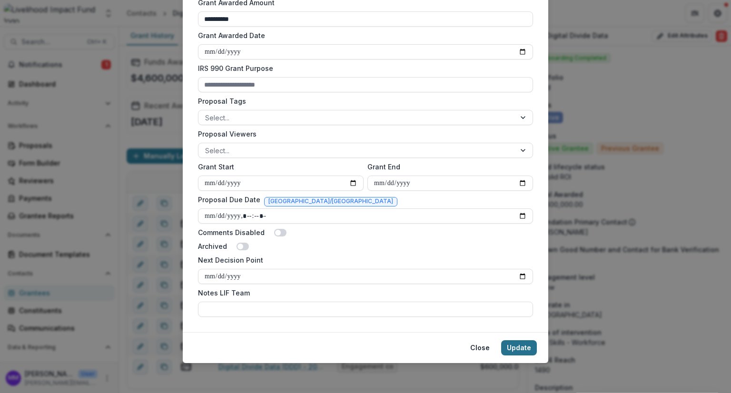
click at [527, 353] on button "Update" at bounding box center [519, 347] width 36 height 15
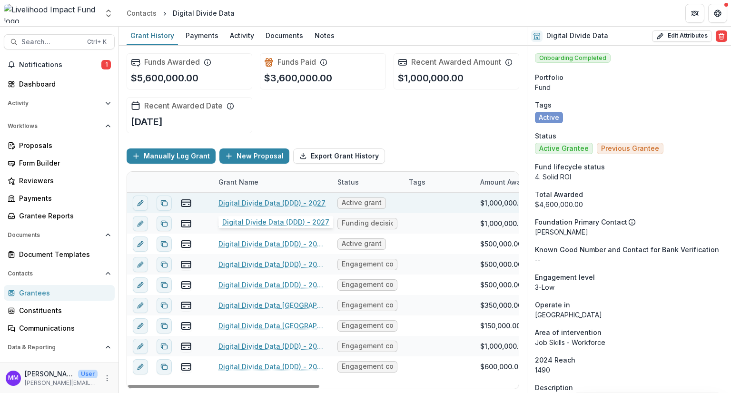
click at [253, 201] on link "Digital Divide Data (DDD) - 2027" at bounding box center [272, 203] width 107 height 10
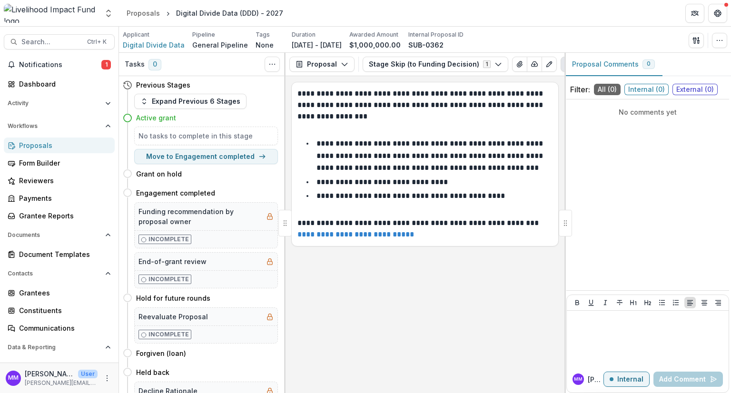
click at [147, 117] on h4 "Active grant" at bounding box center [156, 118] width 40 height 10
click at [269, 61] on icon "Toggle View Cancelled Tasks" at bounding box center [272, 64] width 8 height 8
click at [331, 65] on button "Proposal" at bounding box center [321, 64] width 65 height 15
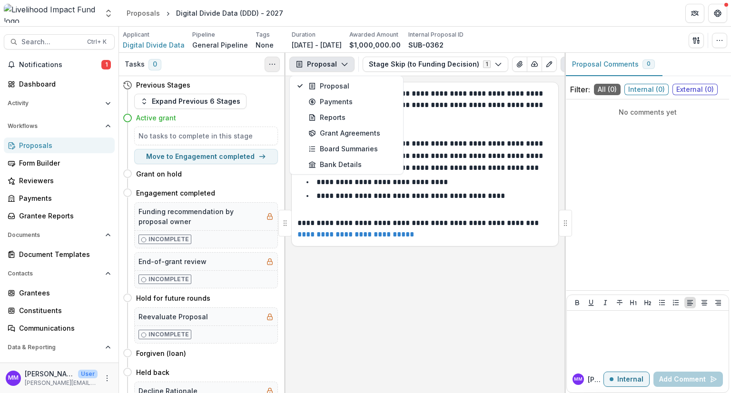
click at [265, 64] on button "Toggle View Cancelled Tasks" at bounding box center [272, 64] width 15 height 15
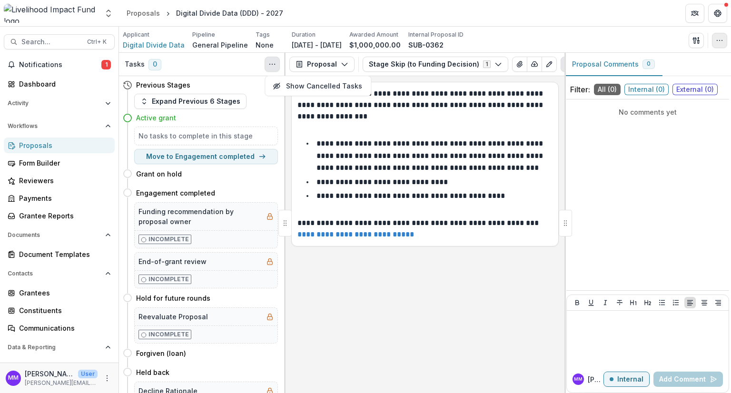
click at [716, 39] on icon "button" at bounding box center [720, 41] width 8 height 8
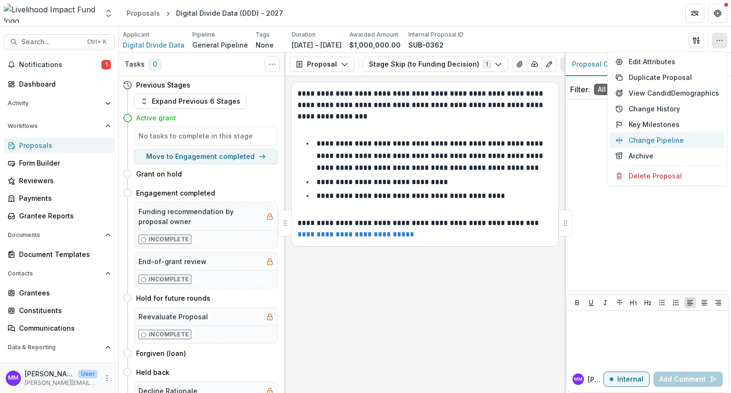
click at [654, 139] on button "Change Pipeline" at bounding box center [667, 140] width 115 height 16
select select "**********"
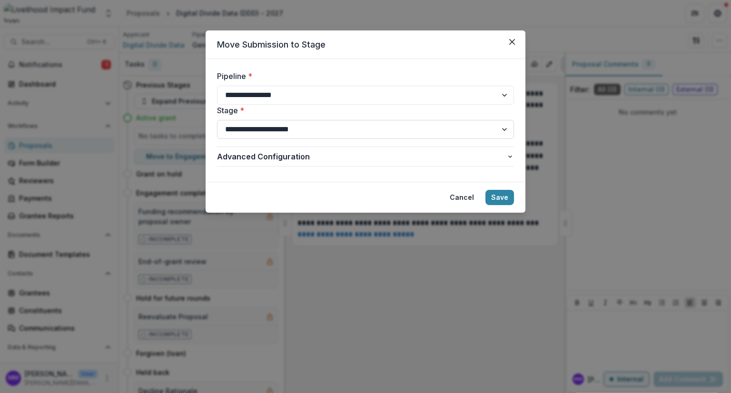
click at [317, 128] on select "**********" at bounding box center [365, 129] width 297 height 19
select select "**********"
click at [217, 120] on select "**********" at bounding box center [365, 129] width 297 height 19
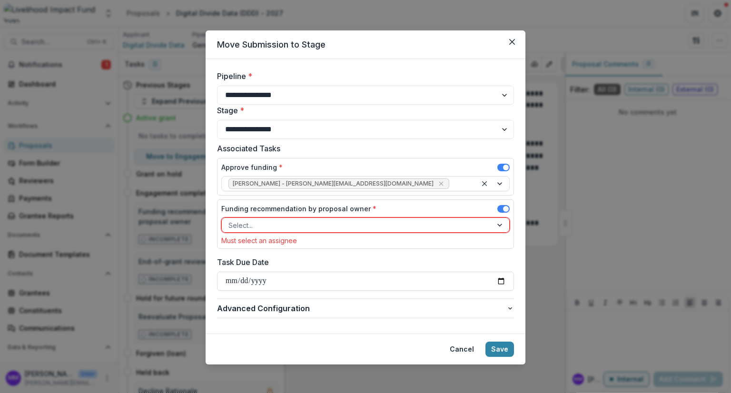
click at [277, 225] on div at bounding box center [357, 225] width 257 height 12
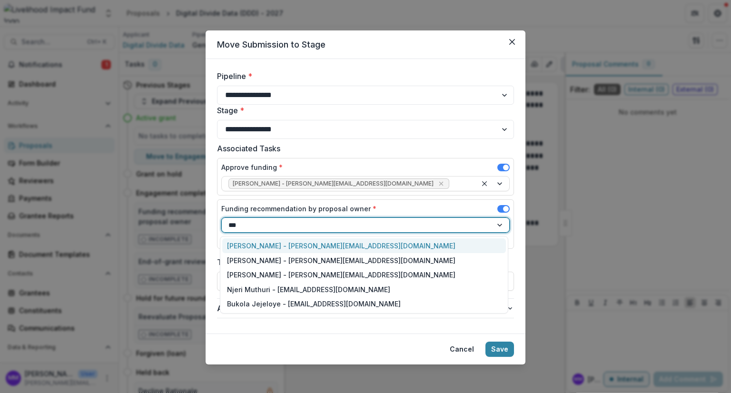
type input "****"
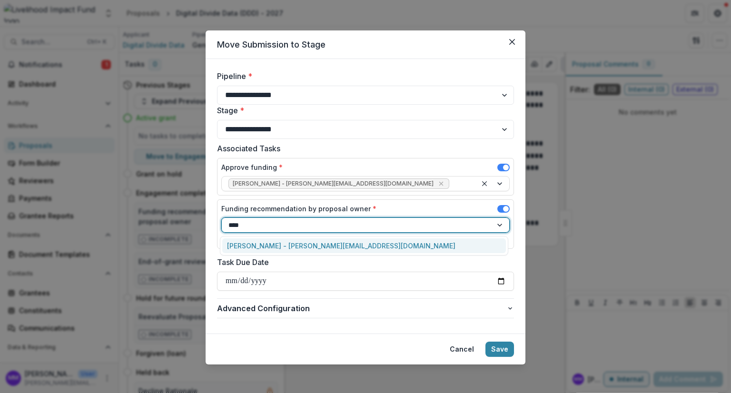
click at [260, 244] on div "Jeremy Hockenstein - jeremy@lifund.org" at bounding box center [364, 245] width 284 height 15
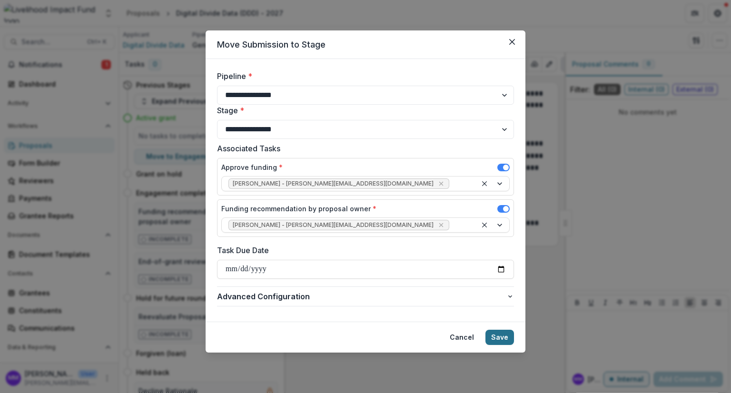
click at [499, 338] on button "Save" at bounding box center [500, 337] width 29 height 15
select select "**********"
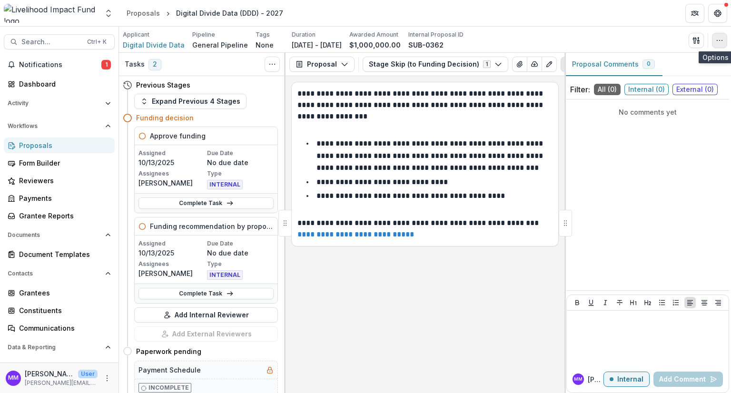
click at [720, 40] on circle "button" at bounding box center [720, 40] width 0 height 0
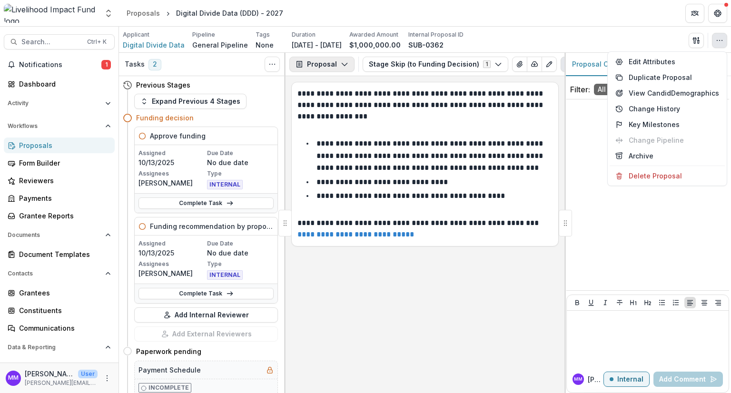
click at [323, 60] on button "Proposal" at bounding box center [321, 64] width 65 height 15
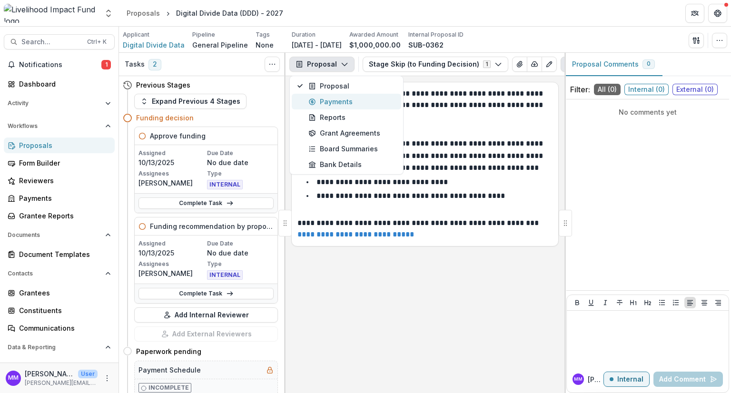
click at [324, 102] on div "Payments" at bounding box center [351, 102] width 87 height 10
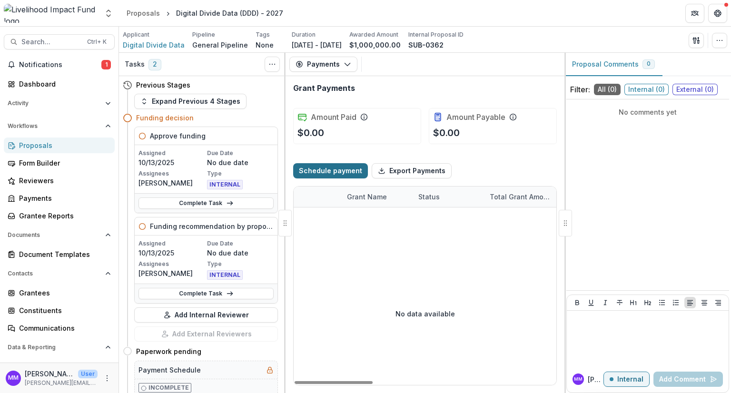
click at [335, 170] on button "Schedule payment" at bounding box center [330, 170] width 75 height 15
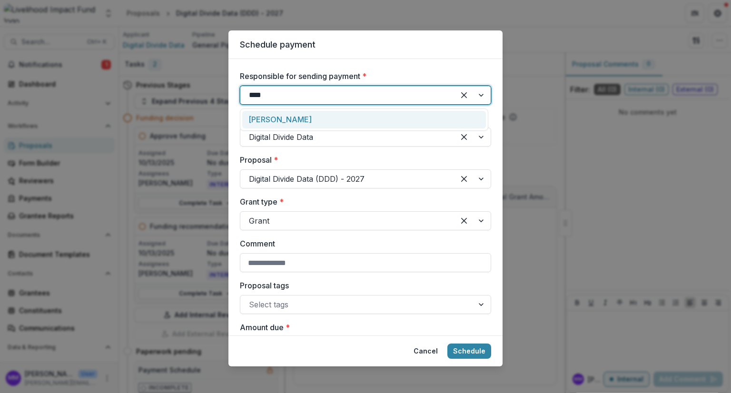
type input "*****"
click at [291, 120] on div "[PERSON_NAME]" at bounding box center [364, 120] width 244 height 18
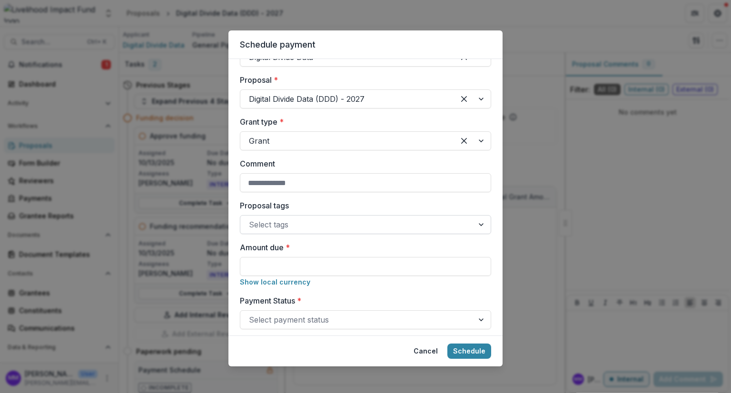
scroll to position [95, 0]
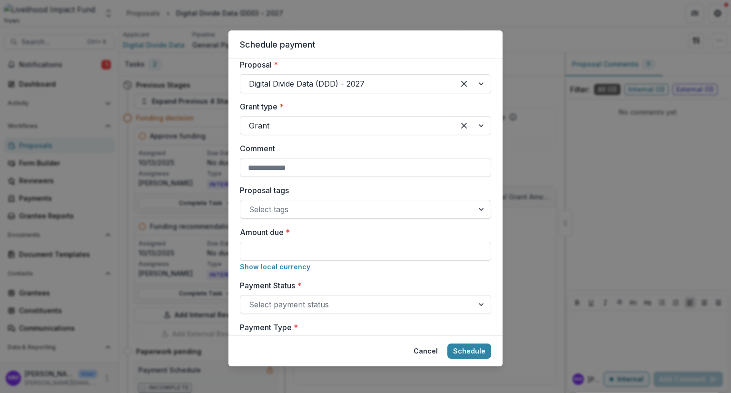
click at [264, 209] on div at bounding box center [357, 209] width 216 height 13
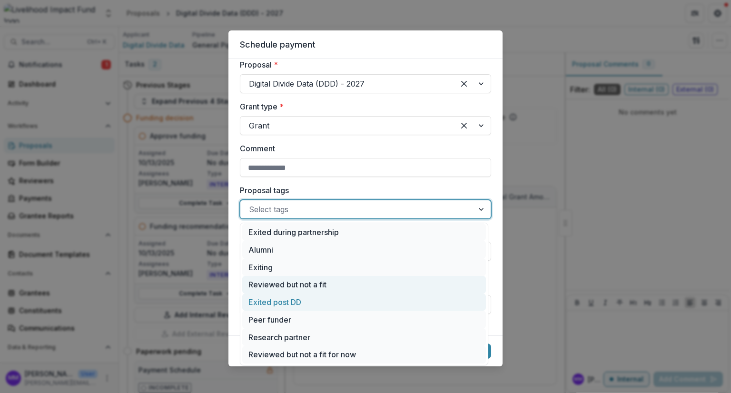
scroll to position [0, 0]
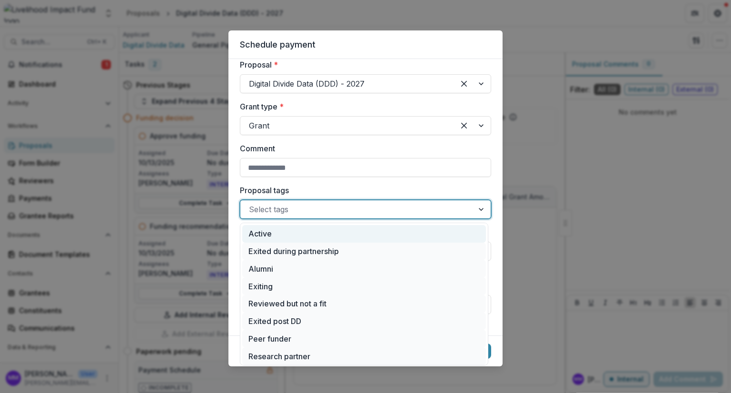
click at [261, 236] on div "Active" at bounding box center [364, 234] width 244 height 18
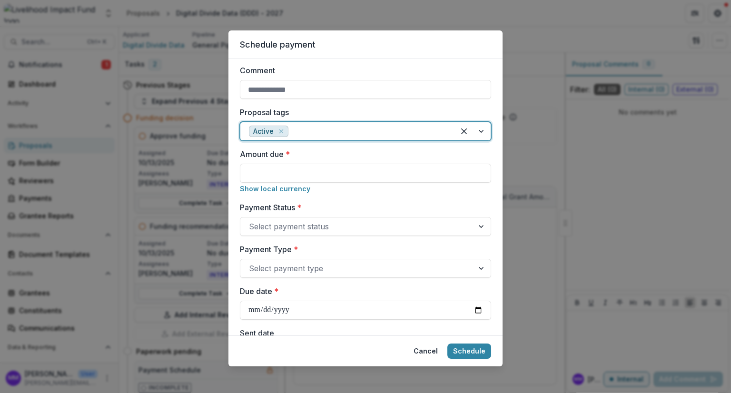
scroll to position [190, 0]
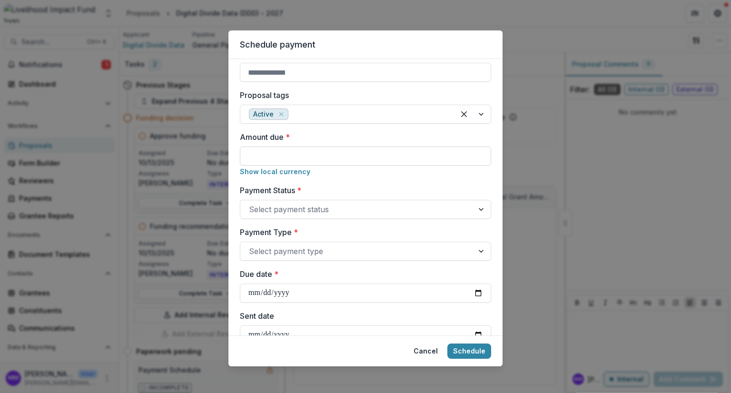
click at [265, 153] on input "Amount due *" at bounding box center [365, 156] width 251 height 19
type input "********"
click at [275, 207] on div at bounding box center [357, 209] width 216 height 13
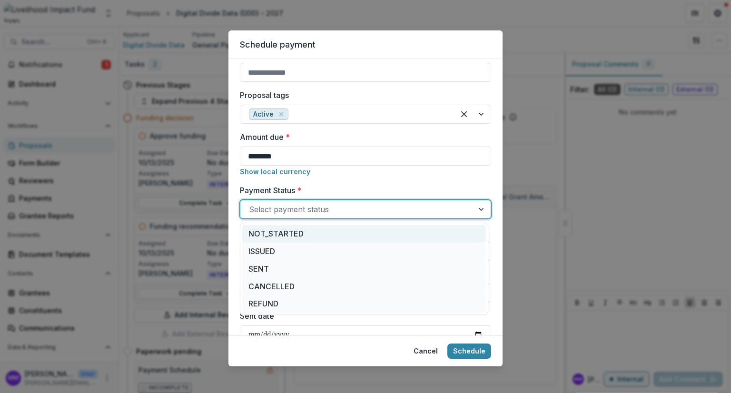
click at [267, 234] on div "NOT_STARTED" at bounding box center [364, 234] width 244 height 18
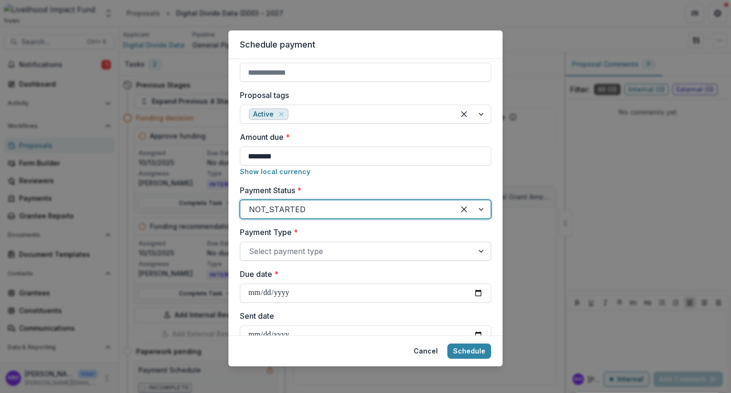
scroll to position [238, 0]
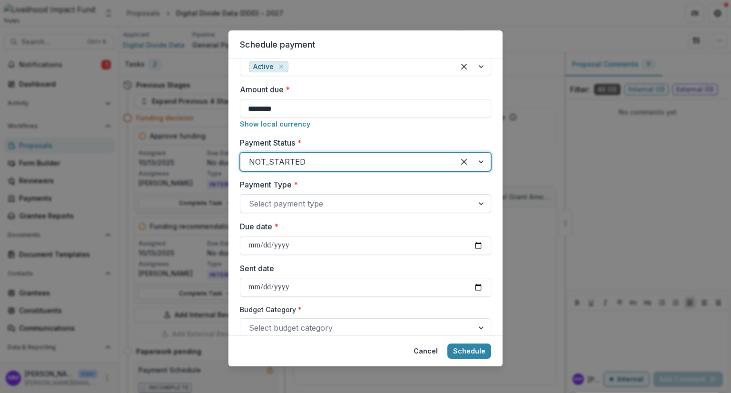
click at [264, 205] on div at bounding box center [357, 203] width 216 height 13
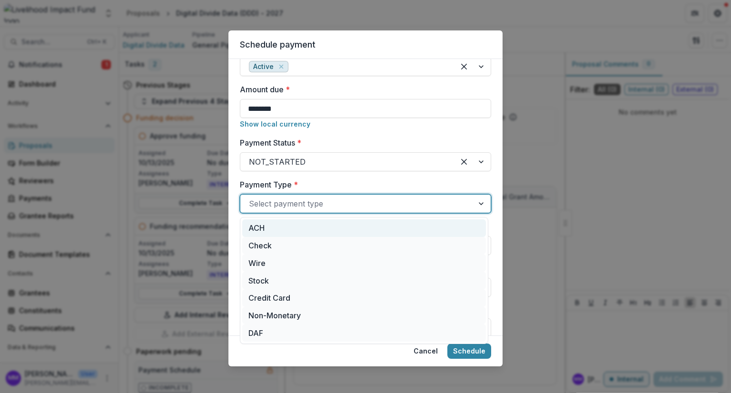
click at [261, 229] on div "ACH" at bounding box center [364, 228] width 244 height 18
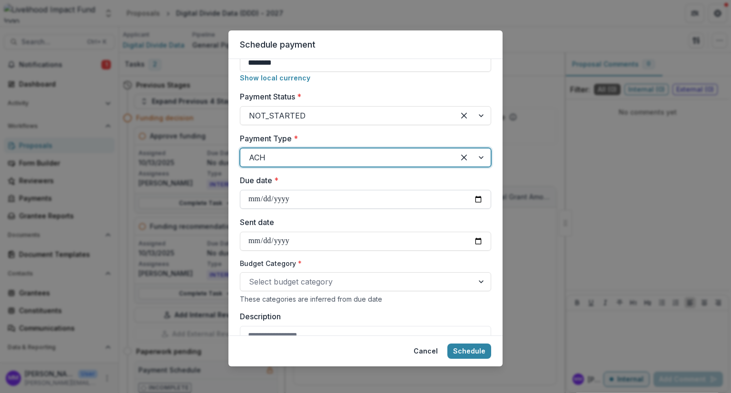
scroll to position [333, 0]
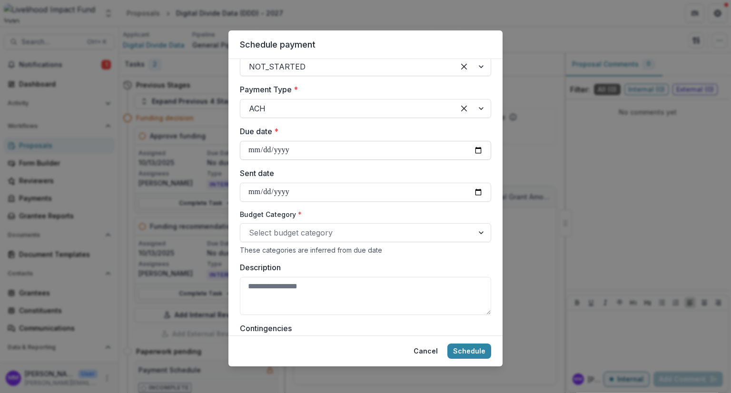
click at [275, 146] on input "Due date *" at bounding box center [365, 150] width 251 height 19
click at [477, 149] on input "Due date *" at bounding box center [365, 150] width 251 height 19
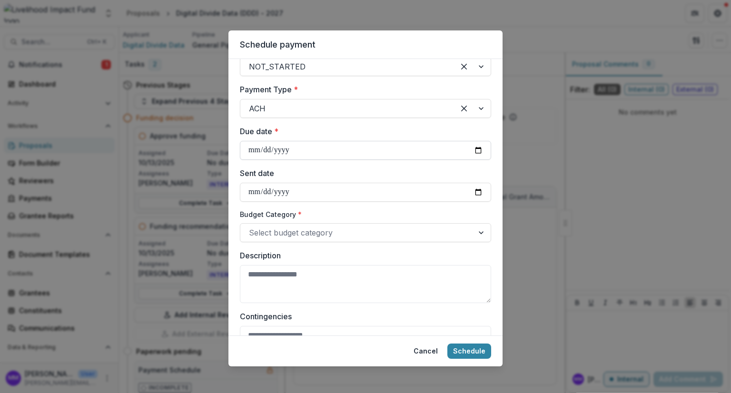
click at [291, 152] on input "**********" at bounding box center [365, 150] width 251 height 19
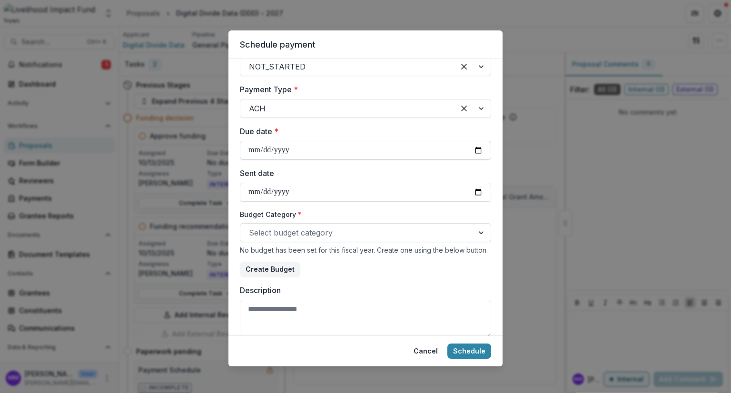
type input "**********"
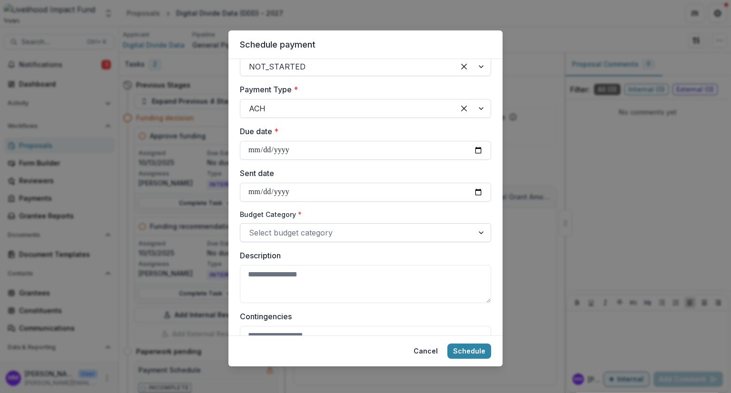
click at [274, 234] on div at bounding box center [357, 232] width 216 height 13
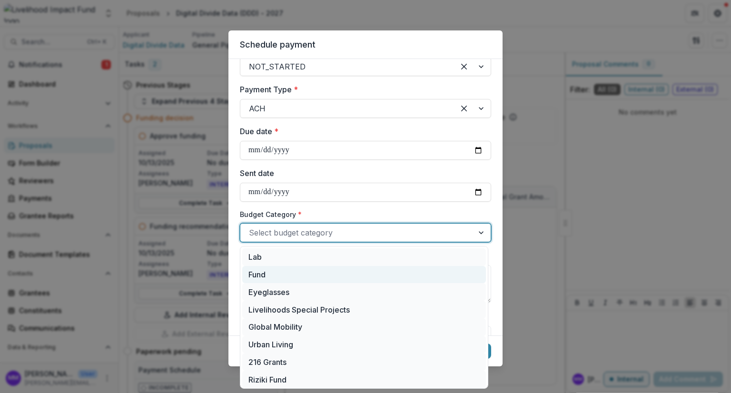
click at [265, 271] on div "Fund" at bounding box center [364, 275] width 244 height 18
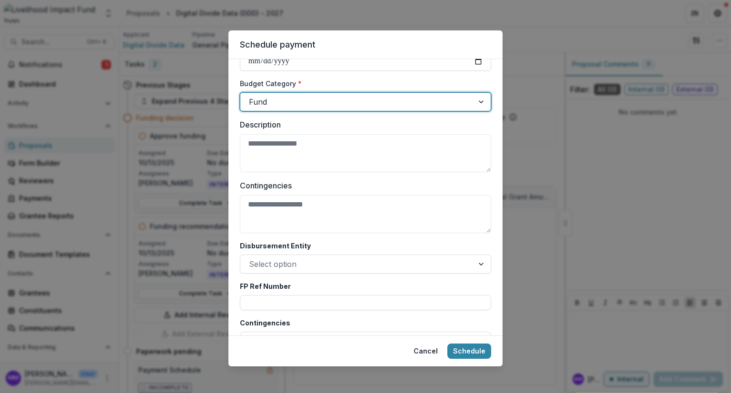
scroll to position [476, 0]
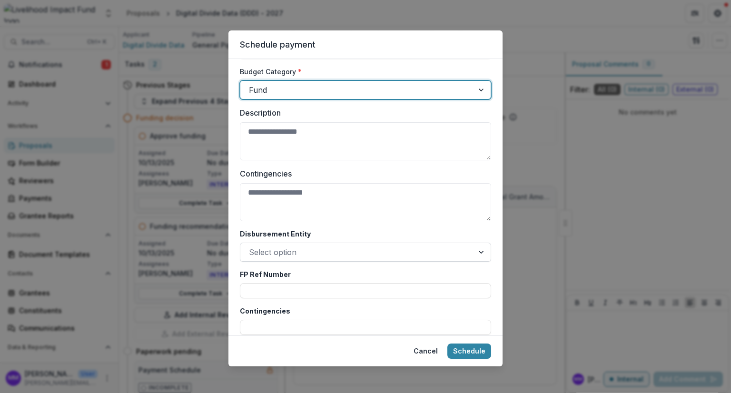
click at [276, 249] on div at bounding box center [357, 252] width 216 height 13
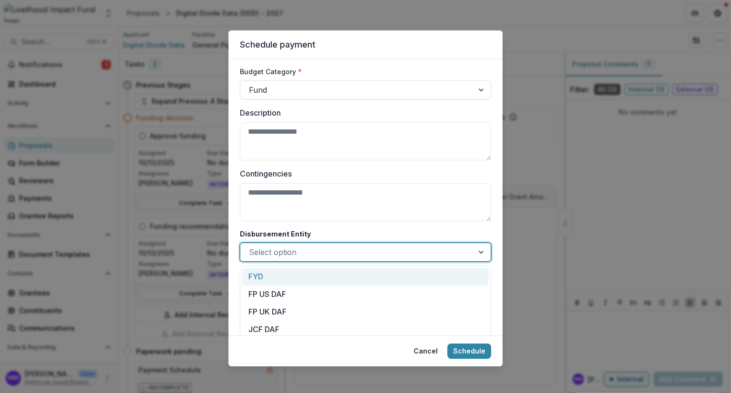
click at [266, 274] on div "FYD" at bounding box center [365, 277] width 247 height 18
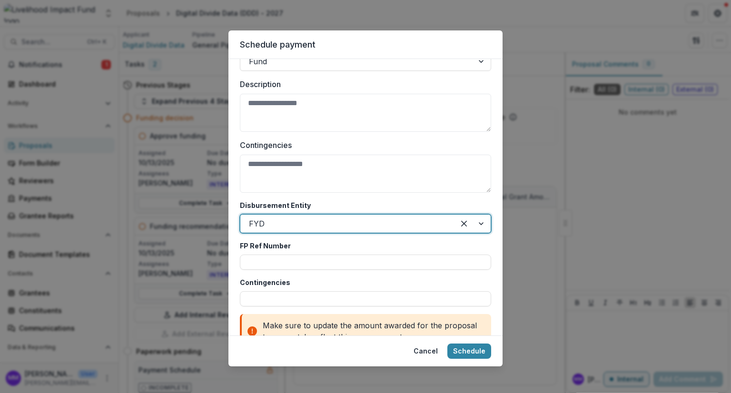
scroll to position [529, 0]
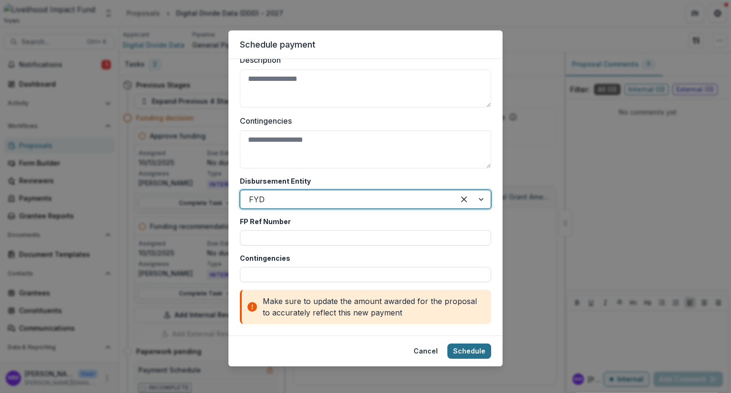
click at [471, 351] on button "Schedule" at bounding box center [469, 351] width 44 height 15
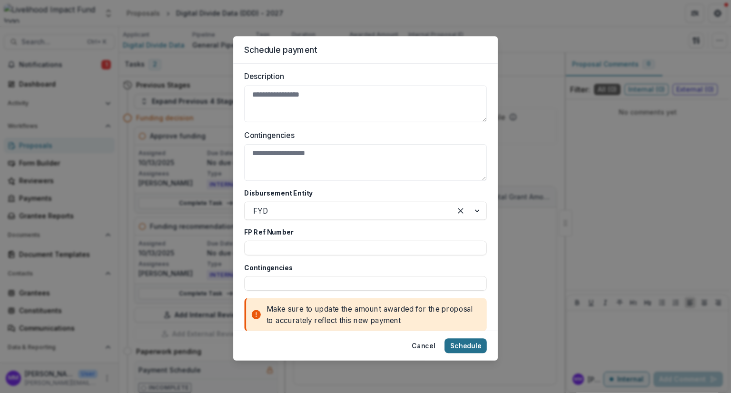
scroll to position [0, 0]
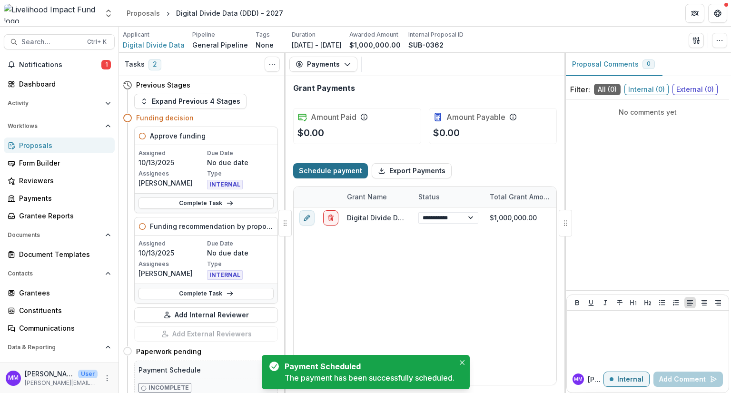
click at [327, 169] on button "Schedule payment" at bounding box center [330, 170] width 75 height 15
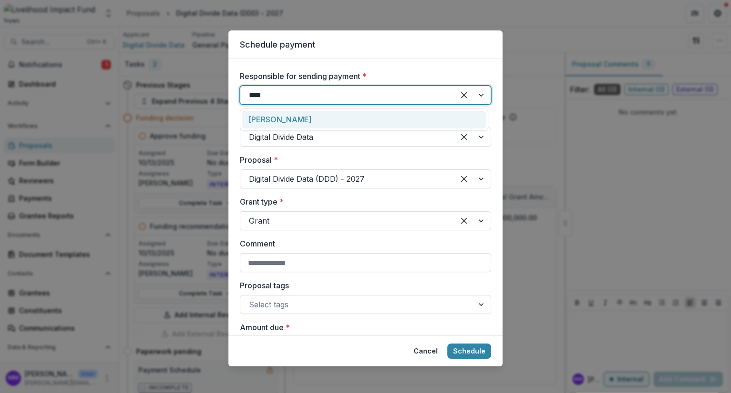
type input "*****"
click at [276, 117] on div "[PERSON_NAME]" at bounding box center [364, 120] width 244 height 18
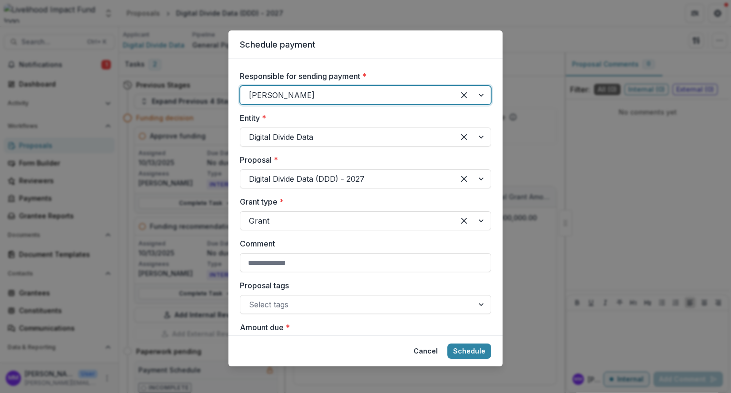
scroll to position [95, 0]
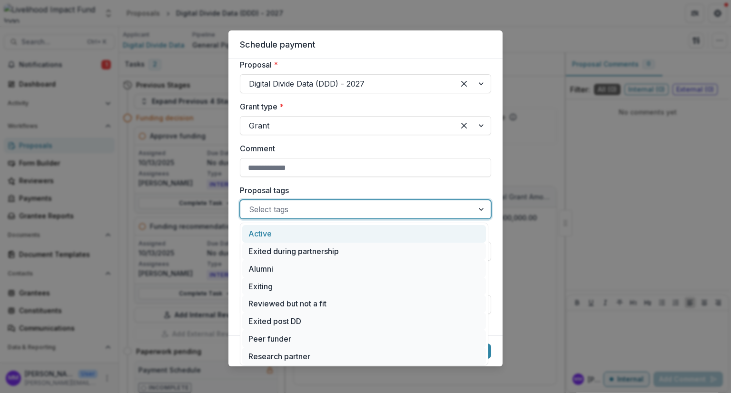
click at [265, 206] on div at bounding box center [357, 209] width 216 height 13
click at [263, 239] on div "Active" at bounding box center [364, 234] width 244 height 18
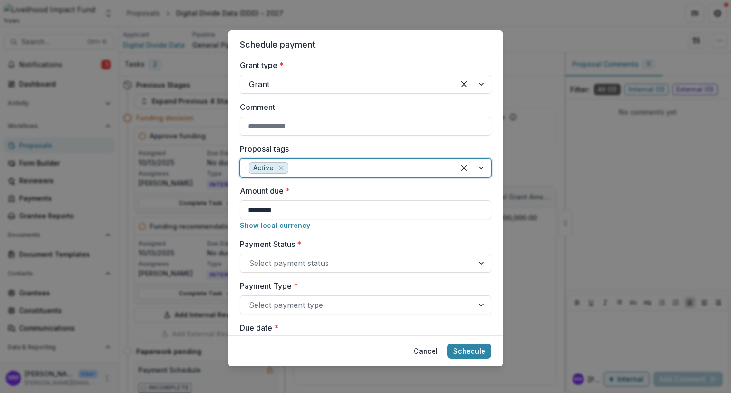
scroll to position [190, 0]
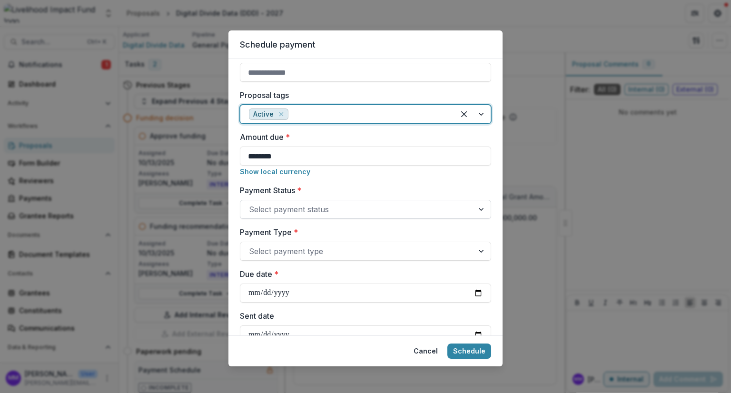
click at [276, 215] on div at bounding box center [357, 209] width 216 height 13
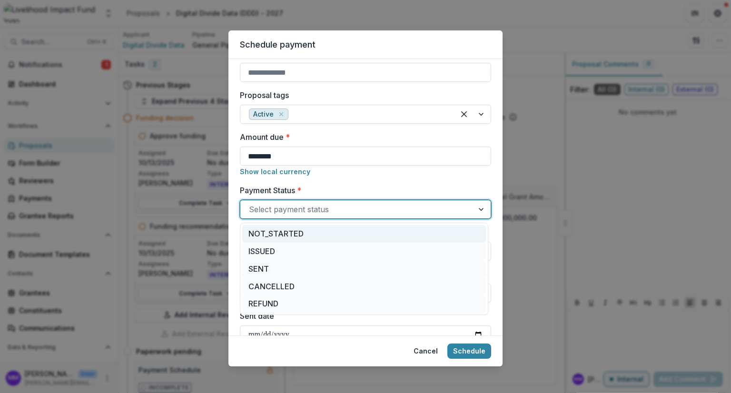
click at [268, 233] on div "NOT_STARTED" at bounding box center [364, 234] width 244 height 18
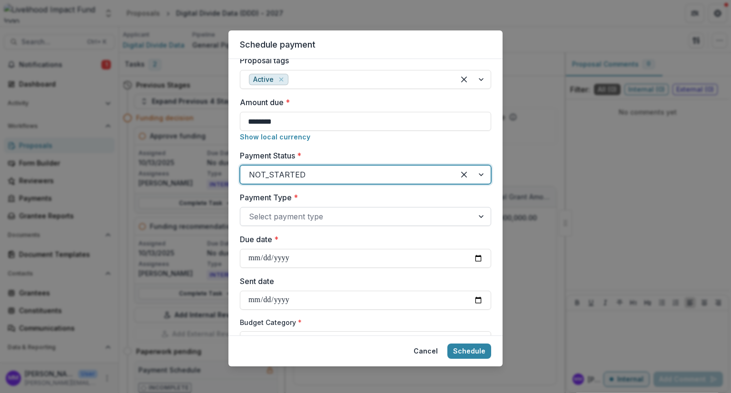
scroll to position [238, 0]
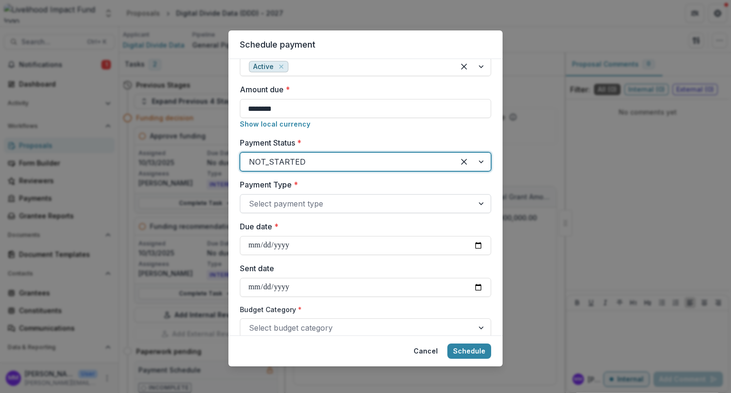
click at [272, 205] on div at bounding box center [357, 203] width 216 height 13
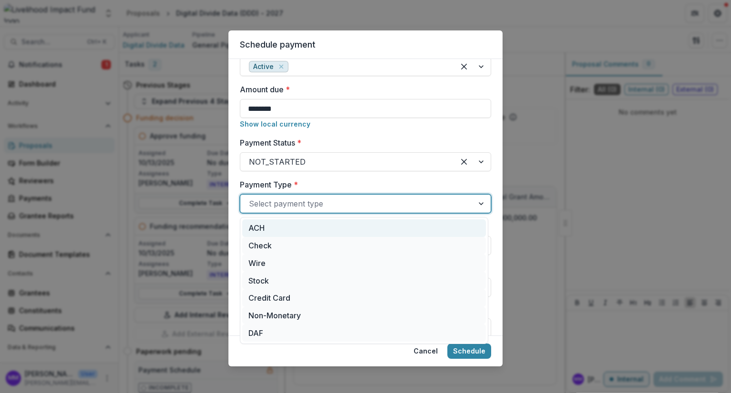
click at [264, 229] on div "ACH" at bounding box center [364, 228] width 244 height 18
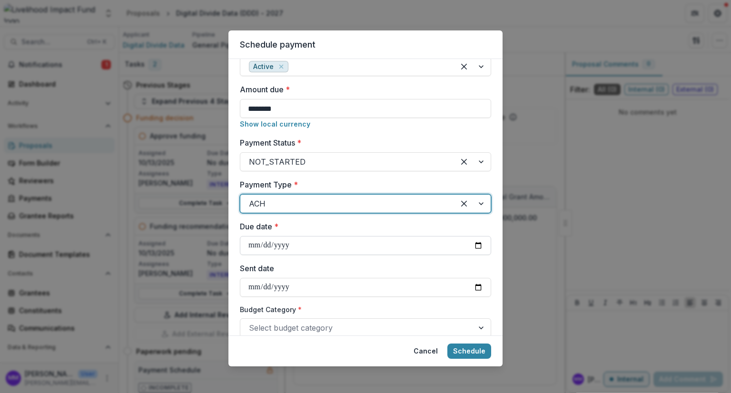
scroll to position [286, 0]
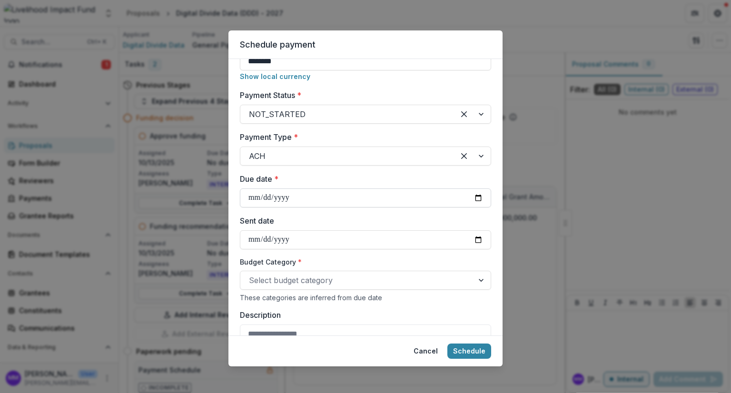
click at [268, 198] on input "Due date *" at bounding box center [365, 198] width 251 height 19
click at [477, 196] on input "Due date *" at bounding box center [365, 198] width 251 height 19
click at [285, 202] on input "**********" at bounding box center [365, 198] width 251 height 19
type input "**********"
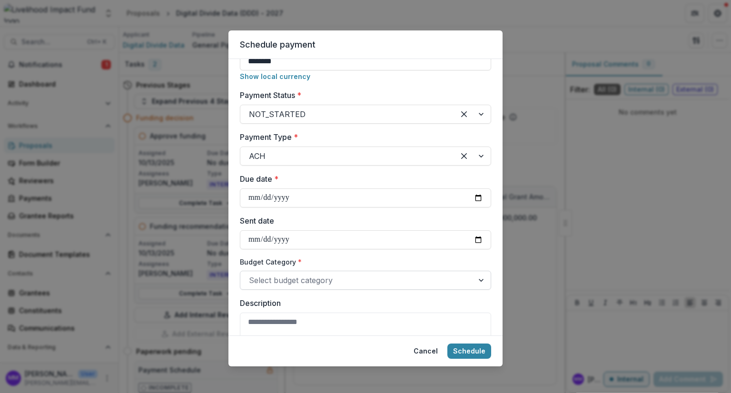
click at [284, 288] on div "Select budget category" at bounding box center [365, 280] width 251 height 19
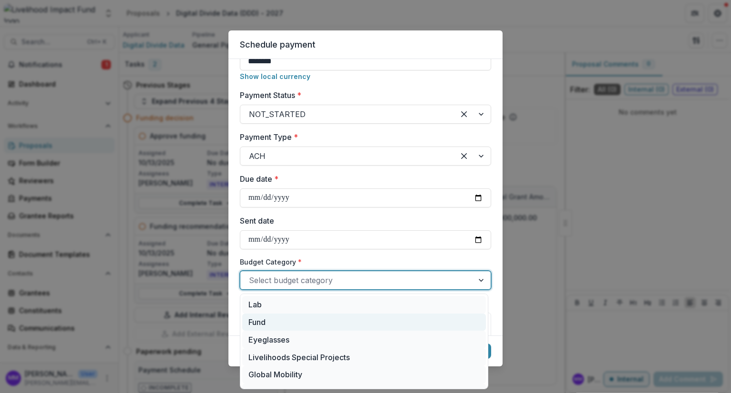
click at [263, 318] on div "Fund" at bounding box center [364, 323] width 244 height 18
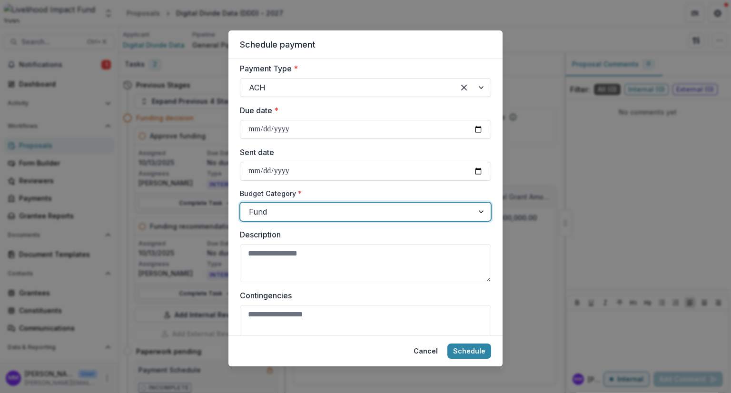
scroll to position [428, 0]
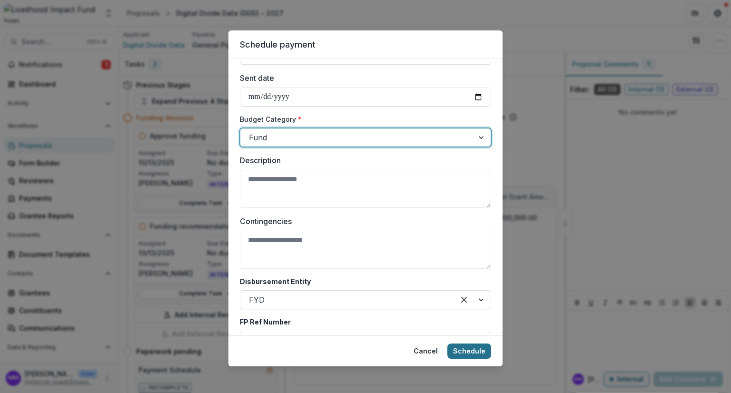
click at [465, 351] on button "Schedule" at bounding box center [469, 351] width 44 height 15
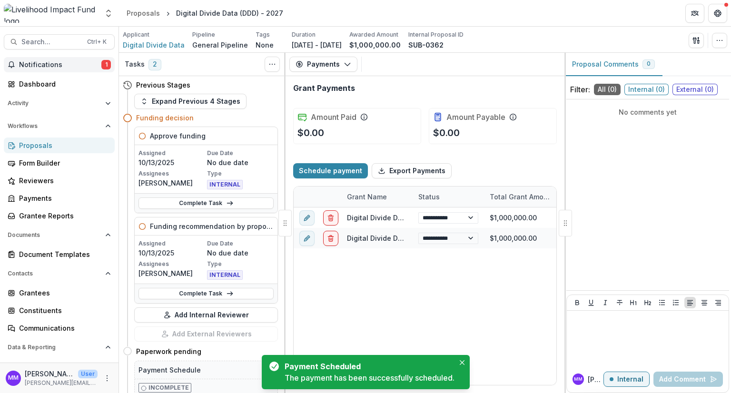
click at [25, 65] on span "Notifications" at bounding box center [60, 65] width 82 height 8
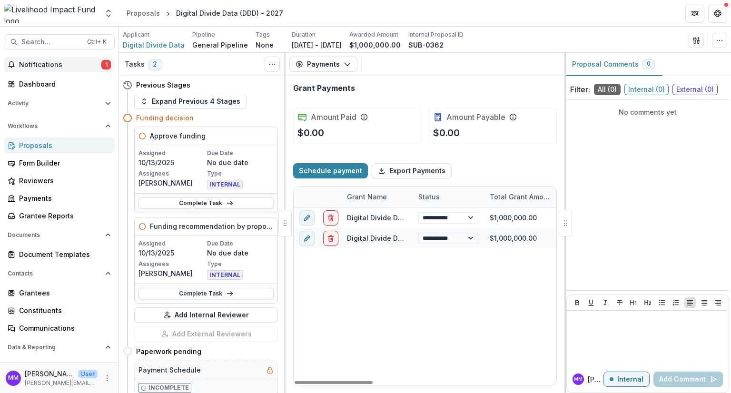
click at [385, 318] on div "**********" at bounding box center [734, 297] width 881 height 178
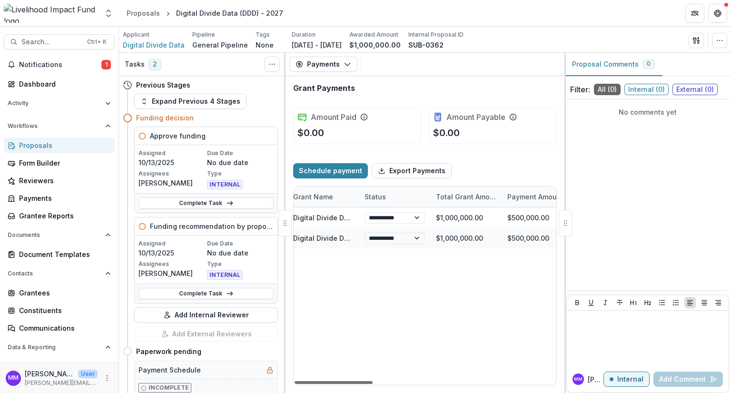
drag, startPoint x: 328, startPoint y: 381, endPoint x: 358, endPoint y: 384, distance: 30.2
click at [345, 384] on div at bounding box center [334, 382] width 78 height 3
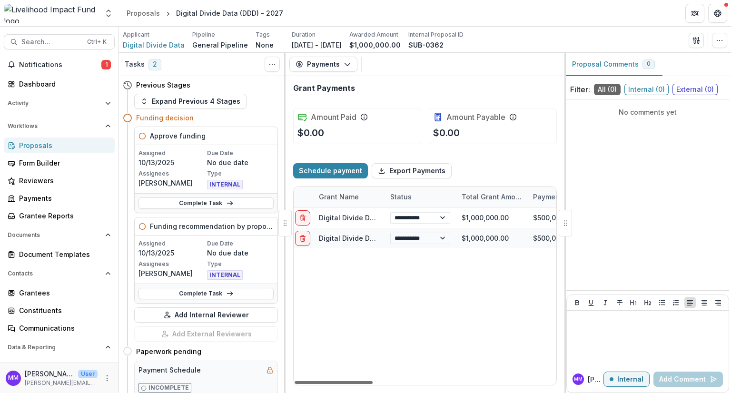
scroll to position [0, 0]
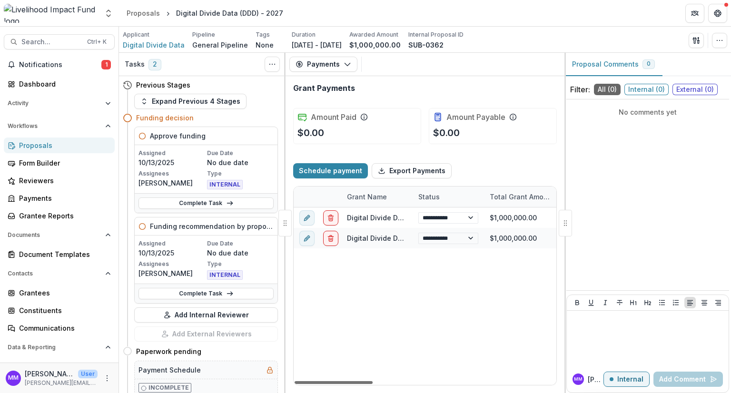
drag, startPoint x: 358, startPoint y: 384, endPoint x: 302, endPoint y: 366, distance: 59.2
click at [302, 381] on div at bounding box center [334, 382] width 78 height 3
click at [138, 45] on span "Digital Divide Data" at bounding box center [154, 45] width 62 height 10
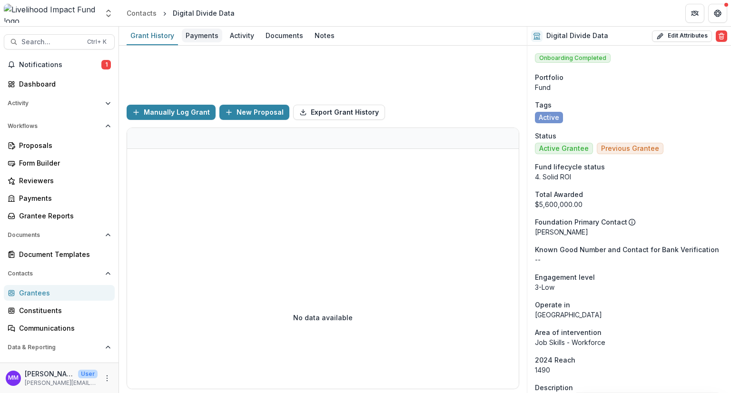
click at [198, 33] on div "Payments" at bounding box center [202, 36] width 40 height 14
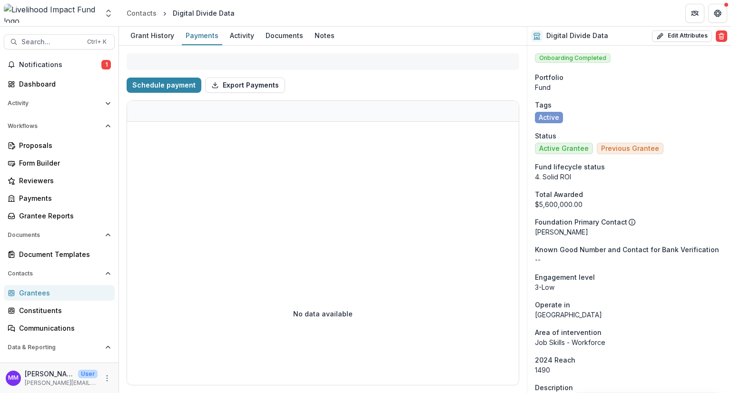
select select "**********"
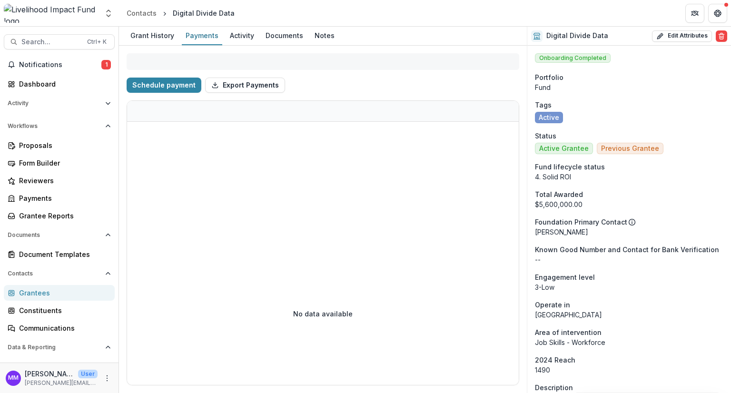
select select "**********"
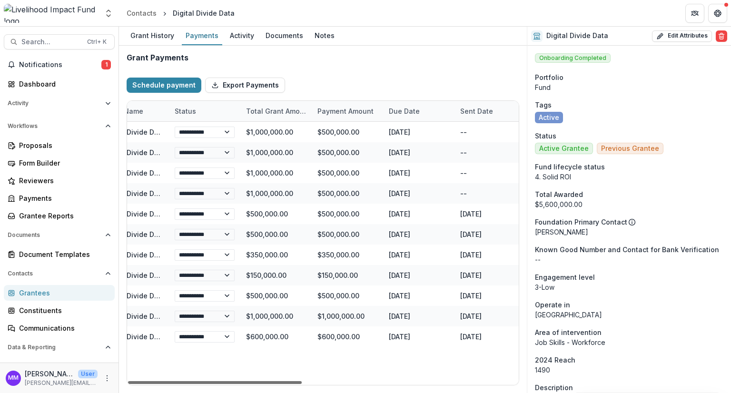
scroll to position [0, 70]
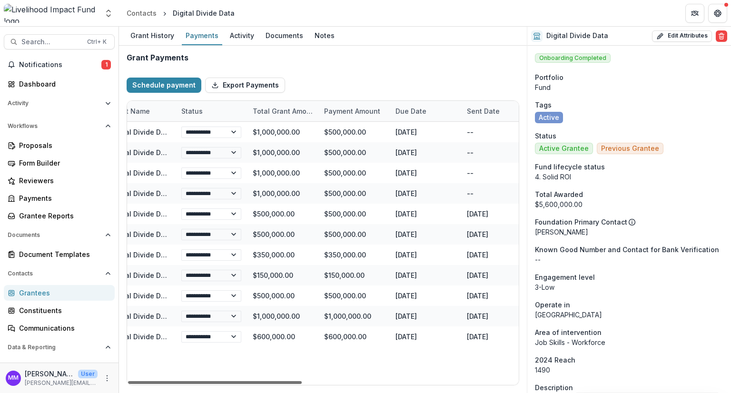
drag, startPoint x: 248, startPoint y: 379, endPoint x: 279, endPoint y: 374, distance: 31.9
click at [279, 381] on div at bounding box center [215, 382] width 174 height 3
select select "**********"
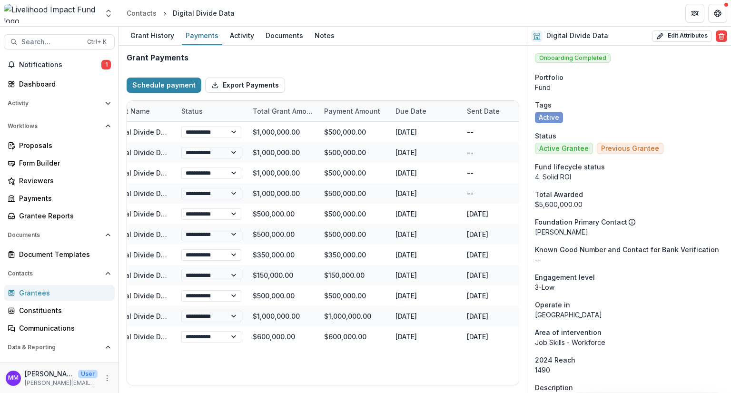
select select "**********"
